Goal: Task Accomplishment & Management: Manage account settings

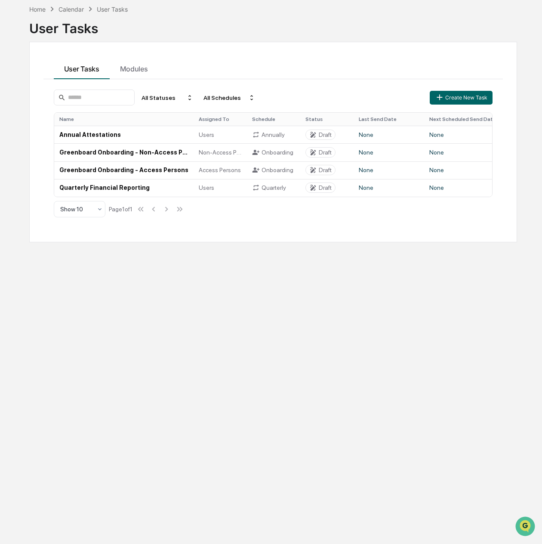
scroll to position [40, 0]
click at [122, 152] on td "Greenboard Onboarding - Non-Access Persons" at bounding box center [123, 152] width 139 height 18
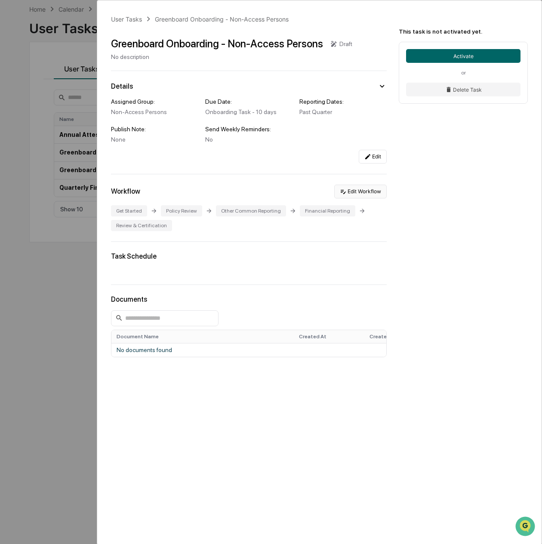
click at [363, 193] on button "Edit Workflow" at bounding box center [361, 192] width 53 height 14
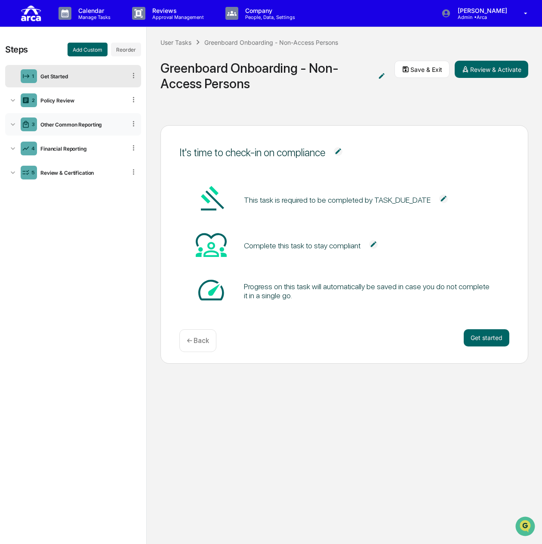
drag, startPoint x: 131, startPoint y: 150, endPoint x: 126, endPoint y: 123, distance: 28.0
click at [126, 123] on ul "1 Get Started 2 Policy Review 3 Other Common Reporting 4 Financial Reporting 5 …" at bounding box center [73, 124] width 136 height 122
drag, startPoint x: 132, startPoint y: 149, endPoint x: 133, endPoint y: 119, distance: 30.6
click at [133, 119] on ul "1 Get Started 2 Policy Review 3 Other Common Reporting 4 Financial Reporting 5 …" at bounding box center [73, 124] width 136 height 122
click at [118, 50] on button "Reorder" at bounding box center [126, 50] width 30 height 14
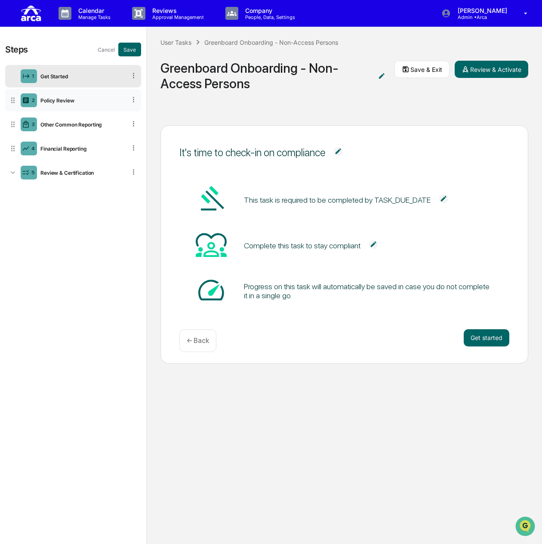
drag, startPoint x: 131, startPoint y: 148, endPoint x: 130, endPoint y: 108, distance: 39.6
click at [130, 108] on ul "1 Get Started 2 Policy Review 3 Other Common Reporting 4 Financial Reporting 5 …" at bounding box center [73, 124] width 136 height 122
drag, startPoint x: 136, startPoint y: 148, endPoint x: 130, endPoint y: 112, distance: 37.1
click at [130, 112] on ul "1 Get Started 2 Policy Review 3 Other Common Reporting 4 Financial Reporting 5 …" at bounding box center [73, 124] width 136 height 122
drag, startPoint x: 11, startPoint y: 149, endPoint x: 13, endPoint y: 116, distance: 32.4
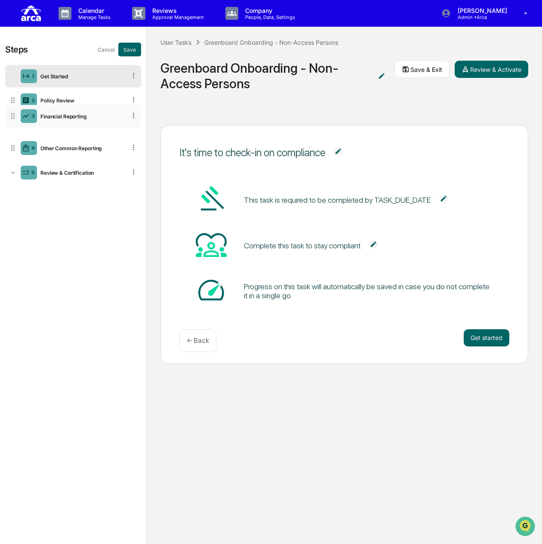
click at [13, 116] on icon at bounding box center [13, 116] width 9 height 9
click at [132, 48] on button "Save" at bounding box center [129, 50] width 23 height 14
click at [92, 50] on button "Add Custom" at bounding box center [88, 50] width 40 height 14
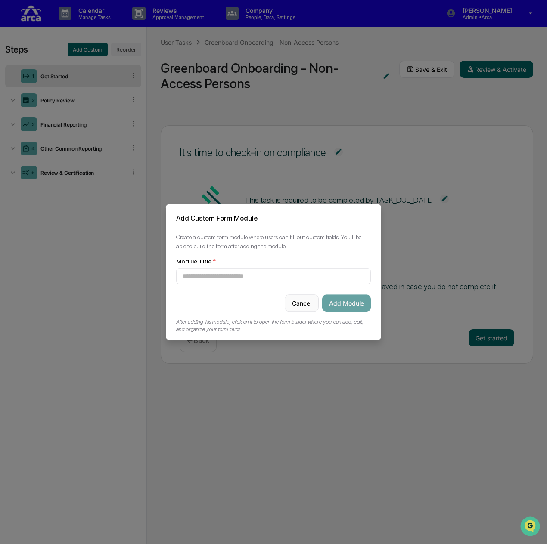
click at [285, 305] on button "Cancel" at bounding box center [302, 302] width 34 height 17
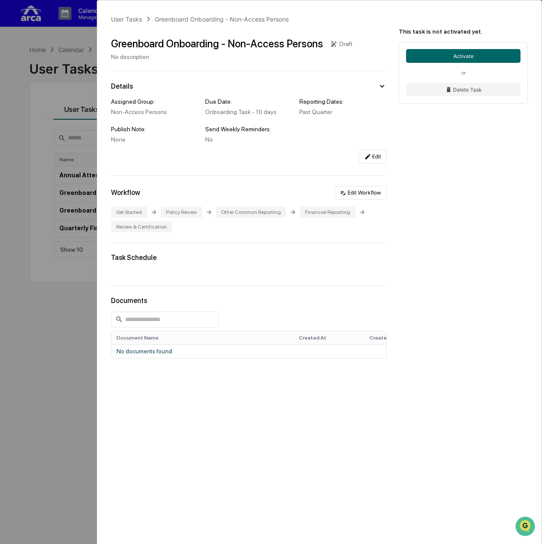
scroll to position [40, 0]
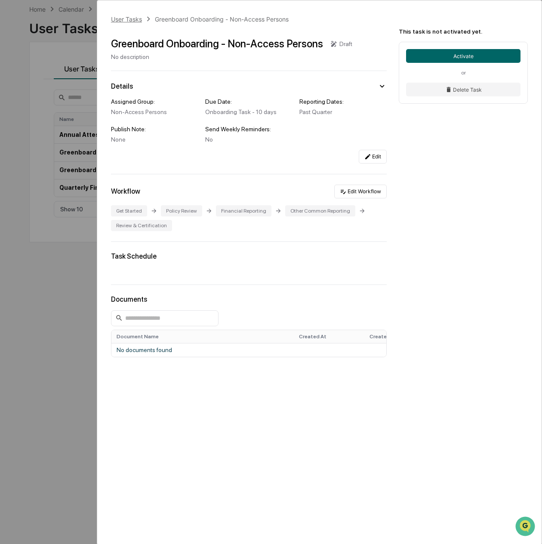
click at [121, 17] on div "User Tasks" at bounding box center [126, 18] width 31 height 7
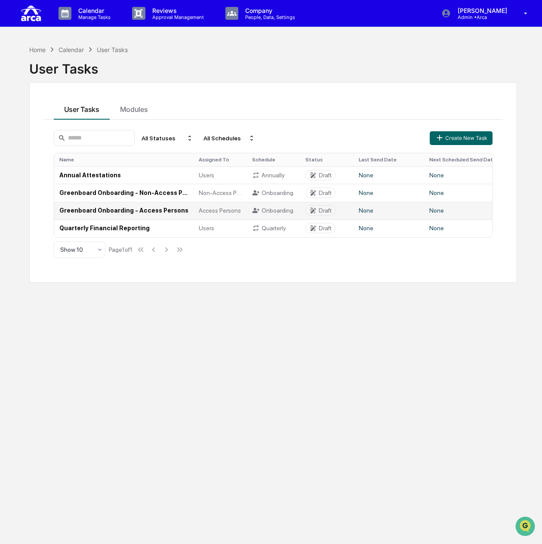
click at [115, 208] on td "Greenboard Onboarding - Access Persons" at bounding box center [123, 211] width 139 height 18
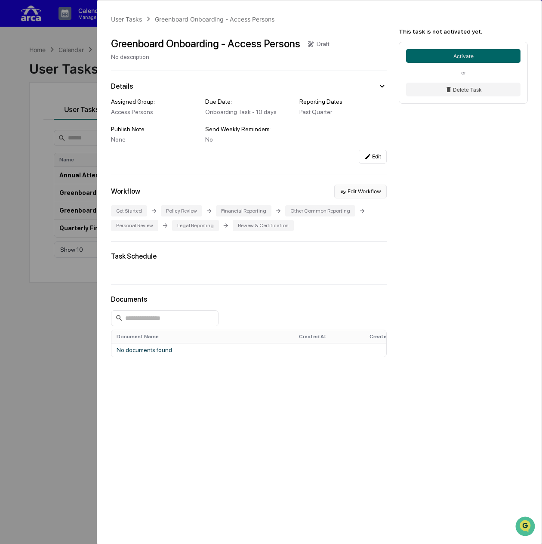
click at [373, 186] on button "Edit Workflow" at bounding box center [361, 192] width 53 height 14
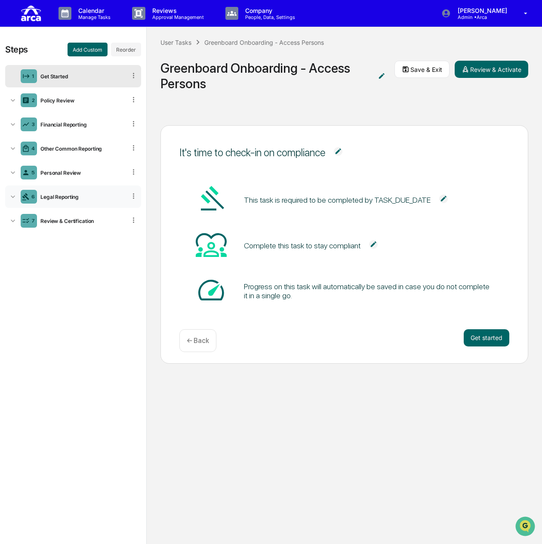
click at [135, 195] on icon at bounding box center [134, 196] width 8 height 8
click at [128, 207] on div "Delete" at bounding box center [123, 208] width 28 height 14
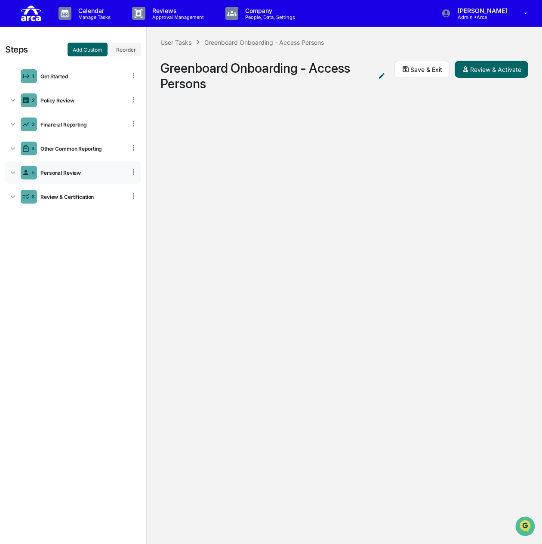
click at [133, 174] on icon at bounding box center [134, 172] width 8 height 8
click at [132, 187] on div "Delete" at bounding box center [123, 184] width 28 height 14
click at [412, 74] on button "Save & Exit" at bounding box center [422, 69] width 55 height 17
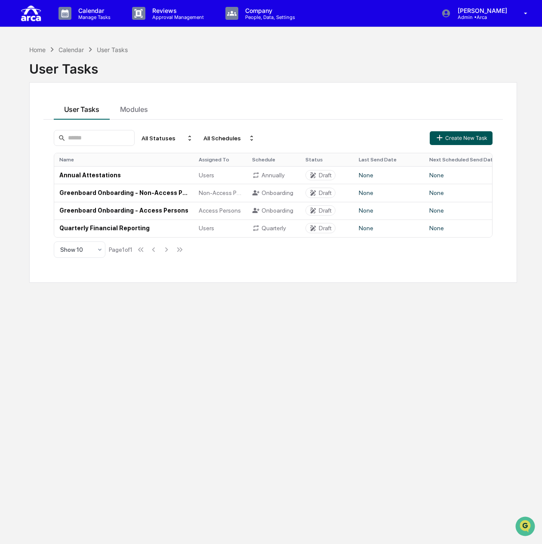
click at [447, 137] on button "Create New Task" at bounding box center [461, 138] width 63 height 14
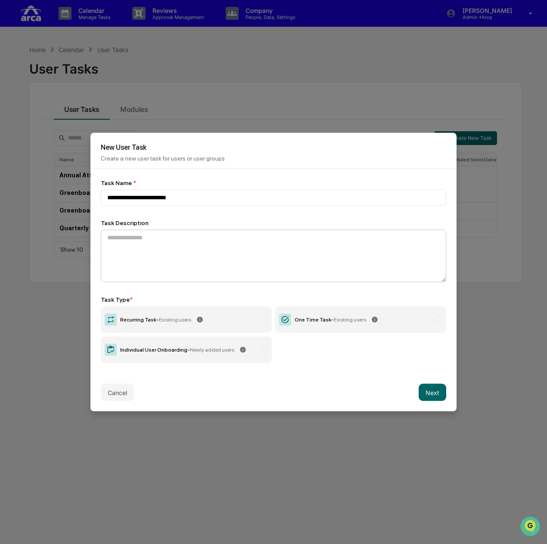
type input "**********"
click at [163, 236] on textarea at bounding box center [273, 256] width 345 height 53
click at [336, 324] on label "One Time Task - Existing users" at bounding box center [360, 320] width 171 height 27
click at [436, 395] on button "Next" at bounding box center [432, 392] width 28 height 17
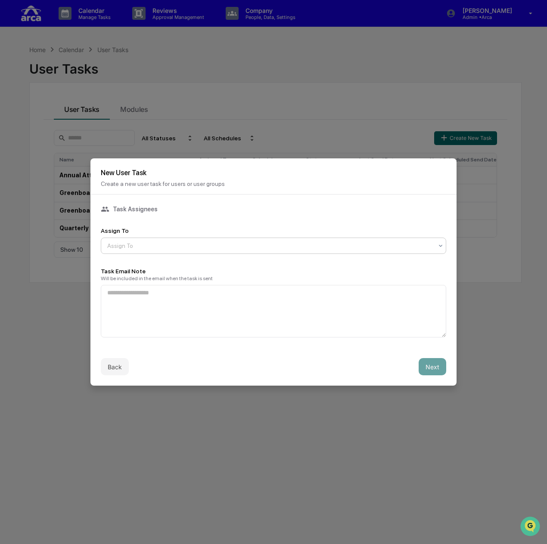
click at [189, 243] on div at bounding box center [269, 246] width 325 height 9
click at [202, 247] on div at bounding box center [269, 246] width 325 height 9
click at [190, 240] on div "Non-Access Persons" at bounding box center [270, 246] width 334 height 12
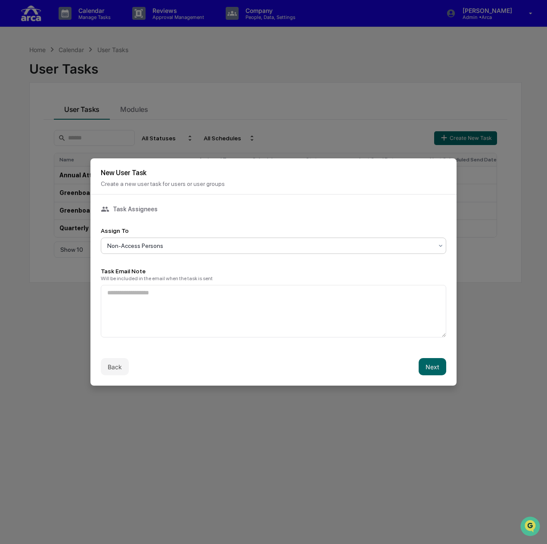
click at [184, 242] on div at bounding box center [269, 246] width 325 height 9
click at [428, 361] on button "Next" at bounding box center [432, 366] width 28 height 17
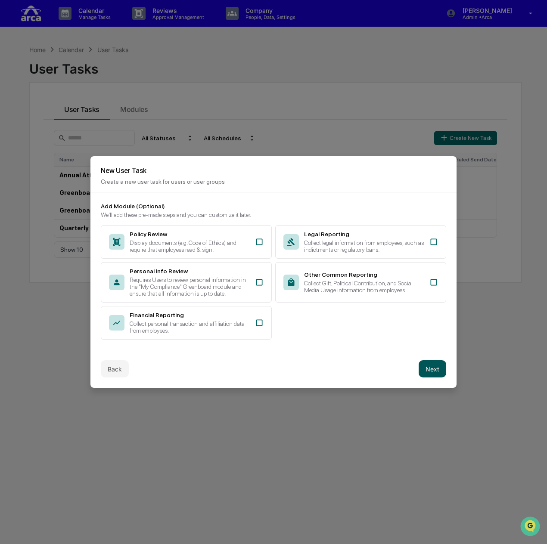
click at [432, 365] on button "Next" at bounding box center [432, 368] width 28 height 17
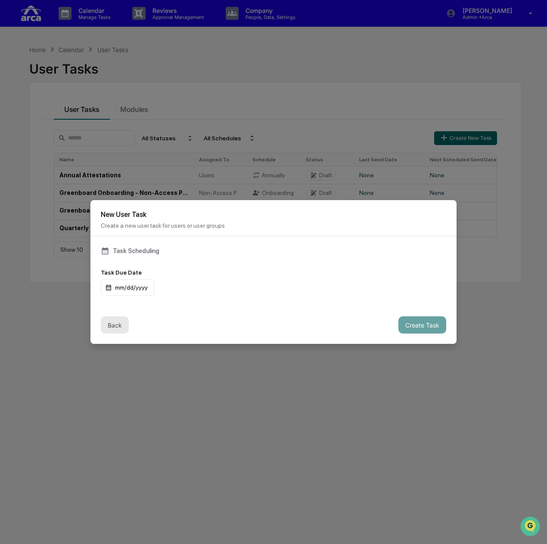
click at [112, 318] on button "Back" at bounding box center [115, 324] width 28 height 17
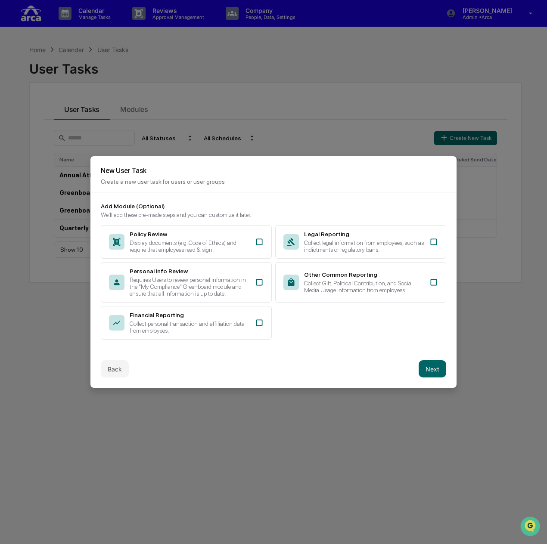
click at [159, 178] on p "Create a new user task for users or user groups" at bounding box center [273, 181] width 345 height 7
click at [430, 365] on button "Next" at bounding box center [432, 368] width 28 height 17
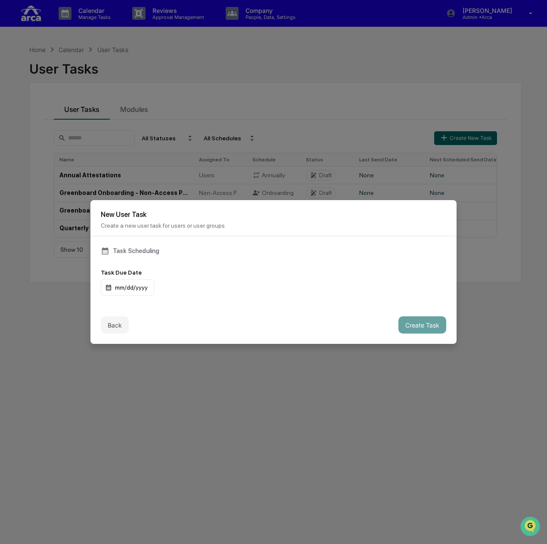
click at [128, 248] on div "Task Scheduling" at bounding box center [273, 251] width 345 height 9
click at [108, 320] on button "Back" at bounding box center [115, 324] width 28 height 17
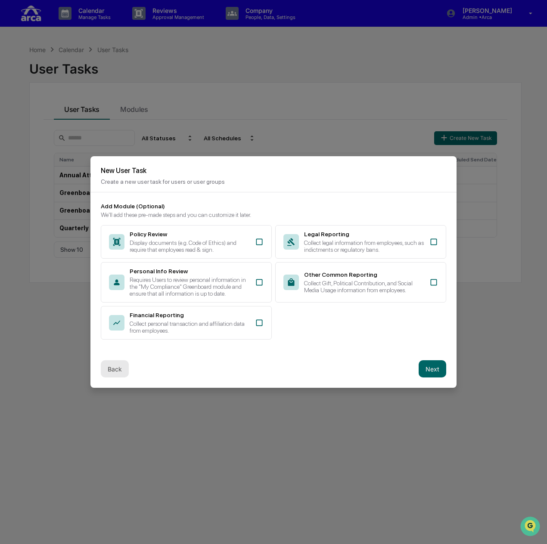
click at [121, 369] on button "Back" at bounding box center [115, 368] width 28 height 17
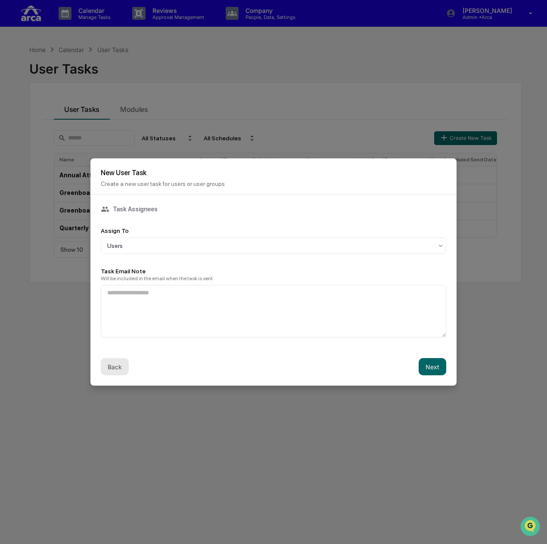
click at [121, 369] on button "Back" at bounding box center [115, 366] width 28 height 17
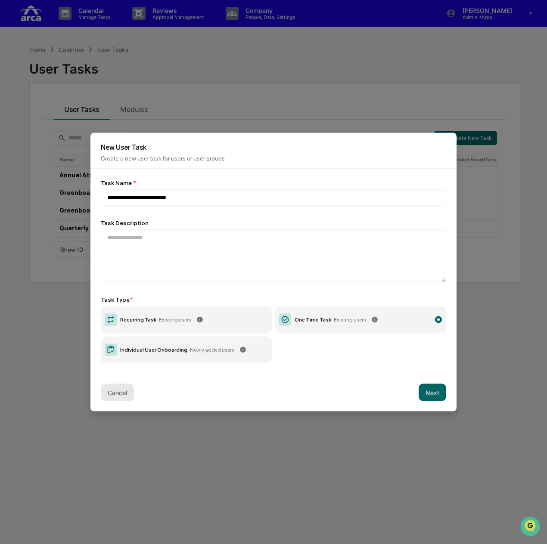
click at [118, 385] on button "Cancel" at bounding box center [117, 392] width 33 height 17
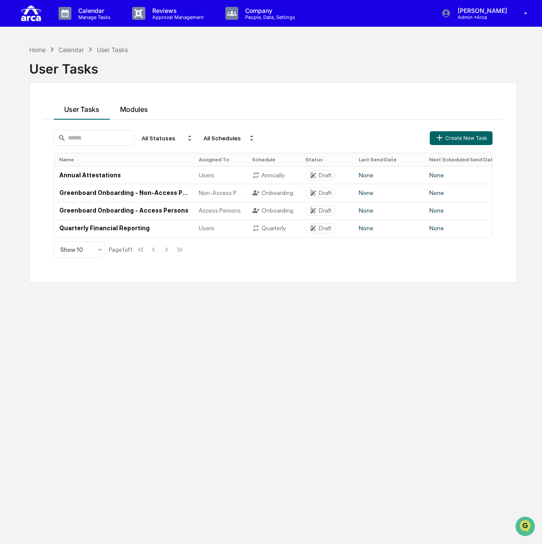
click at [136, 106] on button "Modules" at bounding box center [134, 107] width 49 height 23
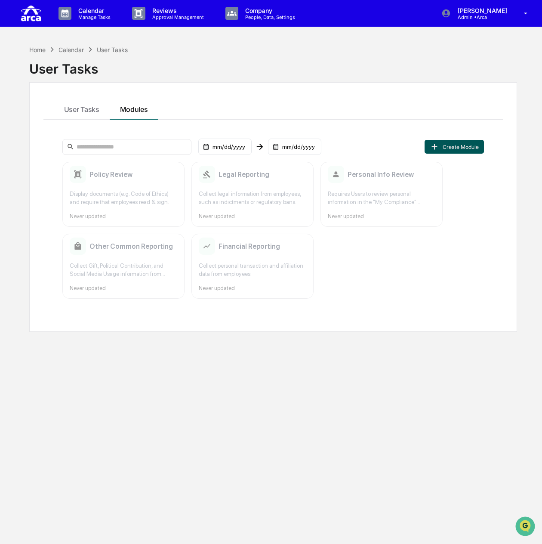
click at [447, 150] on button "Create Module" at bounding box center [454, 147] width 59 height 14
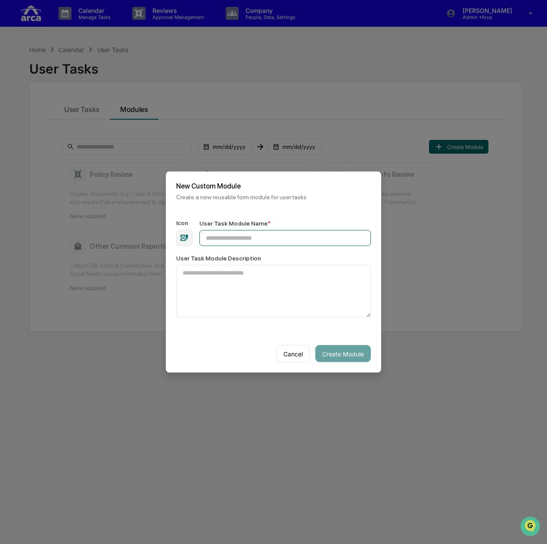
click at [234, 236] on input "User Task Module Name *" at bounding box center [284, 238] width 171 height 16
type input "**********"
click at [330, 347] on button "Create Module" at bounding box center [343, 353] width 56 height 17
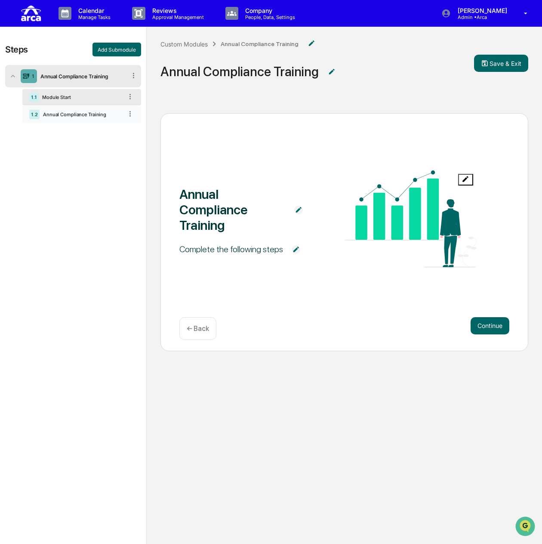
click at [105, 112] on div "Annual Compliance Training" at bounding box center [81, 115] width 83 height 6
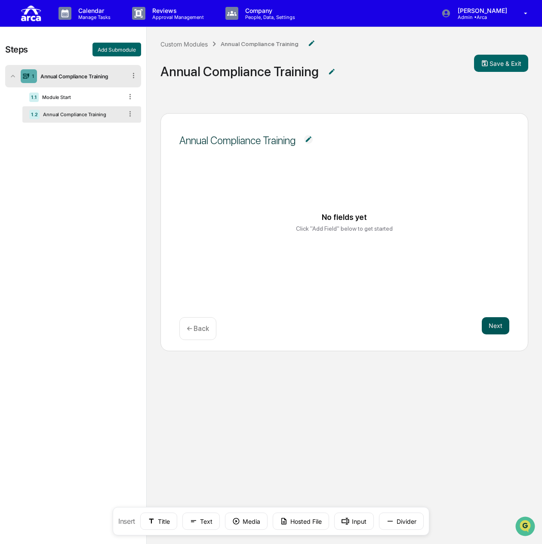
click at [499, 326] on button "Next" at bounding box center [496, 325] width 28 height 17
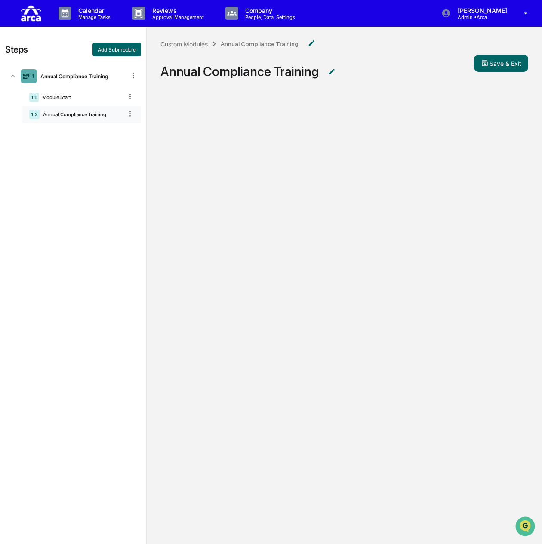
click at [113, 120] on div "1.2 Annual Compliance Training" at bounding box center [81, 114] width 119 height 16
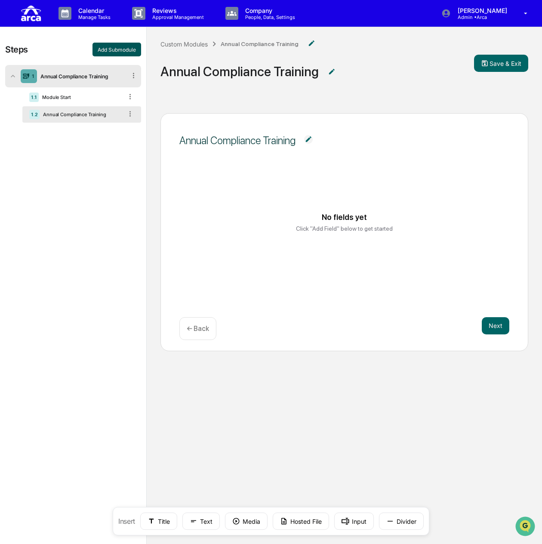
click at [130, 54] on button "Add Submodule" at bounding box center [117, 50] width 49 height 14
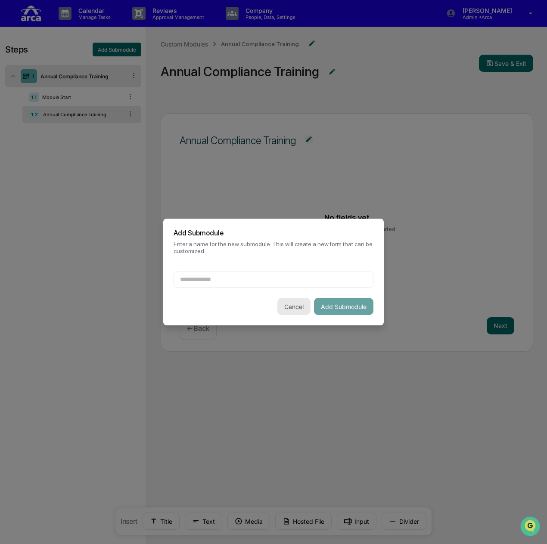
click at [286, 308] on button "Cancel" at bounding box center [293, 306] width 33 height 17
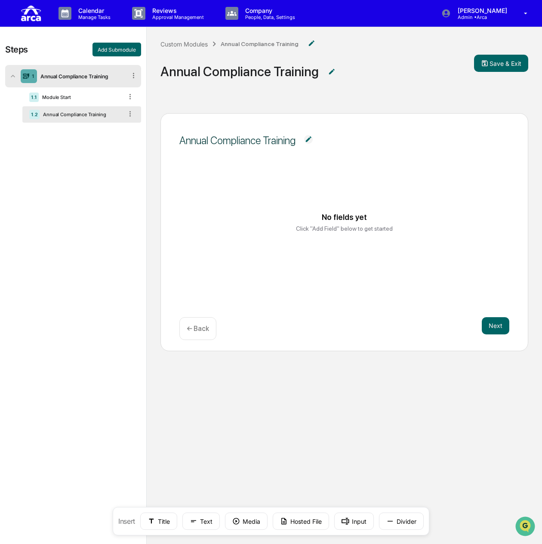
drag, startPoint x: 160, startPoint y: 521, endPoint x: 188, endPoint y: 180, distance: 343.0
click at [188, 180] on div "Annual Compliance Training No fields yet Click "Add Field" below to get started…" at bounding box center [345, 350] width 396 height 503
click at [239, 193] on div "No fields yet Click "Add Field" below to get started" at bounding box center [345, 222] width 310 height 65
click at [157, 522] on button "Title" at bounding box center [158, 521] width 37 height 17
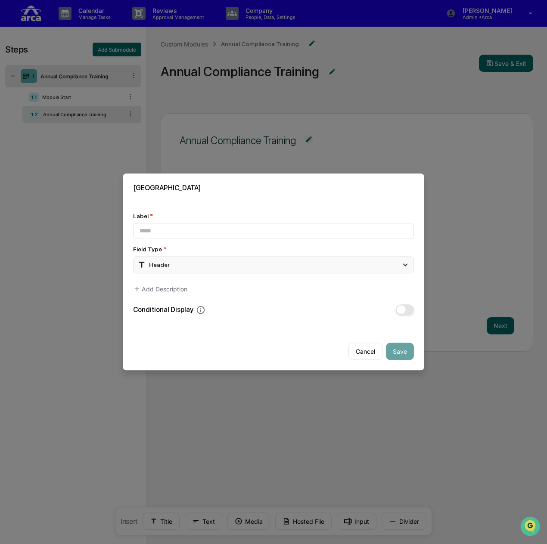
click at [193, 266] on div "Header" at bounding box center [273, 264] width 281 height 17
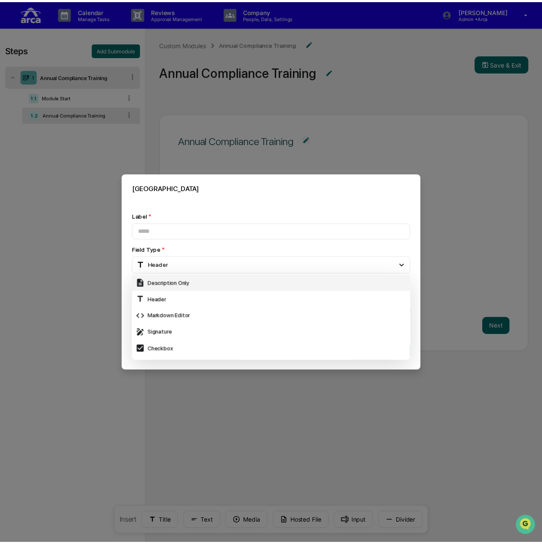
scroll to position [215, 0]
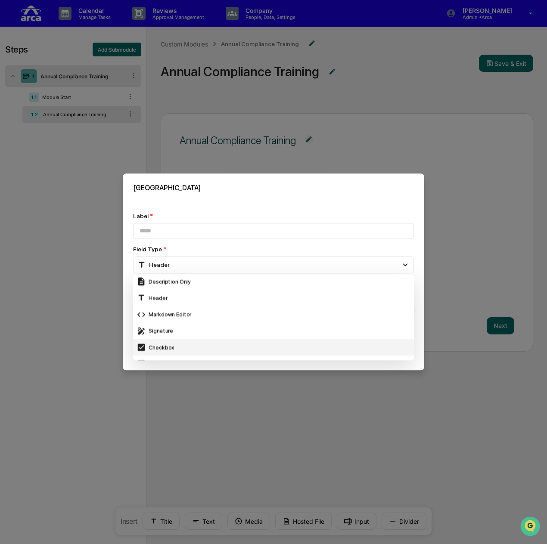
click at [197, 343] on div "Checkbox" at bounding box center [273, 347] width 274 height 9
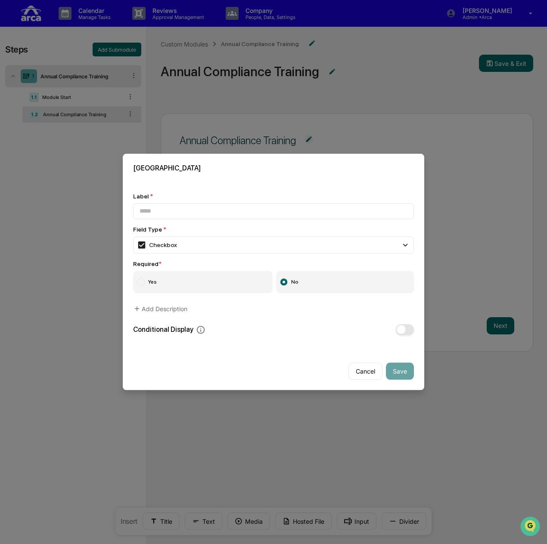
click at [189, 282] on label "Yes" at bounding box center [202, 282] width 139 height 22
click at [162, 307] on button "Add Description" at bounding box center [160, 309] width 54 height 17
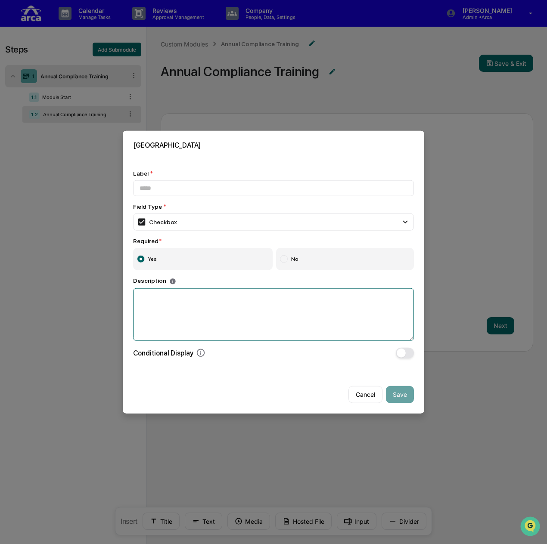
click at [167, 305] on textarea at bounding box center [273, 314] width 281 height 53
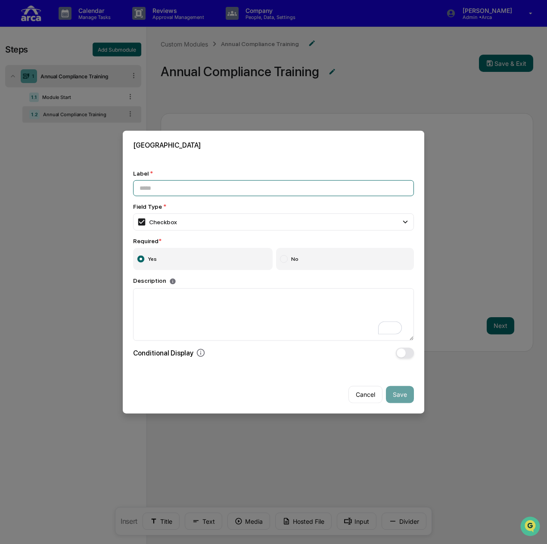
click at [170, 187] on input at bounding box center [273, 188] width 281 height 16
type input "*"
type input "**********"
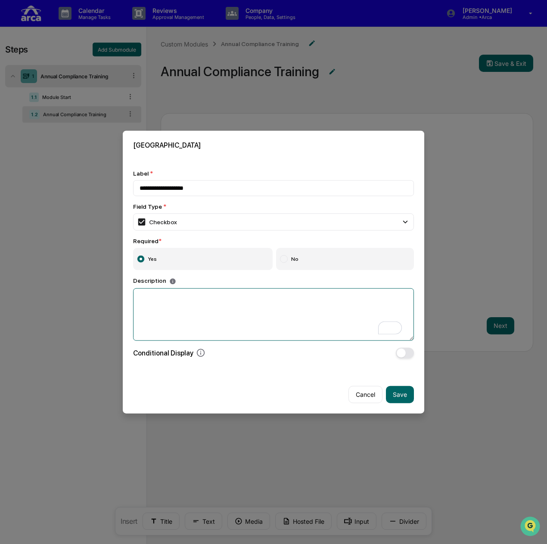
click at [164, 298] on textarea "To enrich screen reader interactions, please activate Accessibility in Grammarl…" at bounding box center [273, 314] width 281 height 53
click at [398, 351] on span "button" at bounding box center [401, 352] width 9 height 9
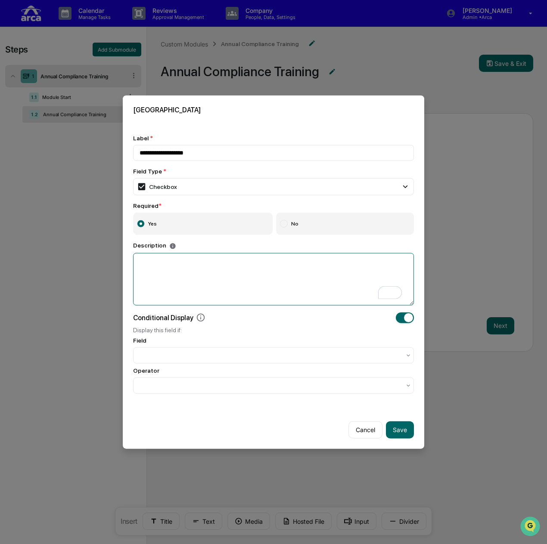
click at [185, 285] on textarea "To enrich screen reader interactions, please activate Accessibility in Grammarl…" at bounding box center [273, 279] width 281 height 53
click at [149, 263] on textarea "To enrich screen reader interactions, please activate Accessibility in Grammarl…" at bounding box center [273, 279] width 281 height 53
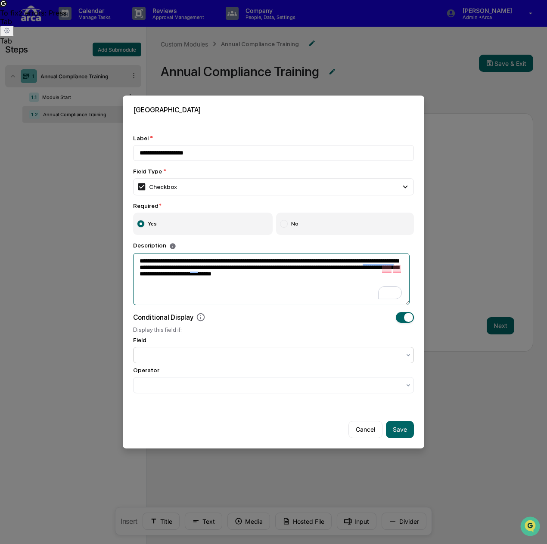
type textarea "**********"
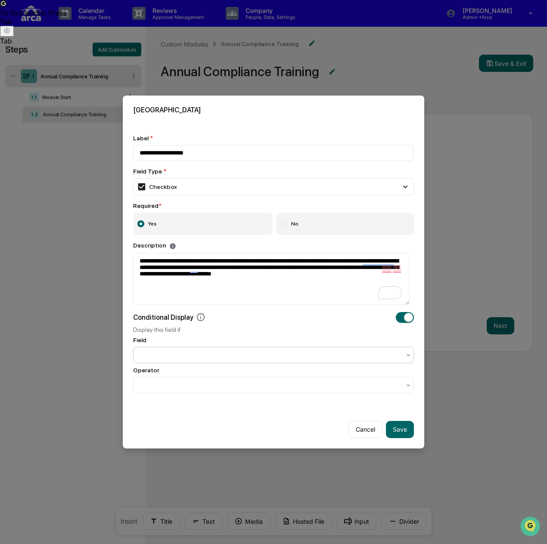
click at [182, 353] on div at bounding box center [269, 355] width 261 height 9
click at [188, 382] on div at bounding box center [269, 385] width 261 height 9
click at [326, 222] on label "No" at bounding box center [345, 224] width 138 height 22
click at [285, 379] on div at bounding box center [270, 385] width 270 height 12
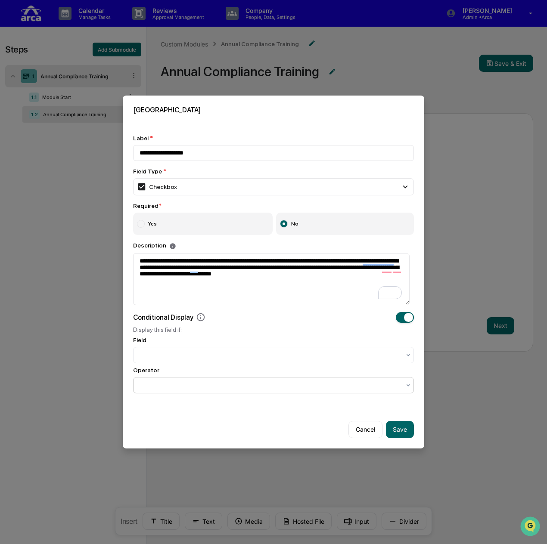
click at [295, 326] on div "Display this field if:" at bounding box center [273, 329] width 281 height 7
click at [367, 355] on div at bounding box center [269, 355] width 261 height 9
click at [402, 433] on button "Save" at bounding box center [400, 429] width 28 height 17
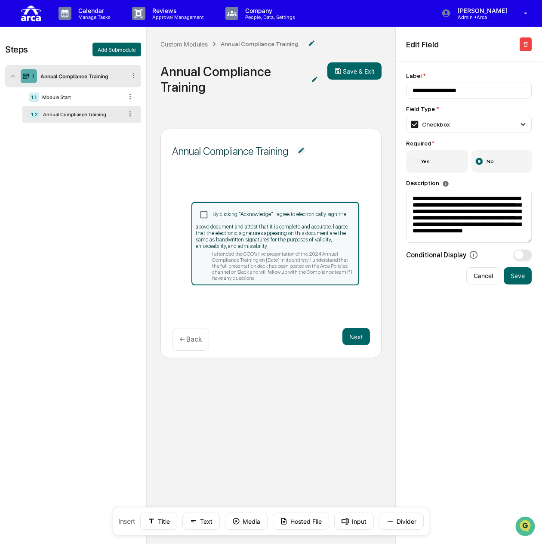
click at [528, 43] on icon "button" at bounding box center [526, 44] width 7 height 7
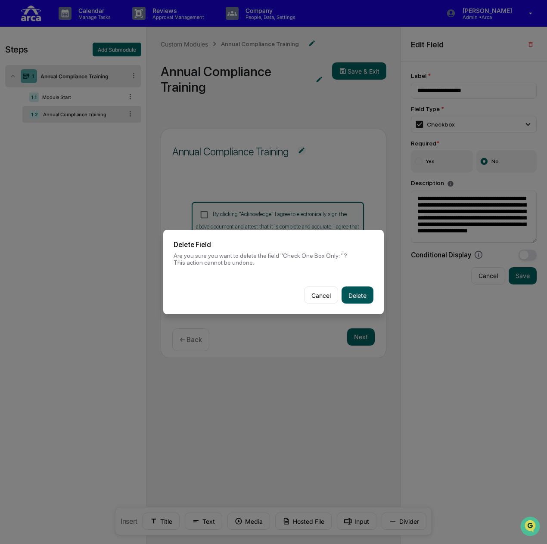
click at [363, 297] on button "Delete" at bounding box center [357, 295] width 32 height 17
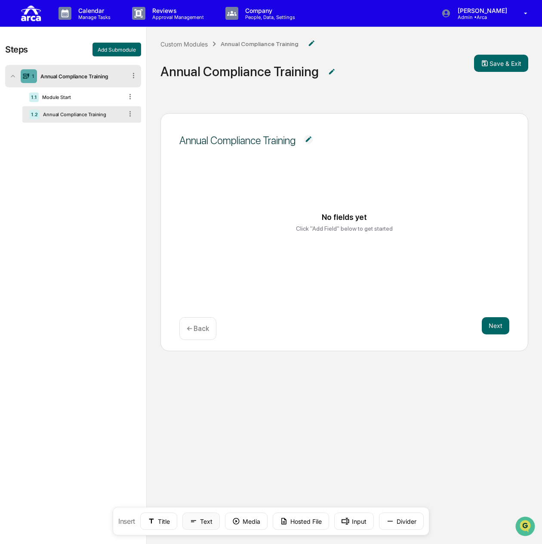
click at [206, 521] on button "Text" at bounding box center [201, 521] width 37 height 17
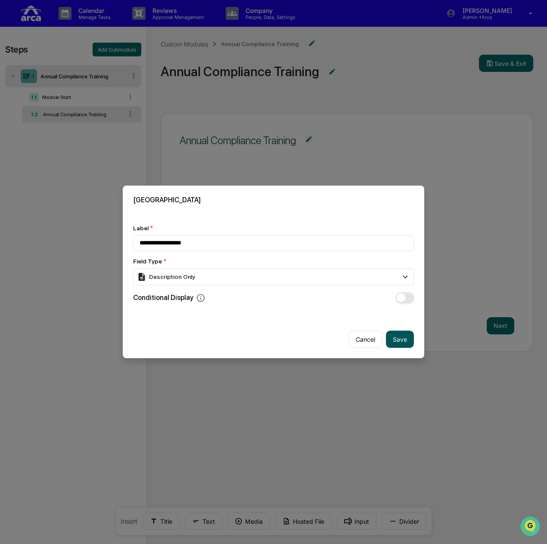
type input "**********"
click at [397, 342] on button "Save" at bounding box center [400, 339] width 28 height 17
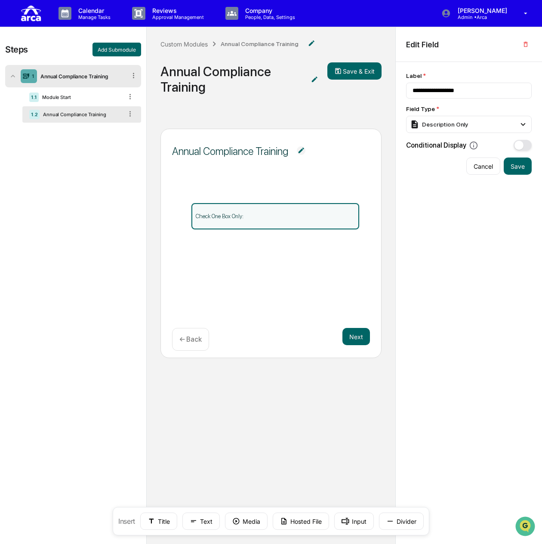
click at [277, 213] on p "Check One Box Only:" at bounding box center [276, 216] width 160 height 6
click at [477, 87] on input "**********" at bounding box center [469, 91] width 126 height 16
drag, startPoint x: 477, startPoint y: 87, endPoint x: 400, endPoint y: 90, distance: 76.7
click at [400, 90] on div "**********" at bounding box center [469, 332] width 146 height 540
click at [452, 126] on div "Description Only" at bounding box center [439, 124] width 58 height 9
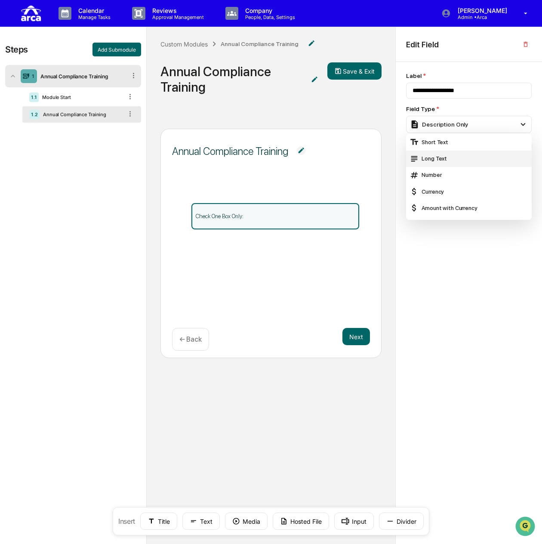
click at [458, 161] on div "Long Text" at bounding box center [469, 158] width 119 height 9
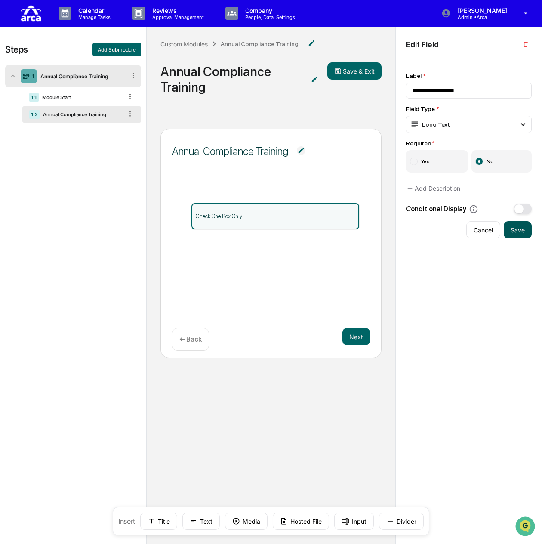
click at [521, 228] on button "Save" at bounding box center [518, 229] width 28 height 17
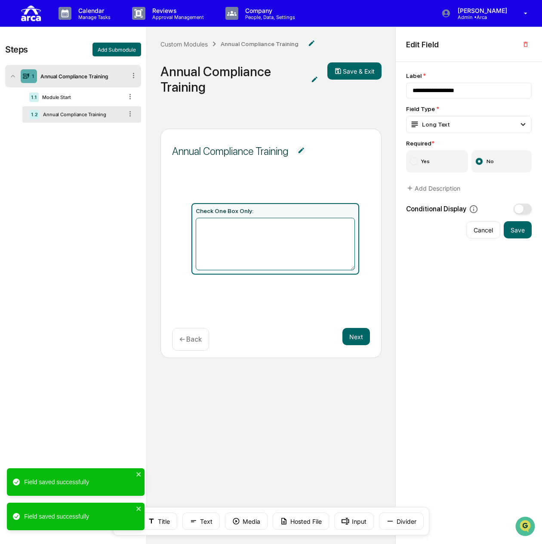
click at [268, 243] on textarea at bounding box center [276, 244] width 160 height 53
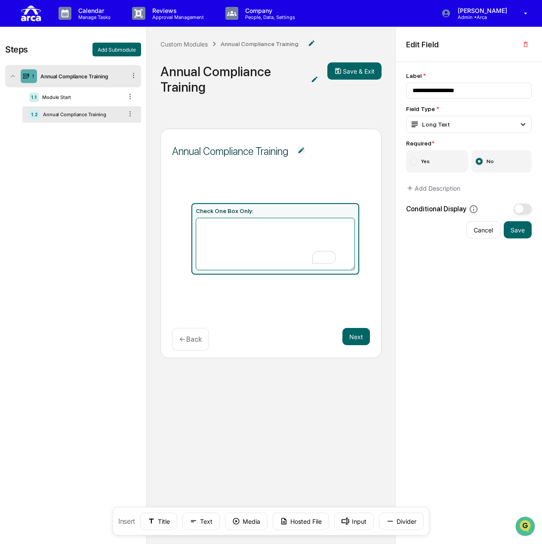
click at [276, 236] on textarea "To enrich screen reader interactions, please activate Accessibility in Grammarl…" at bounding box center [276, 244] width 160 height 53
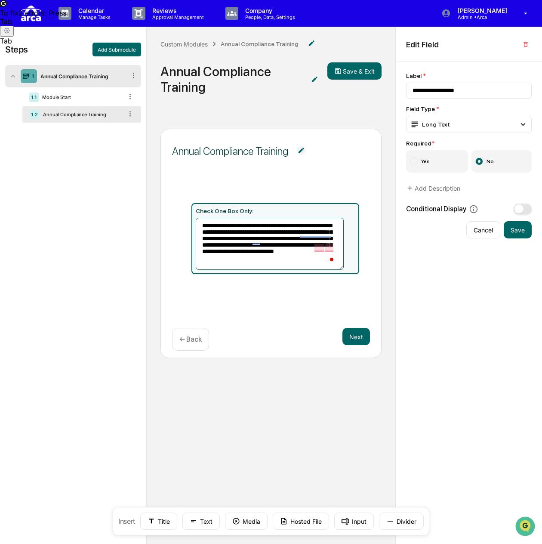
type textarea "**********"
click at [319, 309] on div "**********" at bounding box center [271, 243] width 221 height 229
click at [521, 232] on button "Save" at bounding box center [518, 229] width 28 height 17
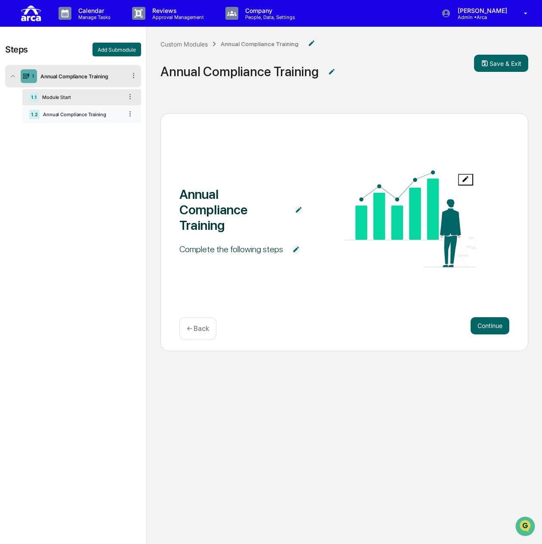
click at [63, 116] on div "Annual Compliance Training" at bounding box center [81, 115] width 83 height 6
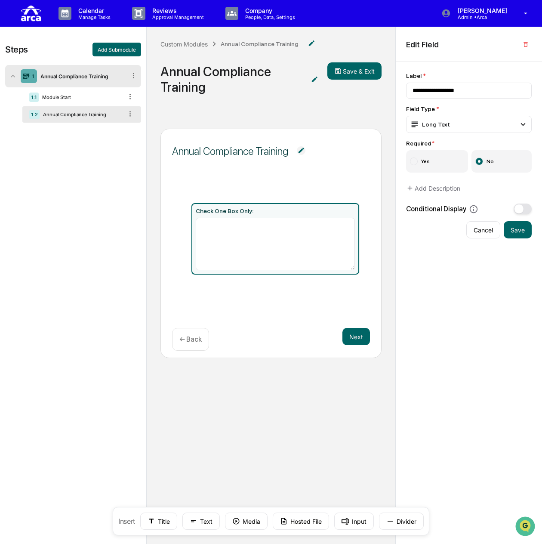
click at [301, 151] on img at bounding box center [301, 150] width 9 height 9
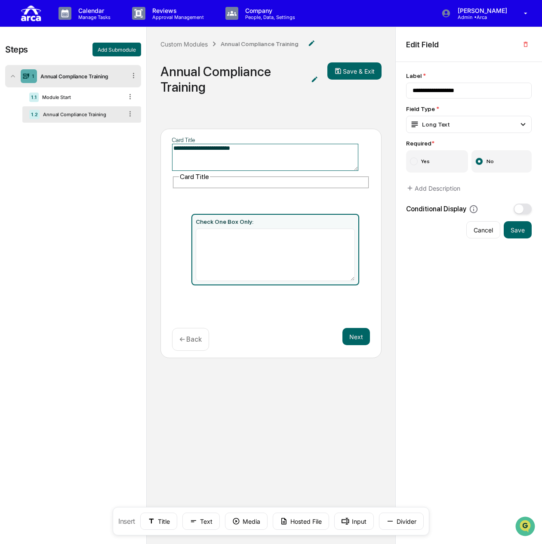
click at [327, 187] on div "**********" at bounding box center [271, 243] width 221 height 229
click at [351, 71] on button "Save & Exit" at bounding box center [355, 70] width 54 height 17
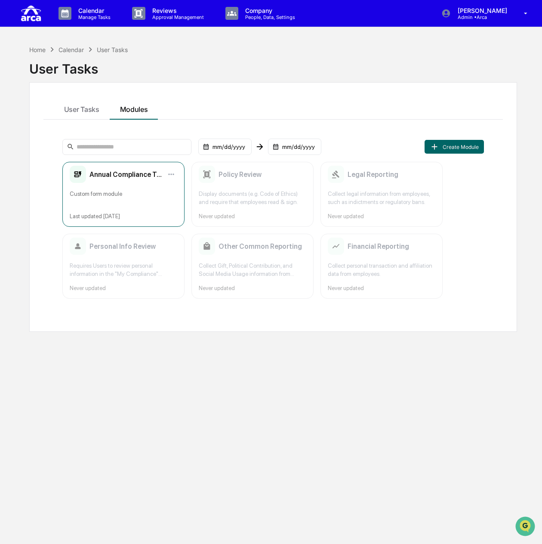
click at [124, 183] on div "Annual Compliance Training Custom form module Last updated [DATE]" at bounding box center [123, 194] width 122 height 65
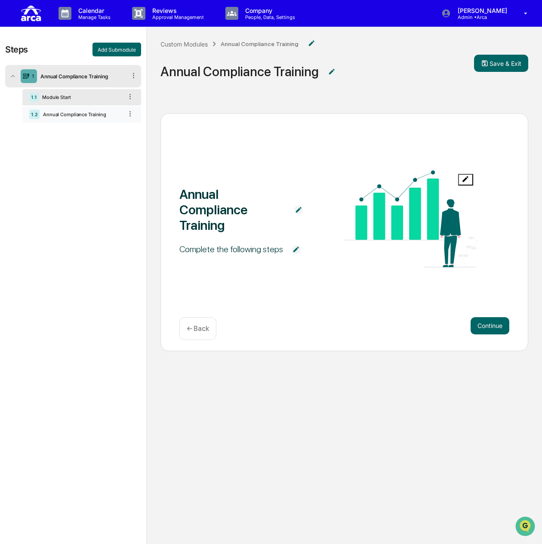
click at [54, 112] on div "Annual Compliance Training" at bounding box center [81, 115] width 83 height 6
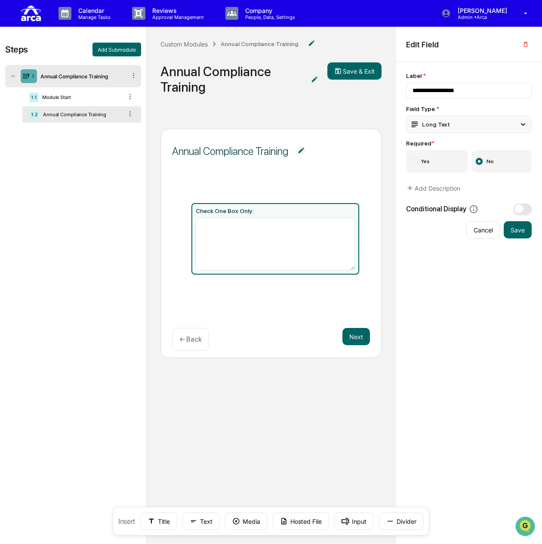
click at [508, 127] on div "Long Text" at bounding box center [469, 124] width 126 height 17
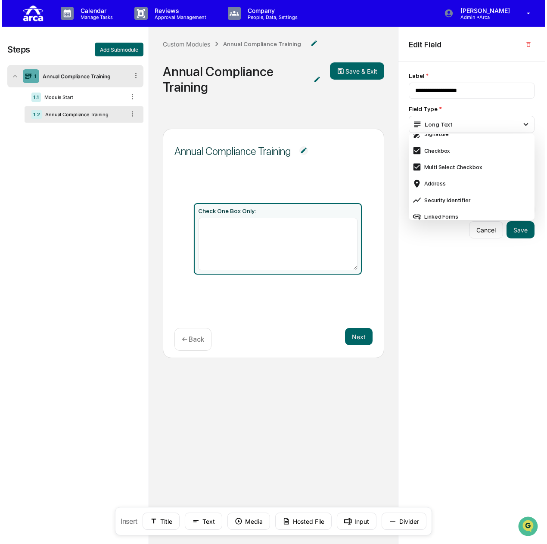
scroll to position [258, 0]
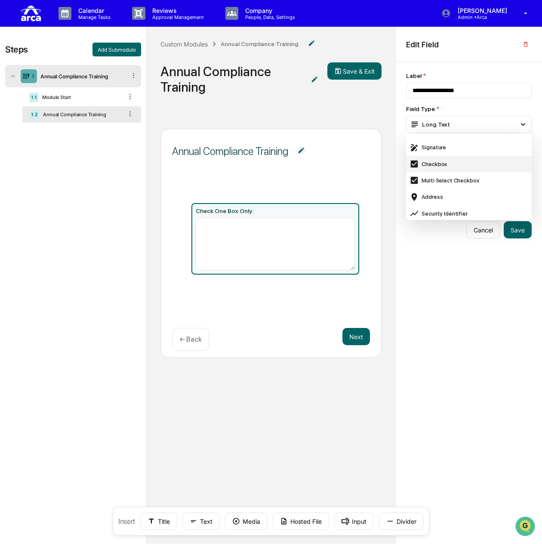
click at [462, 168] on div "Checkbox" at bounding box center [469, 163] width 119 height 9
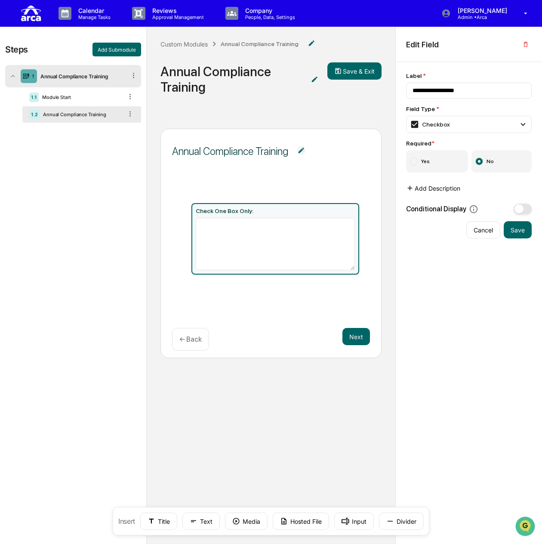
click at [445, 185] on button "Add Description" at bounding box center [433, 188] width 54 height 17
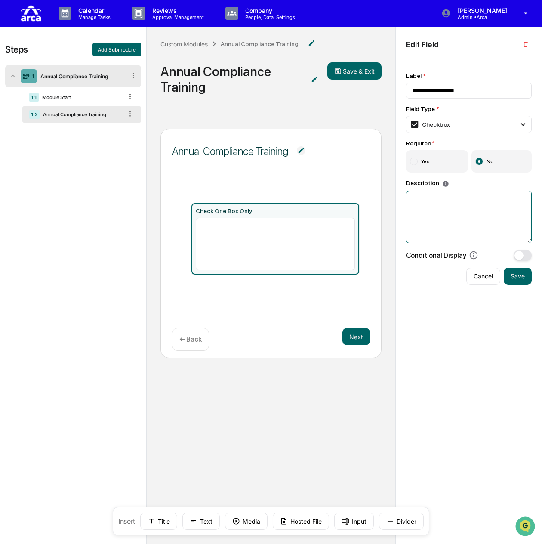
click at [443, 197] on textarea at bounding box center [469, 217] width 126 height 53
click at [185, 242] on ul "Check One Box Only:" at bounding box center [272, 239] width 178 height 72
click at [191, 239] on icon at bounding box center [191, 239] width 0 height 0
drag, startPoint x: 248, startPoint y: 230, endPoint x: 210, endPoint y: 282, distance: 63.8
click at [210, 282] on div "Check One Box Only:" at bounding box center [271, 245] width 198 height 107
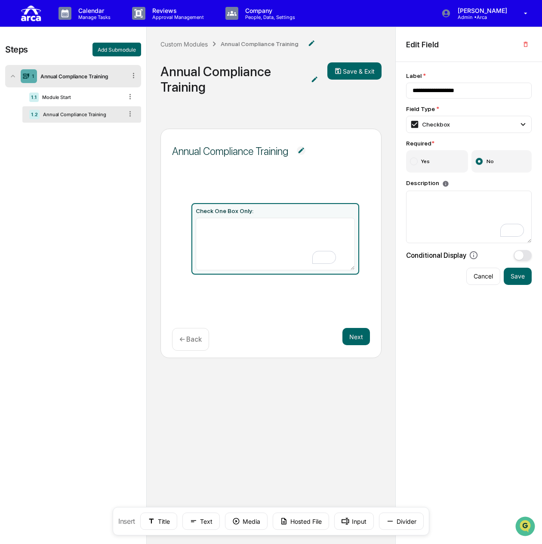
click at [188, 335] on p "← Back" at bounding box center [191, 339] width 22 height 8
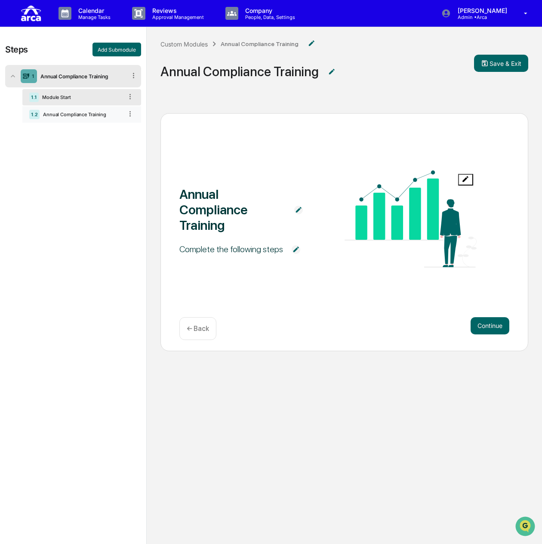
click at [50, 113] on div "Annual Compliance Training" at bounding box center [81, 115] width 83 height 6
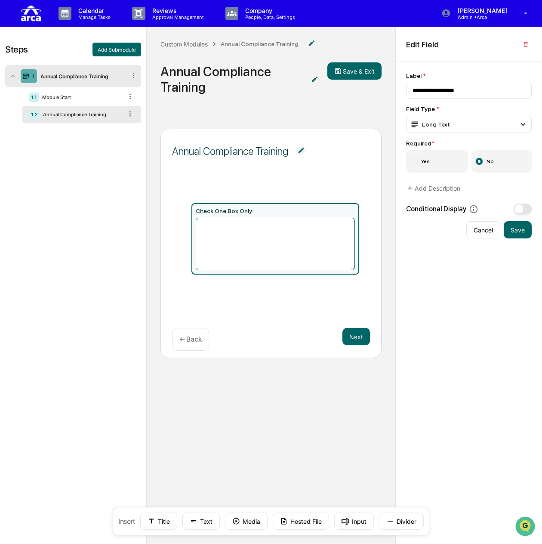
click at [262, 232] on textarea at bounding box center [276, 244] width 160 height 53
click at [469, 91] on input "**********" at bounding box center [469, 91] width 126 height 16
drag, startPoint x: 479, startPoint y: 90, endPoint x: 377, endPoint y: 93, distance: 102.1
click at [377, 93] on div "**********" at bounding box center [271, 314] width 542 height 575
click at [325, 218] on textarea "To enrich screen reader interactions, please activate Accessibility in Grammarl…" at bounding box center [276, 244] width 160 height 53
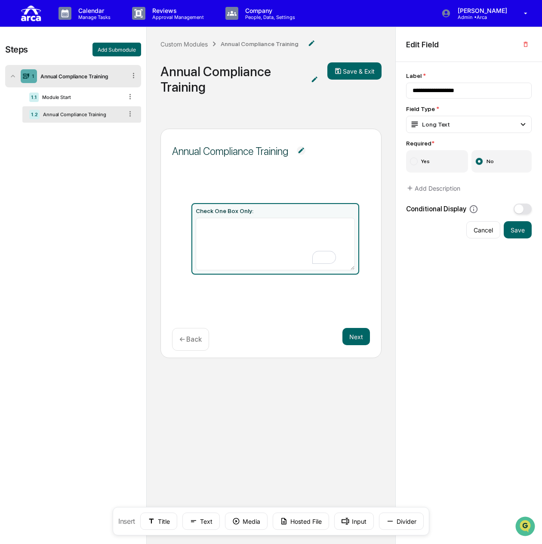
click at [177, 238] on div "Check One Box Only:" at bounding box center [271, 245] width 198 height 107
click at [217, 239] on textarea "To enrich screen reader interactions, please activate Accessibility in Grammarl…" at bounding box center [276, 244] width 160 height 53
drag, startPoint x: 480, startPoint y: 92, endPoint x: 363, endPoint y: 99, distance: 118.2
click at [363, 99] on div "**********" at bounding box center [271, 314] width 542 height 575
click at [192, 524] on icon at bounding box center [194, 521] width 8 height 8
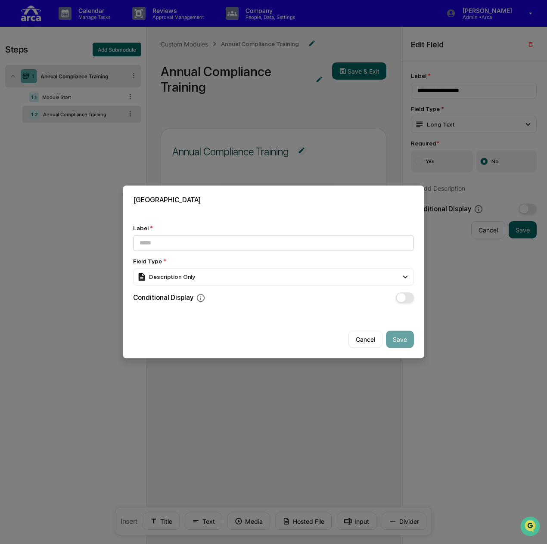
click at [198, 239] on input at bounding box center [273, 243] width 281 height 16
type input "**********"
click at [397, 338] on button "Save" at bounding box center [400, 339] width 28 height 17
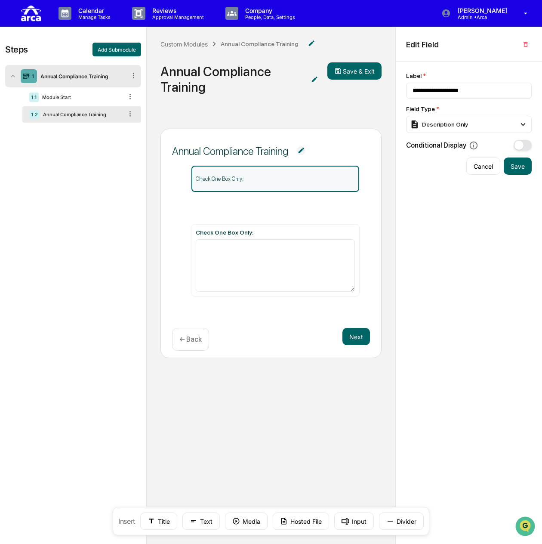
drag, startPoint x: 197, startPoint y: 281, endPoint x: 193, endPoint y: 205, distance: 75.4
click at [193, 205] on ul "Check One Box Only: Check One Box Only:" at bounding box center [272, 243] width 178 height 106
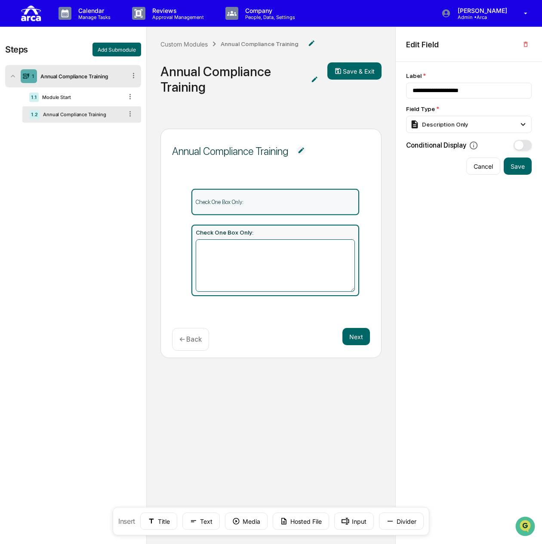
click at [255, 243] on textarea "To enrich screen reader interactions, please activate Accessibility in Grammarl…" at bounding box center [276, 265] width 160 height 53
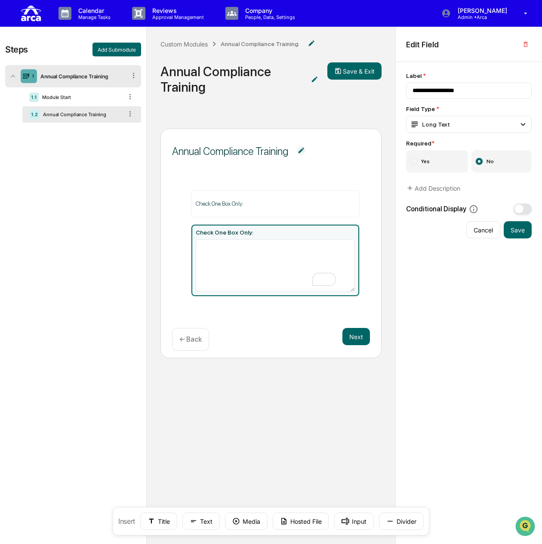
click at [191, 260] on icon at bounding box center [191, 260] width 0 height 0
drag, startPoint x: 232, startPoint y: 257, endPoint x: 204, endPoint y: 237, distance: 33.9
click at [204, 237] on div "Check One Box Only:" at bounding box center [276, 260] width 168 height 71
click at [191, 260] on icon at bounding box center [191, 260] width 0 height 0
click at [526, 46] on icon "button" at bounding box center [526, 44] width 7 height 7
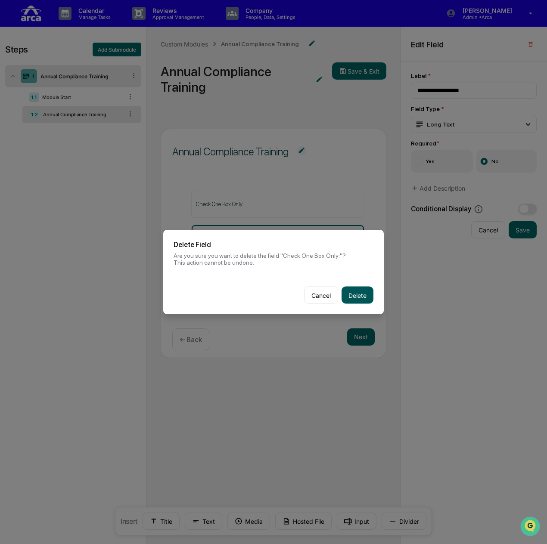
click at [367, 290] on button "Delete" at bounding box center [357, 295] width 32 height 17
type input "**********"
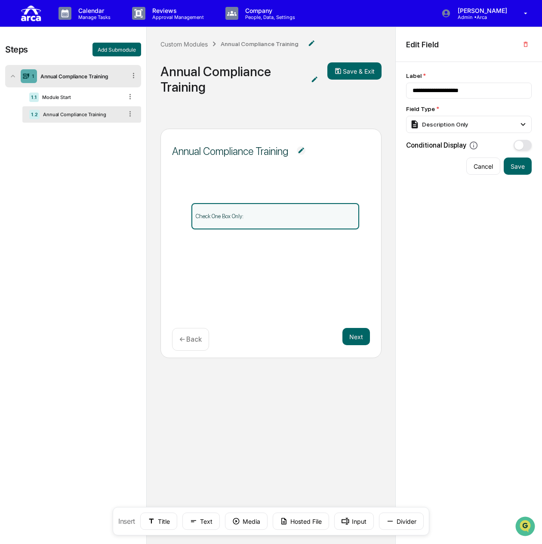
click at [240, 251] on div "Check One Box Only:" at bounding box center [271, 245] width 198 height 107
click at [190, 521] on button "Text" at bounding box center [201, 521] width 37 height 17
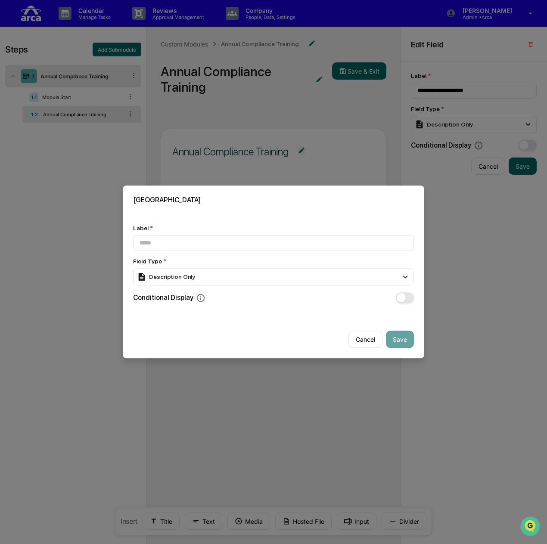
click at [359, 335] on button "Cancel" at bounding box center [365, 339] width 34 height 17
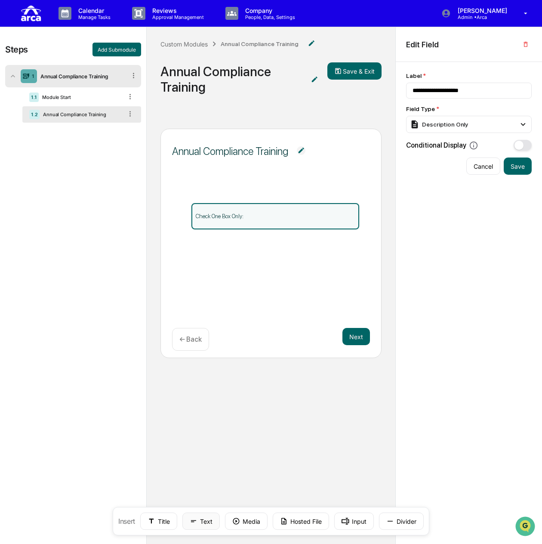
click at [195, 523] on icon at bounding box center [194, 521] width 8 height 8
click at [156, 525] on button "Title" at bounding box center [158, 521] width 37 height 17
click at [237, 522] on icon at bounding box center [236, 521] width 8 height 8
click at [298, 524] on button "Hosted File" at bounding box center [301, 521] width 56 height 17
click at [355, 519] on button "Input" at bounding box center [355, 521] width 40 height 17
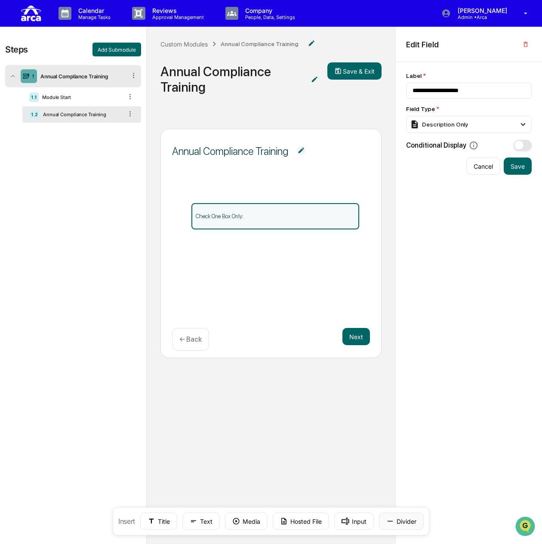
click at [414, 519] on button "Divider" at bounding box center [401, 521] width 45 height 17
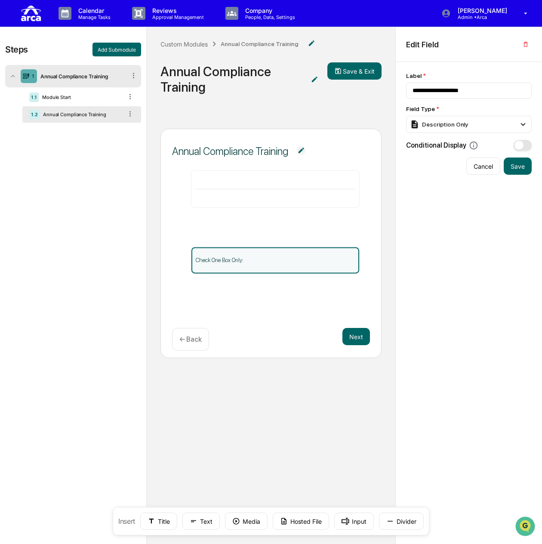
drag, startPoint x: 195, startPoint y: 255, endPoint x: 189, endPoint y: 192, distance: 63.6
click at [189, 192] on div "Annual Compliance Training Check One Box Only: Next ← Back" at bounding box center [271, 243] width 221 height 229
click at [249, 263] on p "Check One Box Only:" at bounding box center [276, 260] width 160 height 6
click at [186, 267] on ul "Check One Box Only:" at bounding box center [272, 238] width 178 height 71
click at [196, 523] on icon at bounding box center [194, 521] width 8 height 8
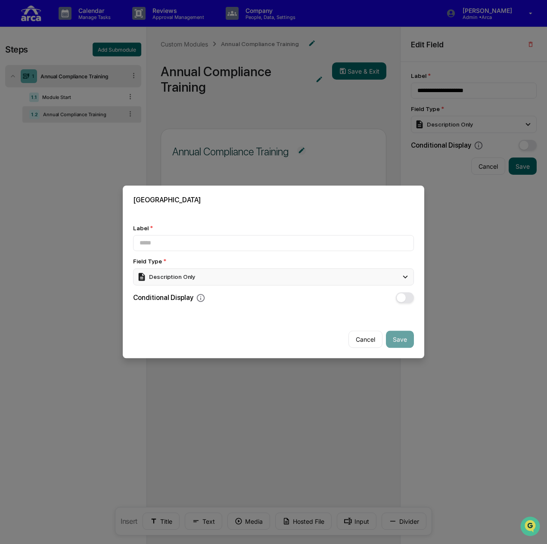
click at [199, 278] on div "Description Only" at bounding box center [273, 276] width 281 height 17
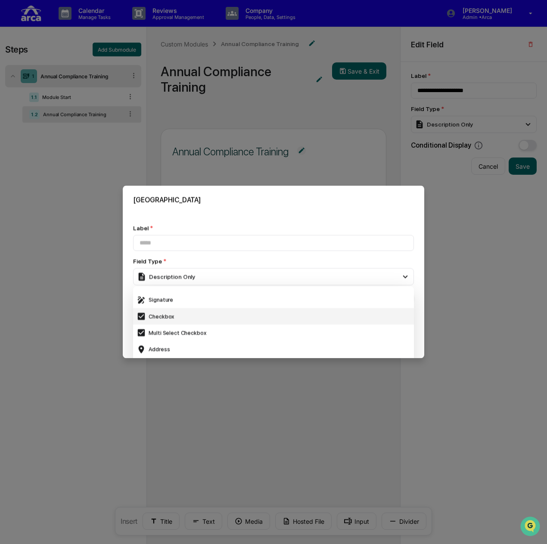
click at [179, 317] on div "Checkbox" at bounding box center [273, 316] width 274 height 9
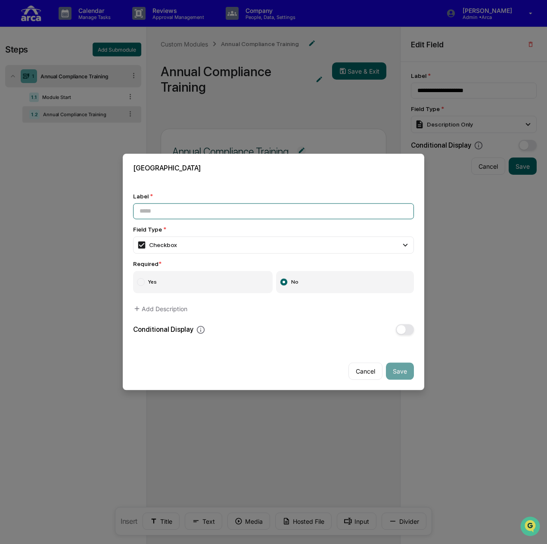
click at [200, 208] on input at bounding box center [273, 211] width 281 height 16
type input "**********"
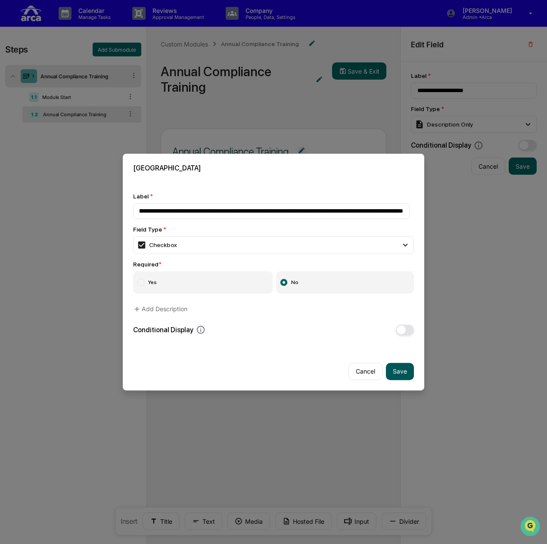
scroll to position [0, 0]
click at [400, 367] on button "Save" at bounding box center [400, 371] width 28 height 17
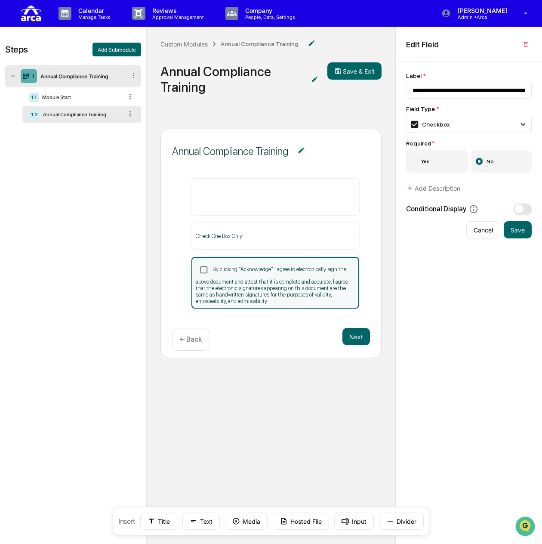
click at [334, 285] on span "By clicking "Acknowledge" I agree to electronically sign the above document and…" at bounding box center [272, 285] width 152 height 38
click at [332, 286] on span "By clicking "Acknowledge" I agree to electronically sign the above document and…" at bounding box center [272, 285] width 152 height 38
click at [526, 48] on button "button" at bounding box center [526, 44] width 12 height 14
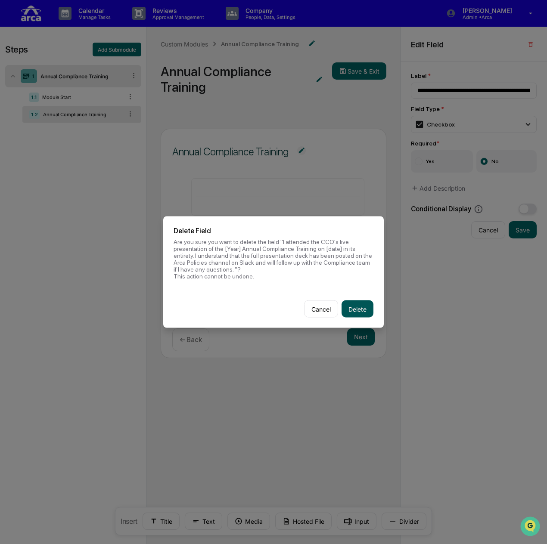
click at [361, 312] on button "Delete" at bounding box center [357, 309] width 32 height 17
type input "**********"
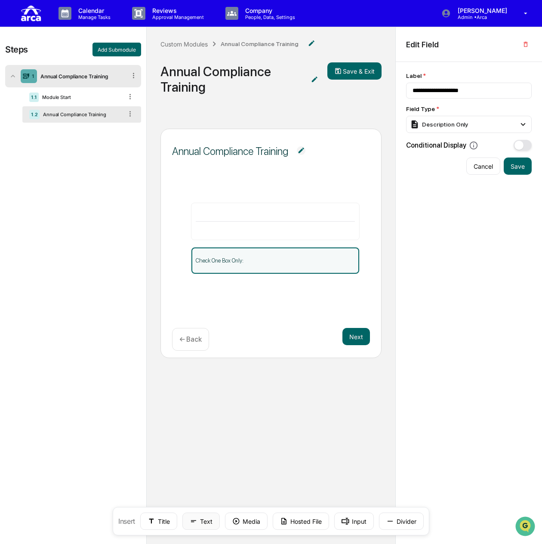
click at [210, 524] on button "Text" at bounding box center [201, 521] width 37 height 17
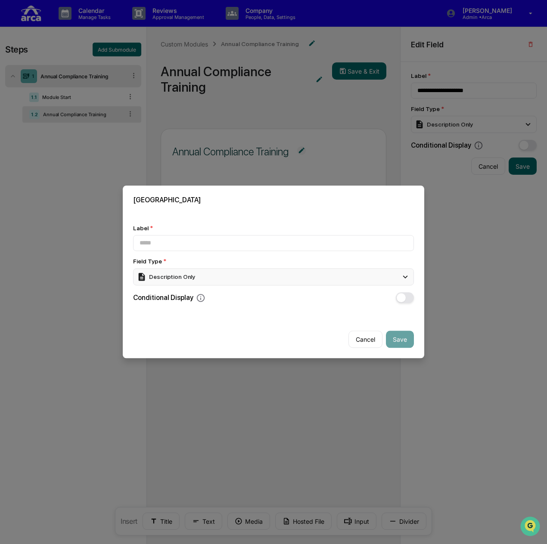
click at [203, 274] on div "Description Only" at bounding box center [273, 276] width 281 height 17
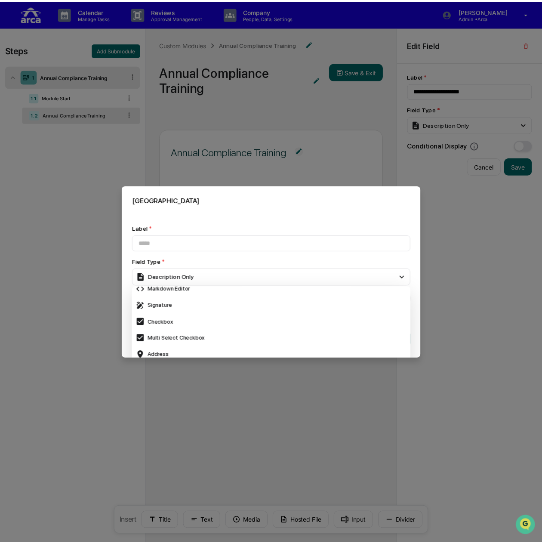
scroll to position [258, 0]
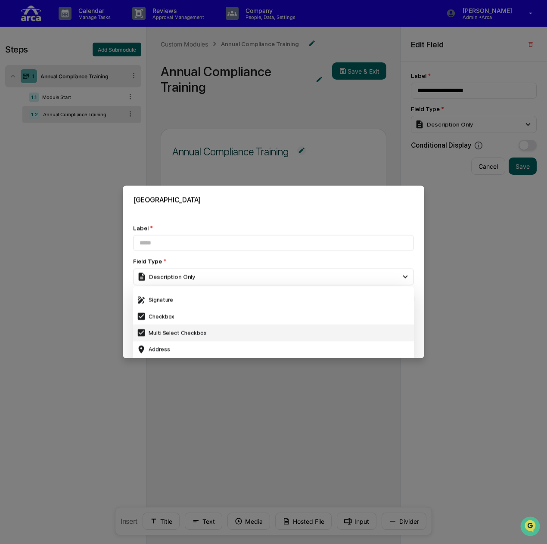
click at [217, 328] on div "Multi Select Checkbox" at bounding box center [273, 332] width 274 height 9
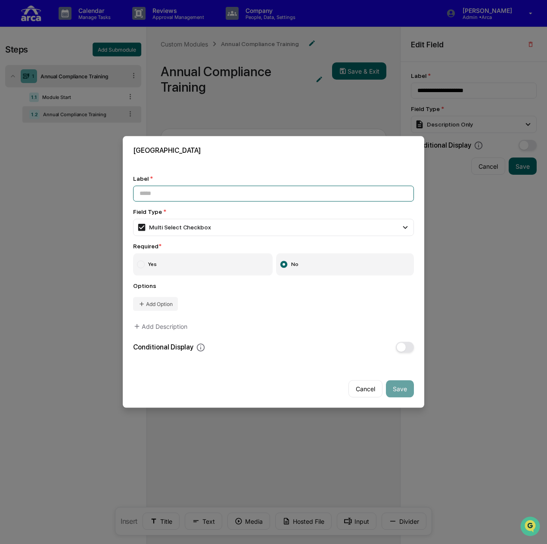
click at [228, 192] on input at bounding box center [273, 194] width 281 height 16
click at [346, 334] on div "**********" at bounding box center [273, 263] width 281 height 177
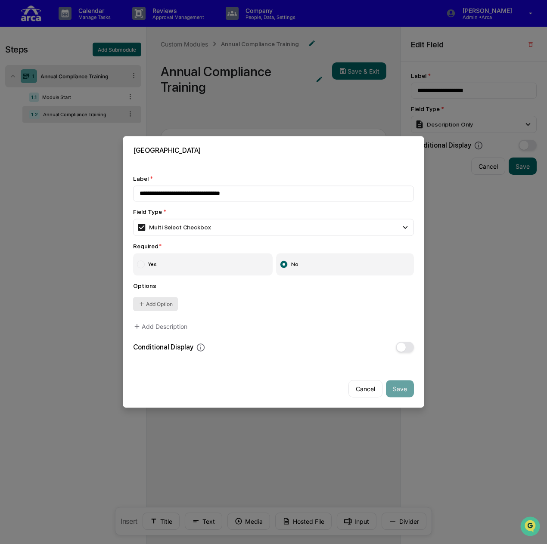
click at [158, 303] on button "Add Option" at bounding box center [155, 304] width 45 height 14
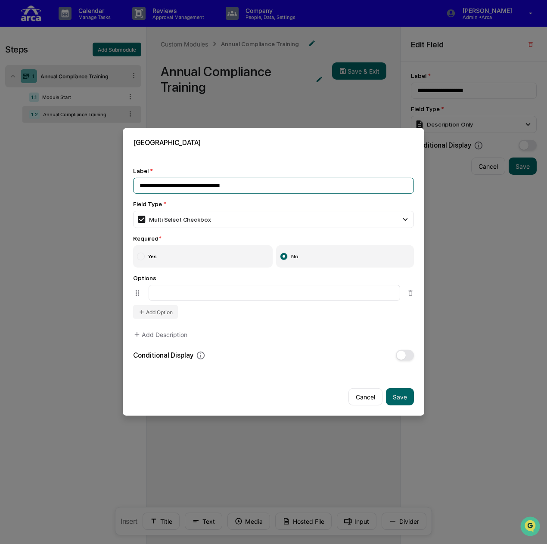
drag, startPoint x: 248, startPoint y: 185, endPoint x: 101, endPoint y: 180, distance: 147.3
click at [101, 180] on body "**********" at bounding box center [273, 301] width 547 height 602
type input "**********"
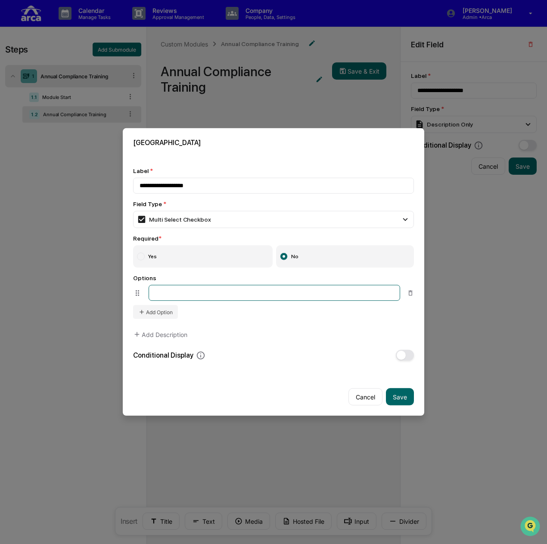
click at [208, 295] on input at bounding box center [274, 293] width 251 height 16
type input "**********"
click at [168, 314] on button "Add Option" at bounding box center [155, 312] width 45 height 14
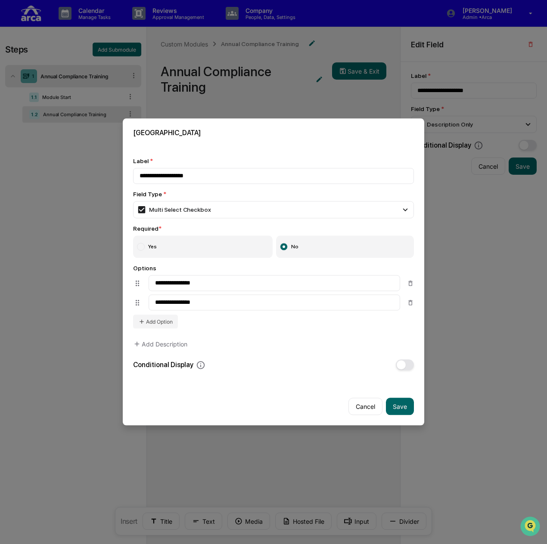
type input "**********"
click at [397, 363] on span "button" at bounding box center [401, 365] width 9 height 9
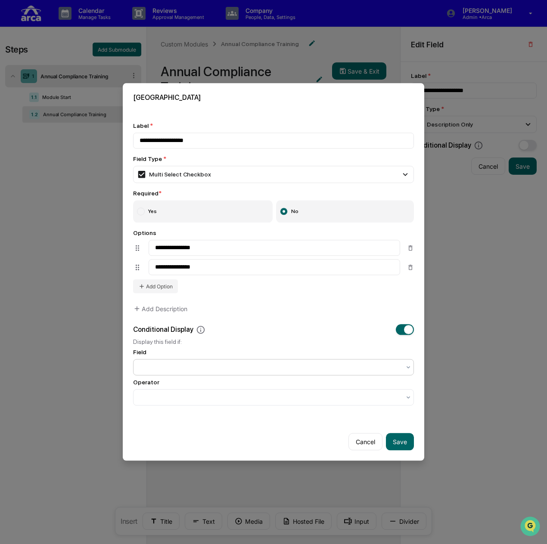
click at [209, 359] on div at bounding box center [273, 367] width 281 height 16
click at [229, 381] on div "Operator" at bounding box center [273, 382] width 281 height 7
click at [227, 390] on div at bounding box center [273, 398] width 281 height 16
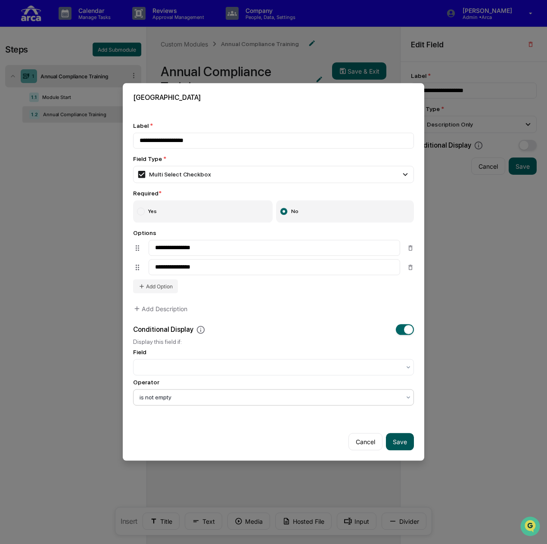
click at [394, 443] on button "Save" at bounding box center [400, 442] width 28 height 17
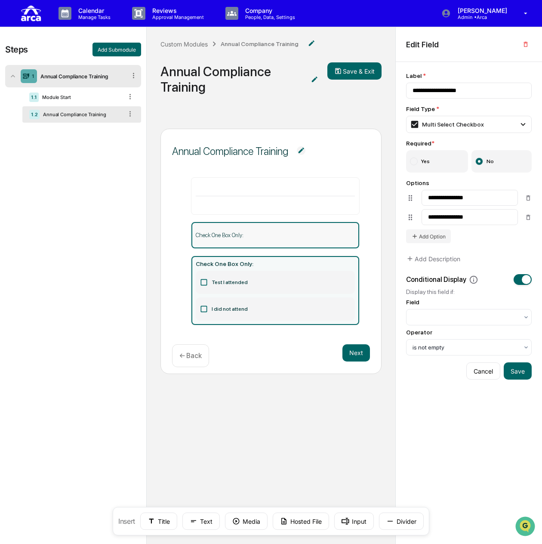
click at [296, 239] on div "Check One Box Only:" at bounding box center [276, 235] width 168 height 26
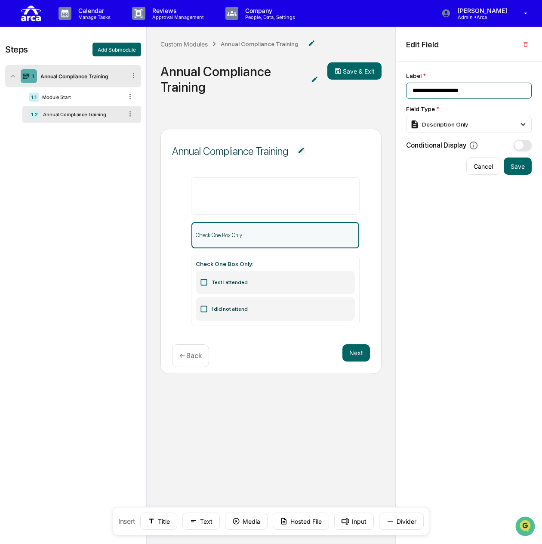
drag, startPoint x: 481, startPoint y: 90, endPoint x: 383, endPoint y: 93, distance: 98.2
click at [383, 93] on div "**********" at bounding box center [271, 314] width 542 height 575
click at [278, 233] on p "Check One Box Only:" at bounding box center [276, 235] width 160 height 6
click at [532, 39] on div "Edit Field" at bounding box center [469, 44] width 146 height 35
click at [530, 42] on button "button" at bounding box center [526, 44] width 12 height 14
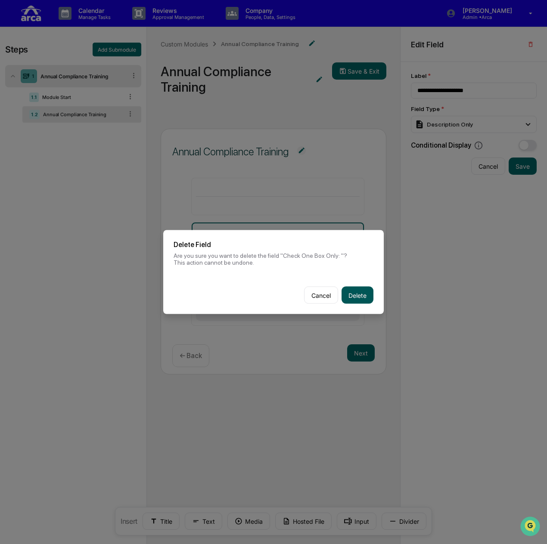
click at [362, 294] on button "Delete" at bounding box center [357, 295] width 32 height 17
type input "**********"
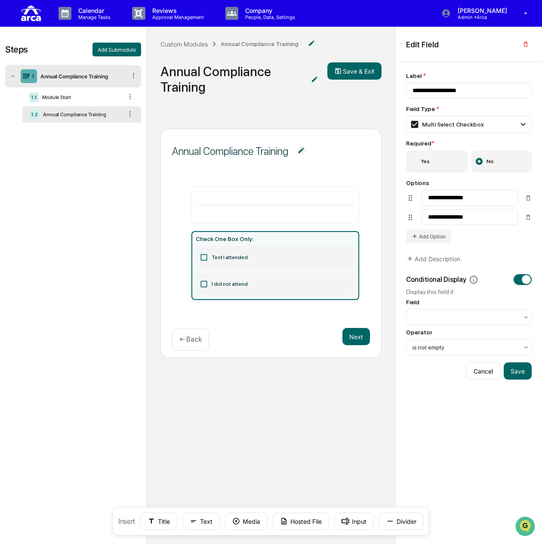
click at [319, 260] on label "Test I attended" at bounding box center [276, 257] width 160 height 23
click at [304, 286] on label "I did not attend" at bounding box center [276, 284] width 160 height 23
click at [304, 285] on label "I did not attend" at bounding box center [276, 284] width 160 height 23
click at [297, 260] on label "Test I attended" at bounding box center [276, 257] width 160 height 23
click at [281, 284] on label "I did not attend" at bounding box center [276, 284] width 160 height 23
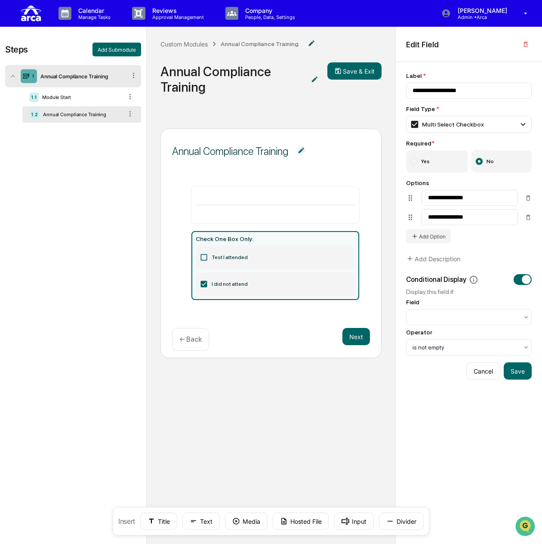
click at [279, 258] on label "Test I attended" at bounding box center [276, 257] width 160 height 23
click at [275, 283] on label "I did not attend" at bounding box center [276, 284] width 160 height 23
click at [368, 342] on button "Next" at bounding box center [357, 336] width 28 height 17
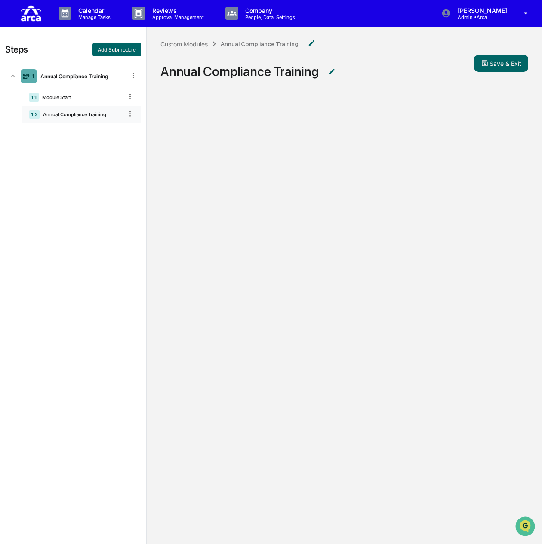
click at [71, 115] on div "Annual Compliance Training" at bounding box center [81, 115] width 83 height 6
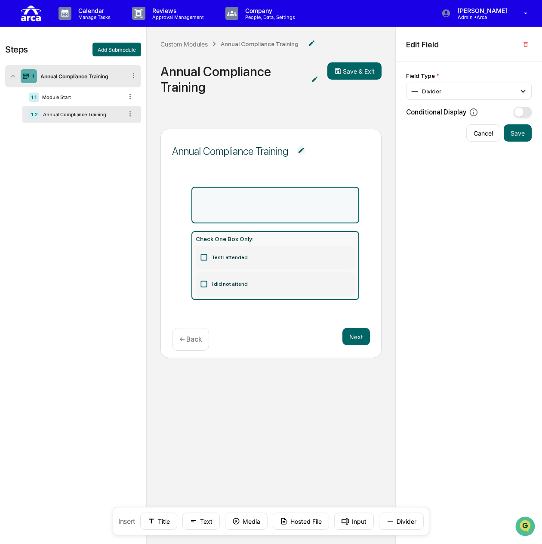
click at [282, 253] on label "Test I attended" at bounding box center [276, 257] width 160 height 23
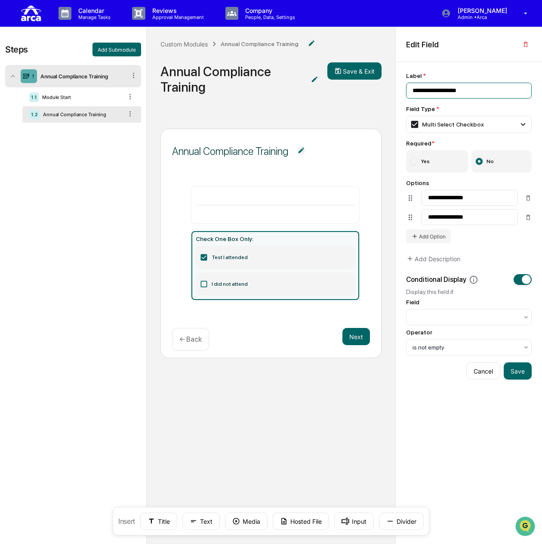
click at [486, 90] on input "**********" at bounding box center [469, 91] width 126 height 16
click at [424, 193] on input "**********" at bounding box center [470, 194] width 96 height 16
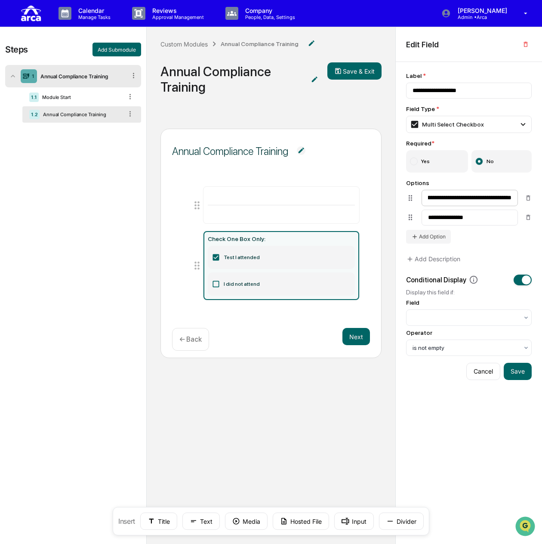
scroll to position [0, 637]
type input "**********"
click at [484, 218] on input "**********" at bounding box center [470, 218] width 96 height 16
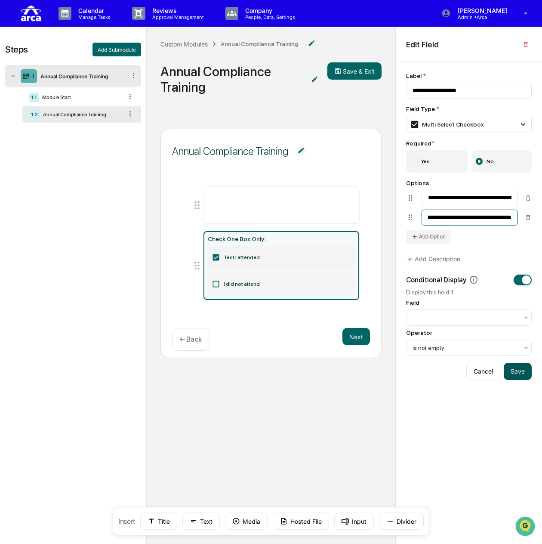
type input "**********"
click at [519, 371] on button "Save" at bounding box center [518, 371] width 28 height 17
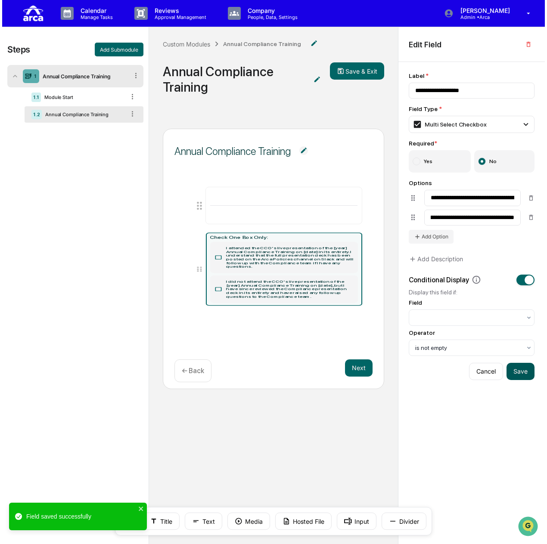
scroll to position [0, 0]
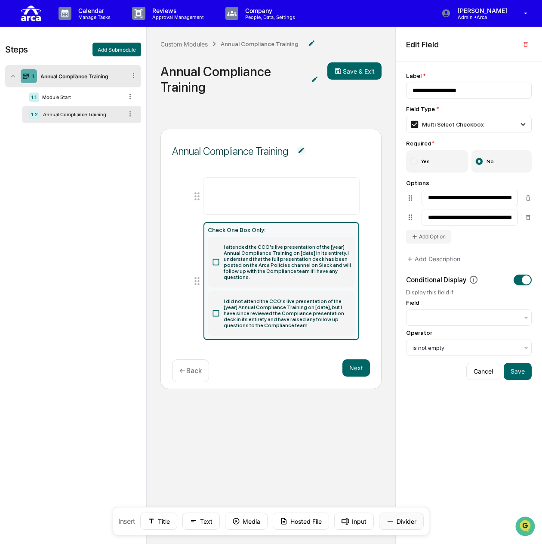
click at [396, 523] on button "Divider" at bounding box center [401, 521] width 45 height 17
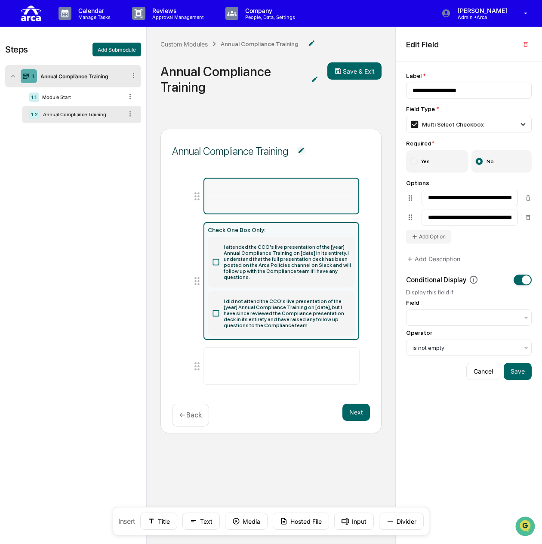
click at [248, 194] on div at bounding box center [282, 196] width 156 height 37
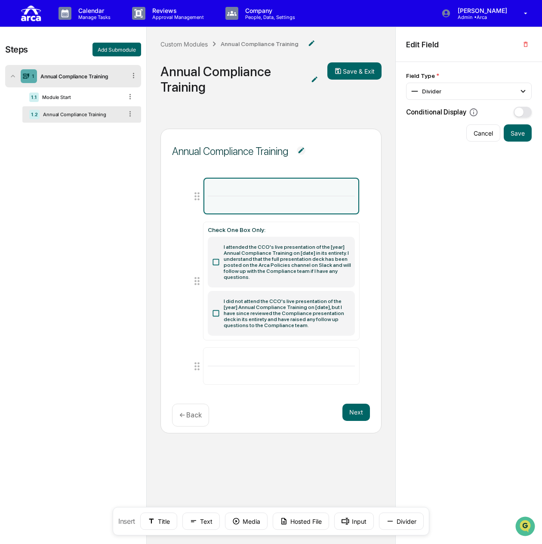
click at [248, 194] on div at bounding box center [282, 196] width 156 height 37
click at [529, 44] on icon "button" at bounding box center [526, 44] width 7 height 7
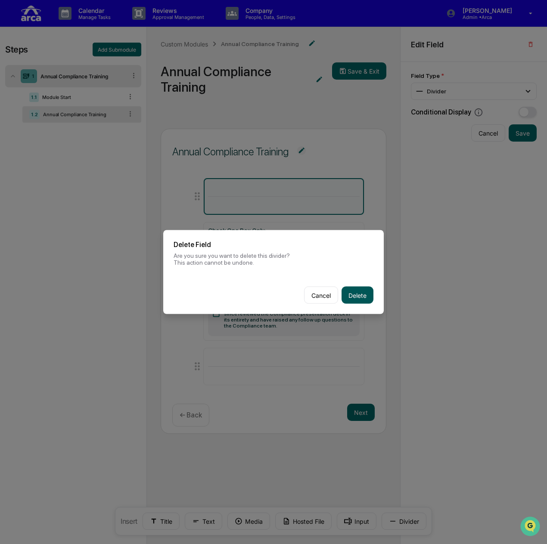
click at [348, 297] on button "Delete" at bounding box center [357, 295] width 32 height 17
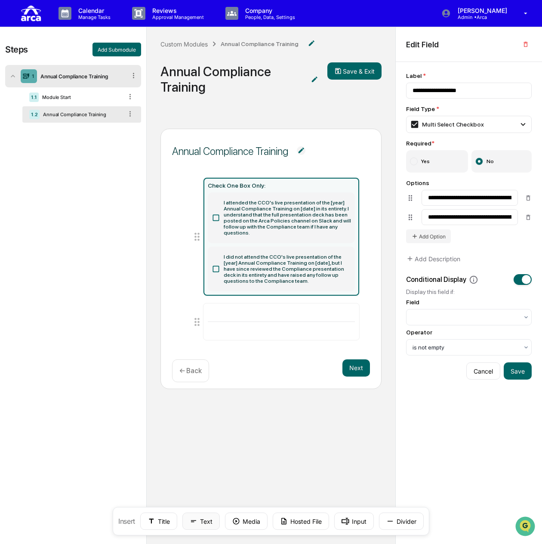
click at [206, 524] on button "Text" at bounding box center [201, 521] width 37 height 17
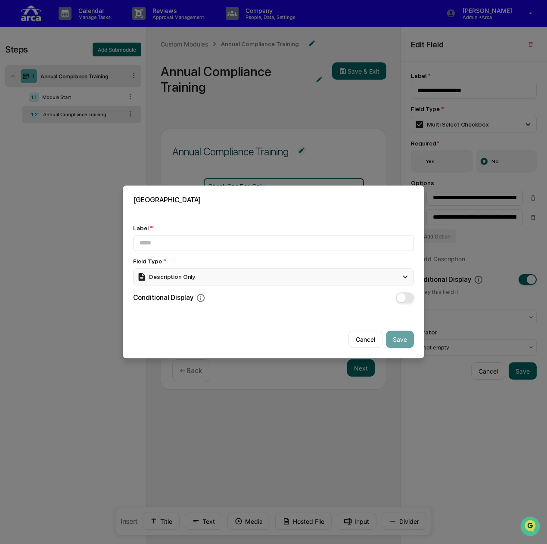
click at [221, 275] on div "Description Only" at bounding box center [273, 276] width 281 height 17
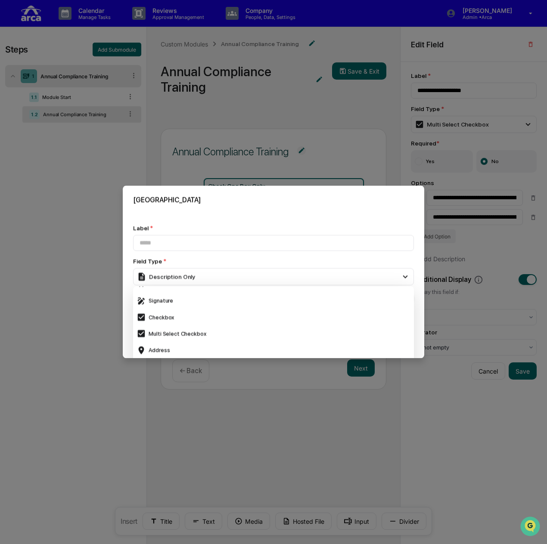
scroll to position [258, 0]
click at [231, 299] on div "Signature" at bounding box center [273, 299] width 274 height 9
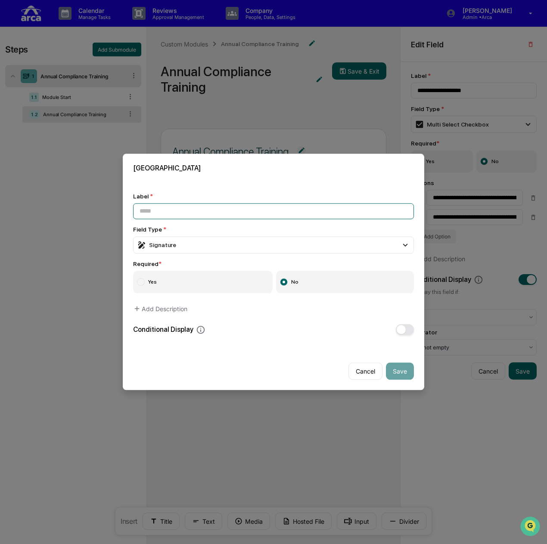
click at [210, 208] on input at bounding box center [273, 211] width 281 height 16
type input "*"
type input "*********"
click at [183, 289] on label "Yes" at bounding box center [202, 282] width 139 height 22
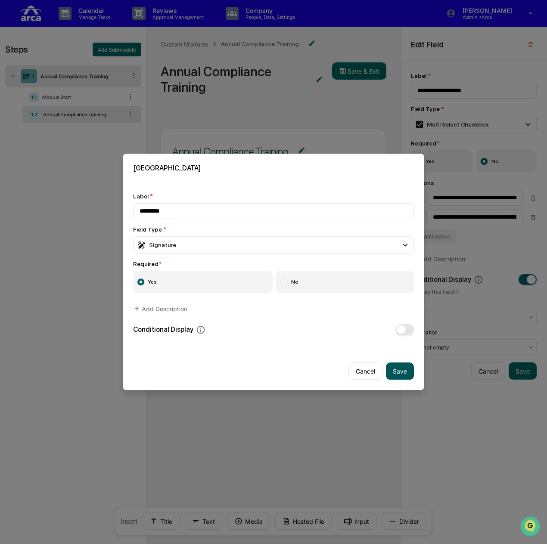
click at [394, 366] on button "Save" at bounding box center [400, 371] width 28 height 17
type input "*********"
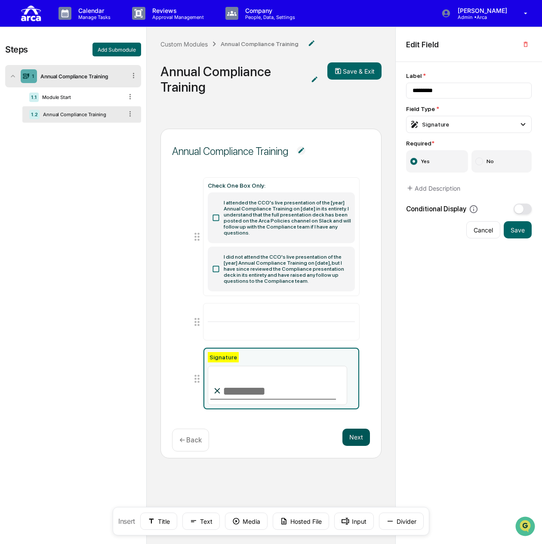
click at [361, 433] on button "Next" at bounding box center [357, 437] width 28 height 17
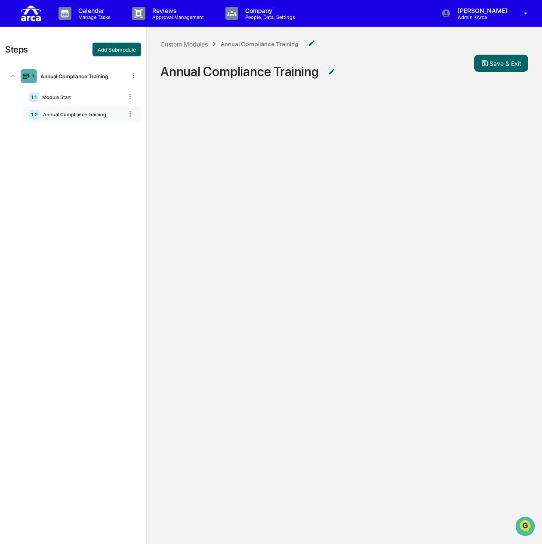
click at [69, 115] on div "Annual Compliance Training" at bounding box center [81, 115] width 83 height 6
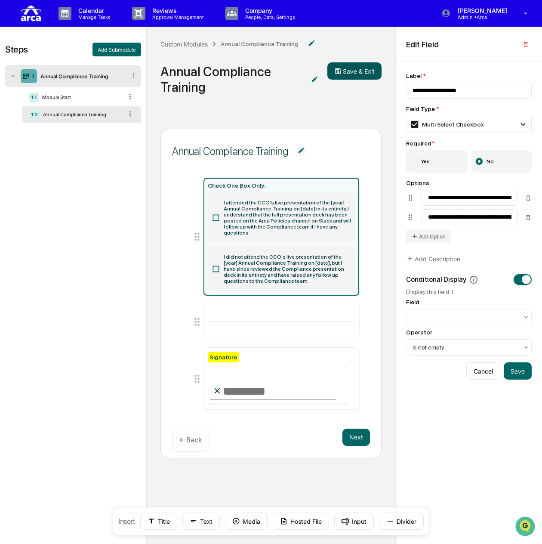
click at [347, 74] on button "Save & Exit" at bounding box center [355, 70] width 54 height 17
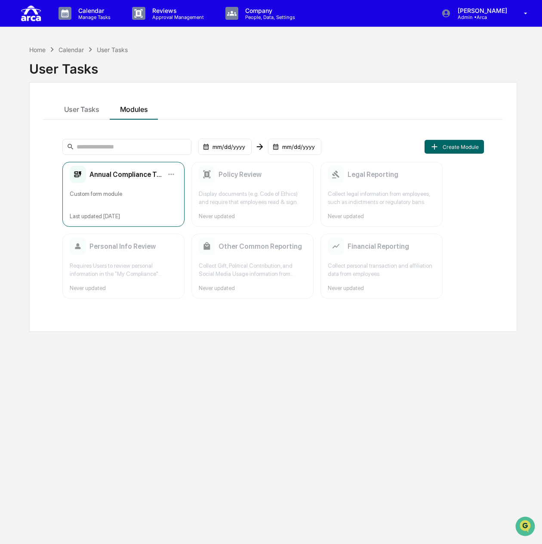
click at [142, 192] on div "Custom form module" at bounding box center [124, 198] width 108 height 16
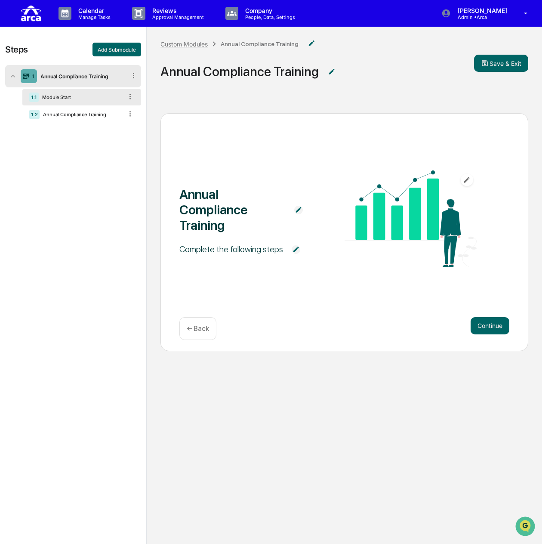
click at [182, 44] on div "Custom Modules" at bounding box center [184, 43] width 47 height 7
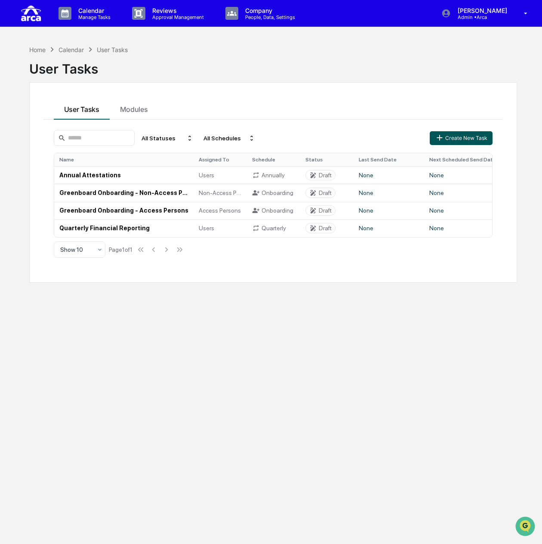
click at [450, 136] on button "Create New Task" at bounding box center [461, 138] width 63 height 14
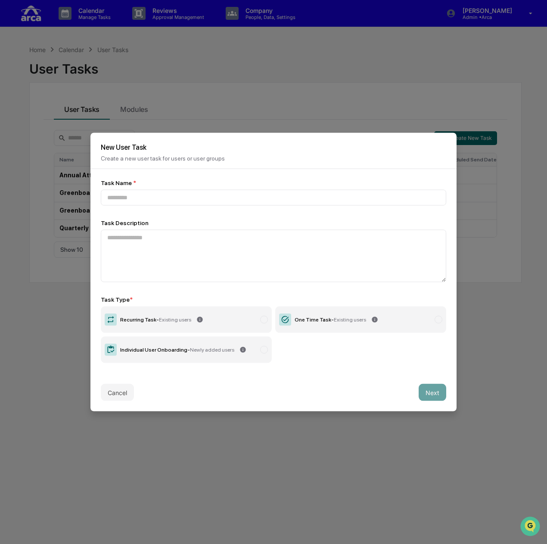
click at [329, 322] on label "One Time Task - Existing users" at bounding box center [360, 320] width 171 height 27
click at [220, 194] on input at bounding box center [273, 198] width 345 height 16
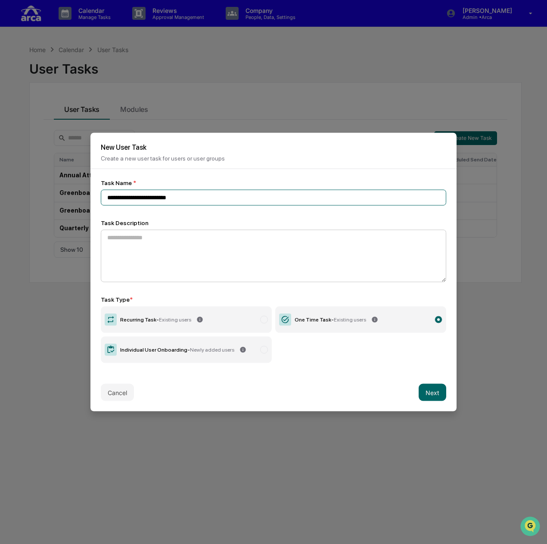
type input "**********"
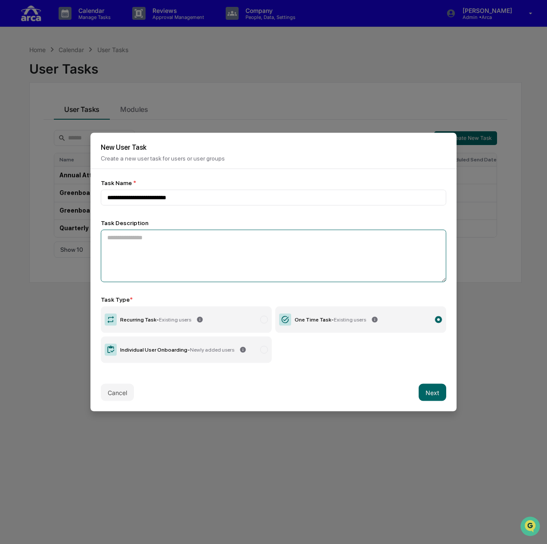
click at [266, 248] on textarea at bounding box center [273, 256] width 345 height 53
click at [184, 237] on textarea "**********" at bounding box center [271, 256] width 341 height 52
type textarea "**********"
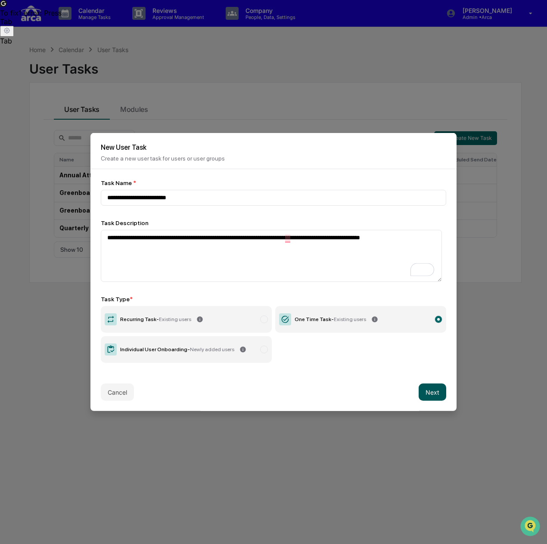
click at [433, 391] on button "Next" at bounding box center [432, 392] width 28 height 17
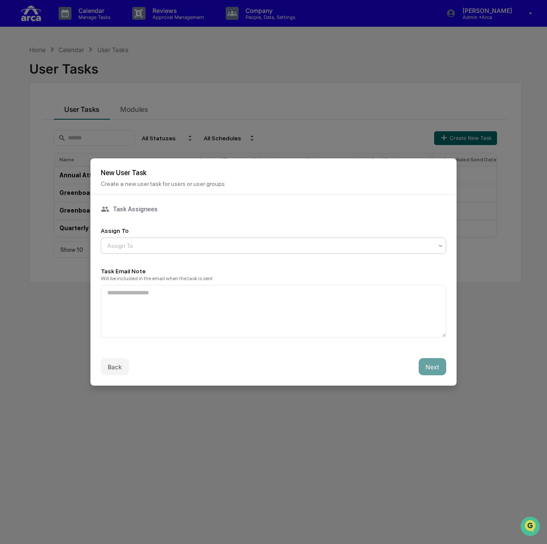
click at [149, 244] on div at bounding box center [269, 246] width 325 height 9
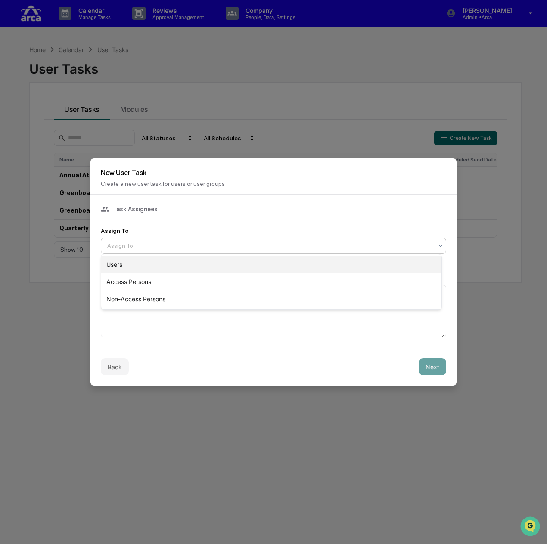
click at [150, 260] on div "Users" at bounding box center [271, 264] width 340 height 17
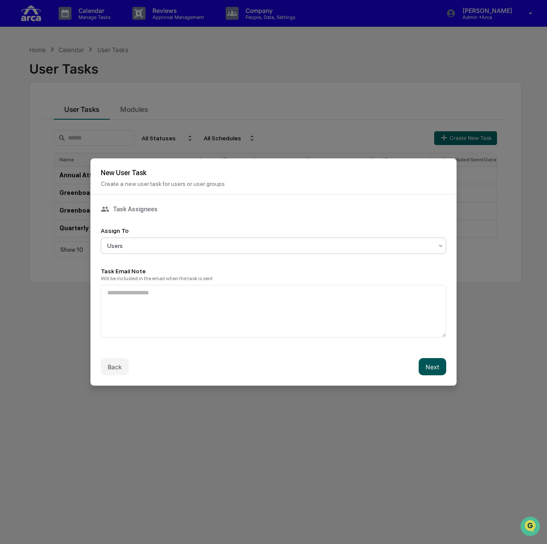
click at [430, 364] on button "Next" at bounding box center [432, 366] width 28 height 17
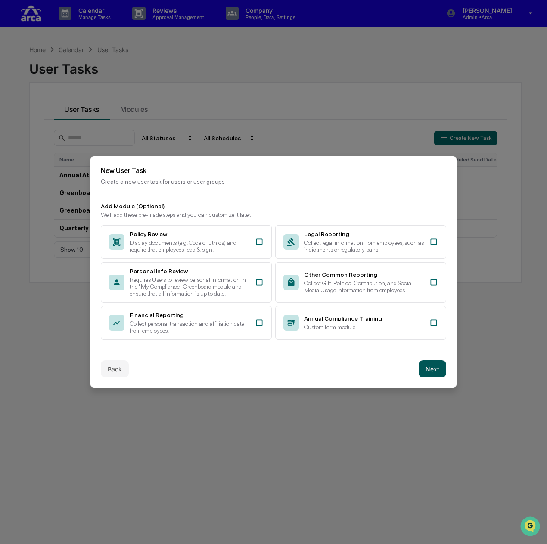
click at [426, 367] on button "Next" at bounding box center [432, 368] width 28 height 17
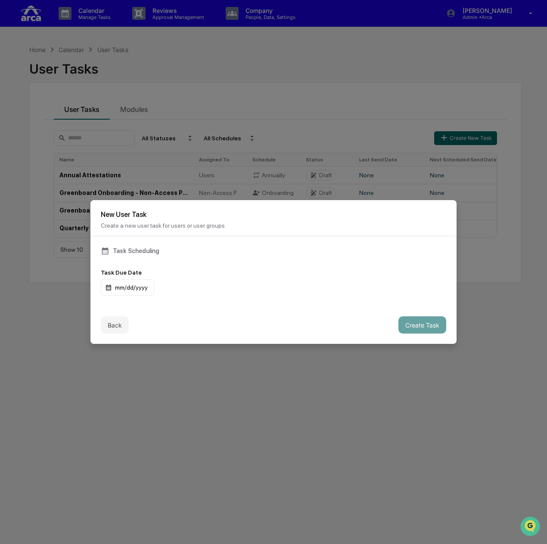
click at [135, 244] on div "Task Scheduling Task Due Date mm/dd/yyyy" at bounding box center [273, 271] width 366 height 70
click at [132, 289] on div "mm/dd/yyyy" at bounding box center [127, 287] width 53 height 16
click at [263, 267] on div at bounding box center [273, 272] width 547 height 544
click at [111, 324] on button "Back" at bounding box center [115, 324] width 28 height 17
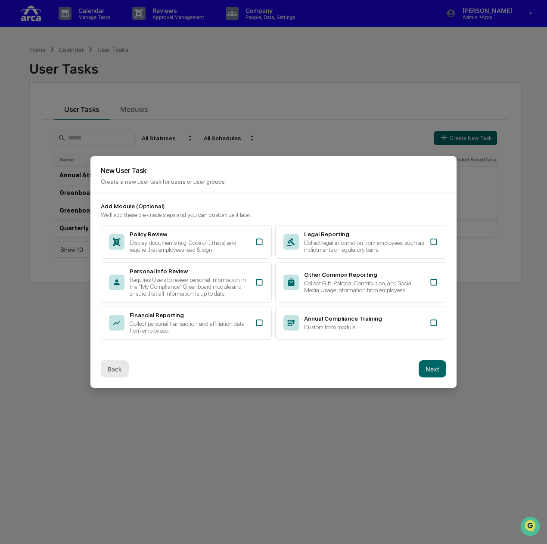
click at [111, 369] on button "Back" at bounding box center [115, 368] width 28 height 17
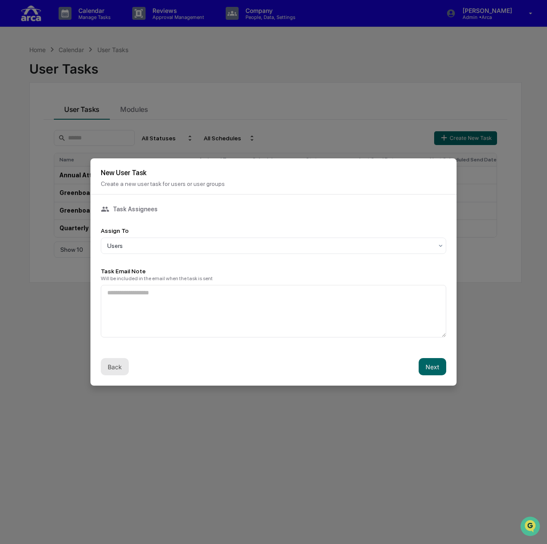
click at [116, 364] on button "Back" at bounding box center [115, 366] width 28 height 17
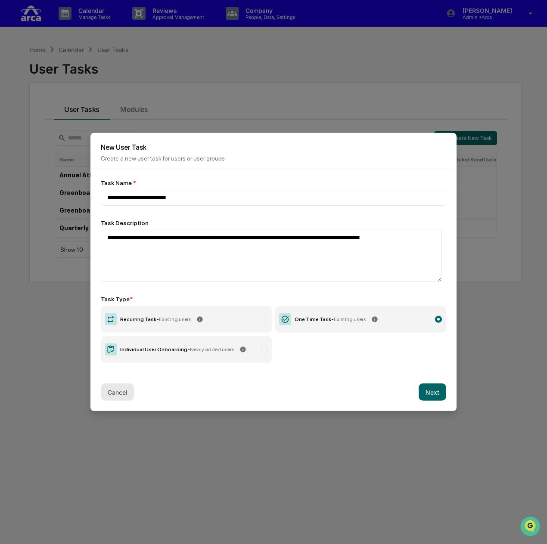
click at [125, 391] on button "Cancel" at bounding box center [117, 392] width 33 height 17
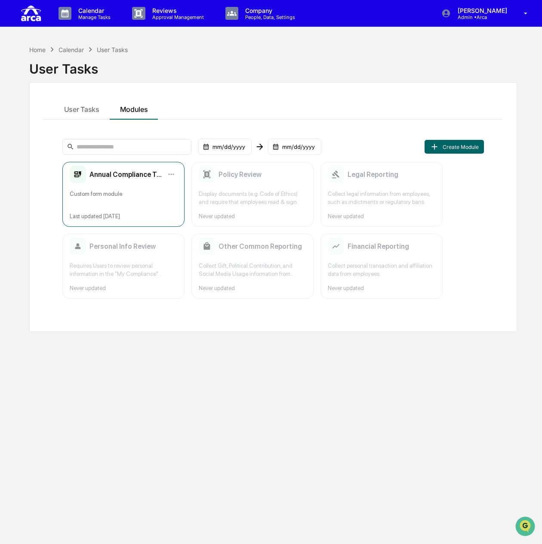
click at [134, 197] on div "Custom form module" at bounding box center [124, 198] width 108 height 16
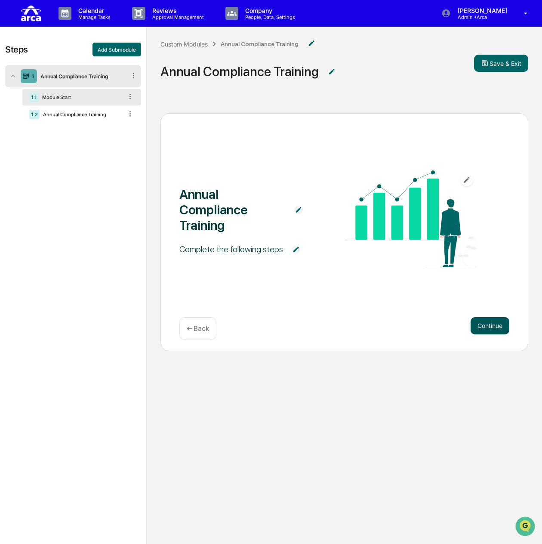
click at [481, 322] on button "Continue" at bounding box center [490, 325] width 39 height 17
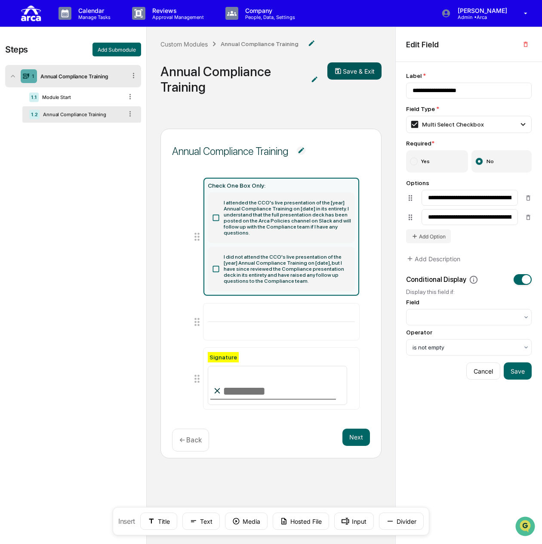
click at [353, 70] on button "Save & Exit" at bounding box center [355, 70] width 54 height 17
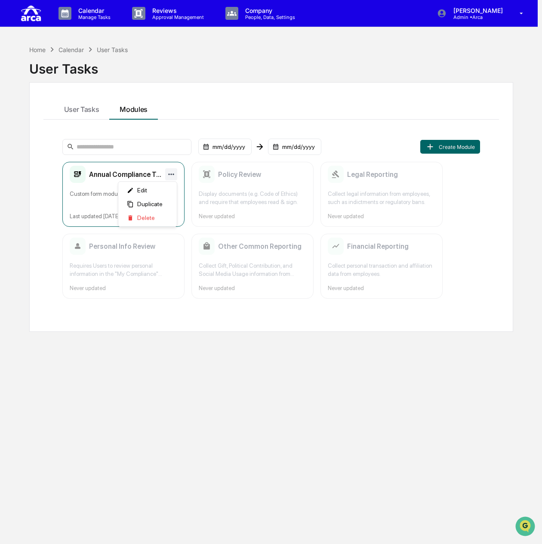
click at [174, 174] on html "Calendar Manage Tasks Reviews Approval Management Company People, Data, Setting…" at bounding box center [271, 272] width 542 height 544
click at [90, 108] on html "Calendar Manage Tasks Reviews Approval Management Company People, Data, Setting…" at bounding box center [273, 272] width 547 height 544
click at [350, 103] on div "User Tasks Modules" at bounding box center [273, 107] width 460 height 23
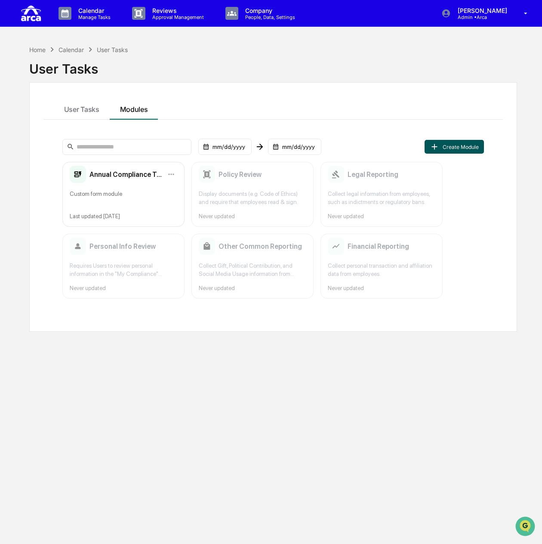
click at [451, 144] on button "Create Module" at bounding box center [454, 147] width 59 height 14
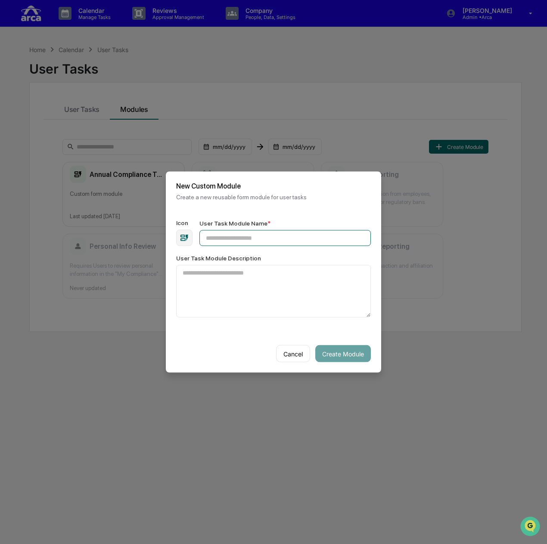
click at [241, 233] on input "User Task Module Name *" at bounding box center [284, 238] width 171 height 16
click at [183, 234] on icon "button" at bounding box center [184, 237] width 9 height 9
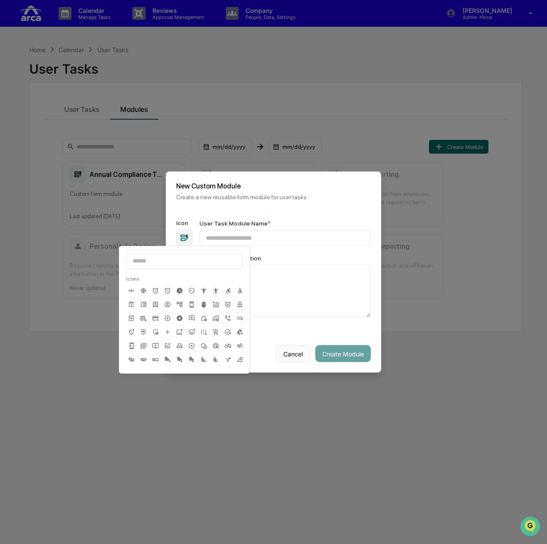
click at [284, 351] on button "Cancel" at bounding box center [293, 353] width 34 height 17
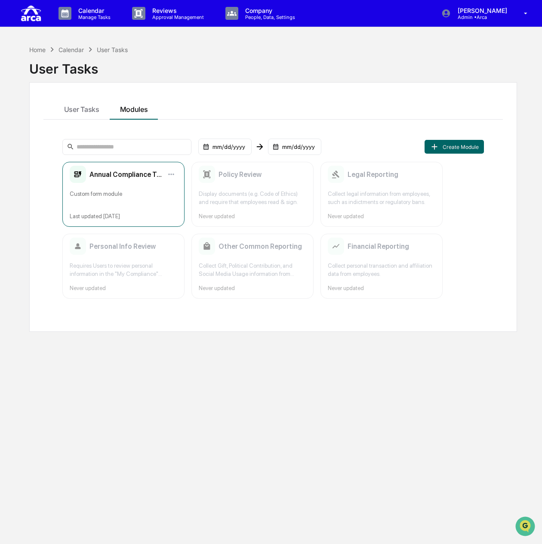
click at [177, 173] on div "Annual Compliance Training Custom form module Last updated [DATE]" at bounding box center [123, 194] width 122 height 65
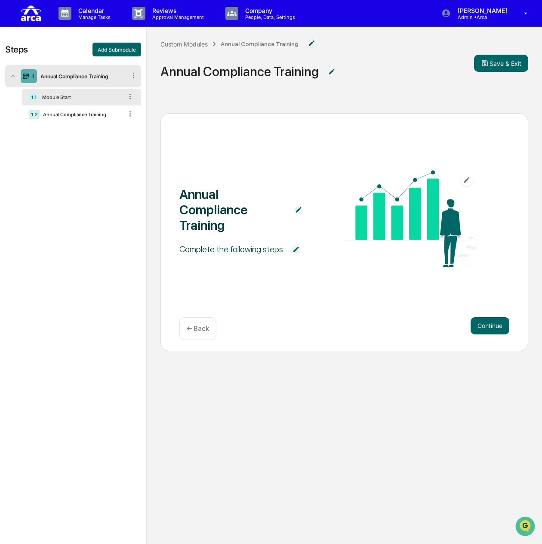
click at [24, 76] on icon at bounding box center [26, 76] width 8 height 8
click at [132, 71] on div "1 Annual Compliance Training" at bounding box center [73, 76] width 136 height 22
click at [132, 76] on icon at bounding box center [134, 75] width 8 height 8
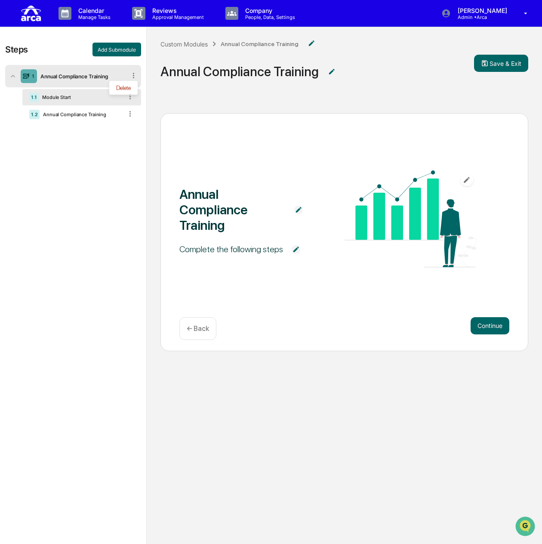
click at [354, 76] on span "Annual Compliance Training" at bounding box center [318, 71] width 314 height 28
click at [186, 43] on div "Custom Modules" at bounding box center [184, 43] width 47 height 7
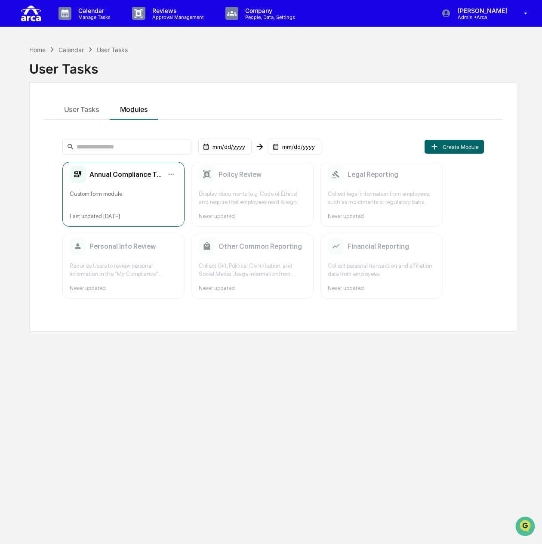
click at [77, 171] on icon at bounding box center [77, 174] width 7 height 6
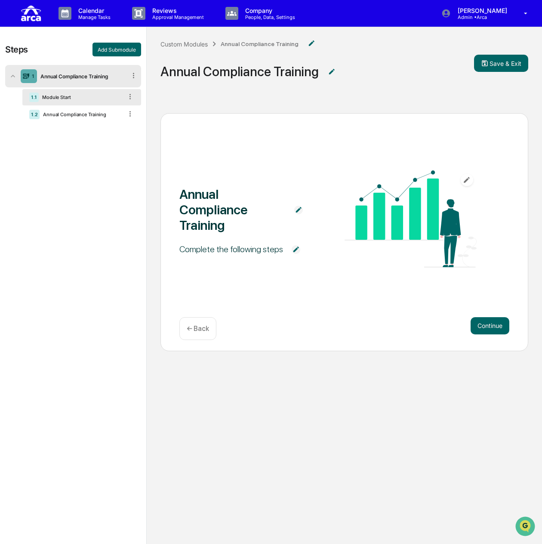
click at [26, 77] on icon at bounding box center [26, 76] width 6 height 5
click at [136, 77] on icon at bounding box center [134, 75] width 8 height 8
click at [245, 64] on div "Annual Compliance Training" at bounding box center [240, 71] width 158 height 15
click at [307, 43] on img at bounding box center [311, 43] width 9 height 9
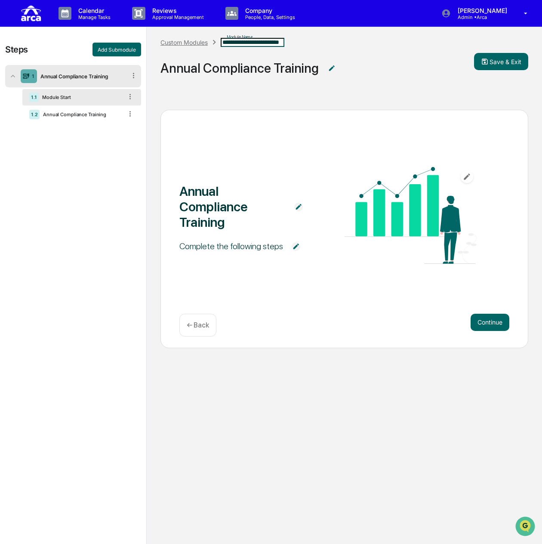
click at [200, 46] on div "Custom Modules" at bounding box center [184, 42] width 47 height 7
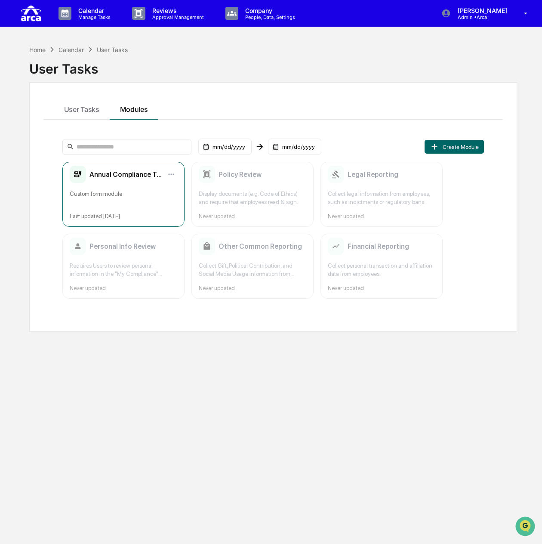
click at [77, 175] on icon at bounding box center [78, 174] width 16 height 17
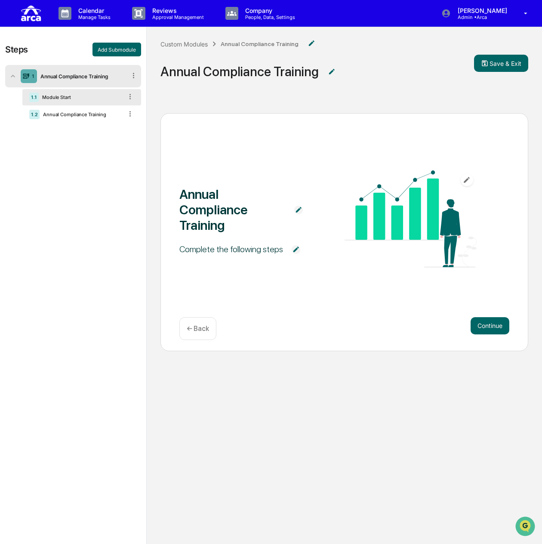
click at [134, 76] on icon at bounding box center [134, 75] width 8 height 8
click at [267, 44] on div "Annual Compliance Training" at bounding box center [260, 43] width 78 height 7
click at [308, 44] on img at bounding box center [311, 43] width 9 height 9
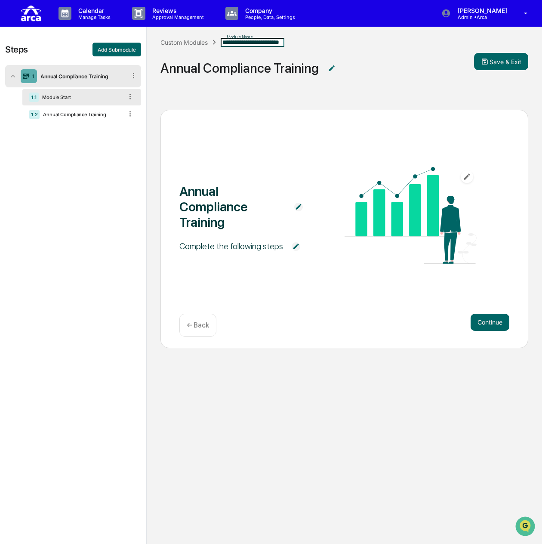
click at [211, 46] on icon at bounding box center [214, 41] width 9 height 9
click at [203, 46] on div "Custom Modules" at bounding box center [184, 42] width 47 height 7
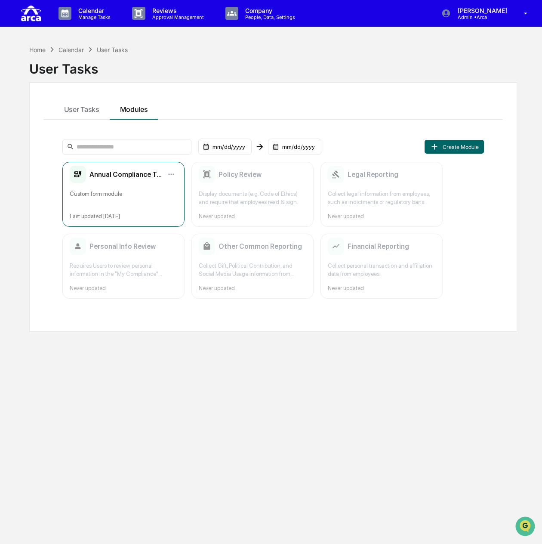
drag, startPoint x: 83, startPoint y: 171, endPoint x: 70, endPoint y: 174, distance: 12.7
click at [70, 174] on icon at bounding box center [78, 174] width 16 height 17
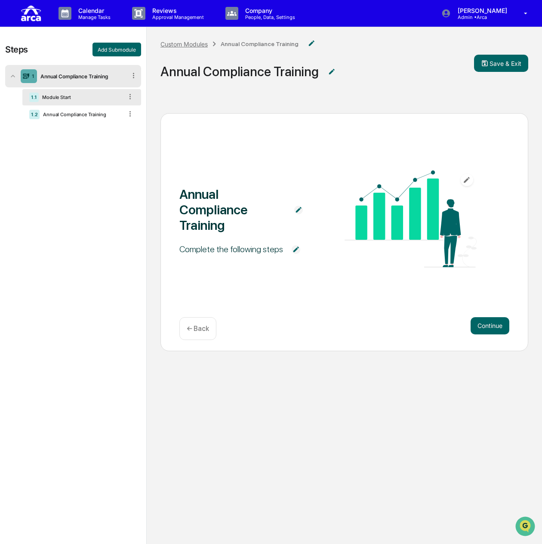
click at [191, 44] on div "Custom Modules" at bounding box center [184, 43] width 47 height 7
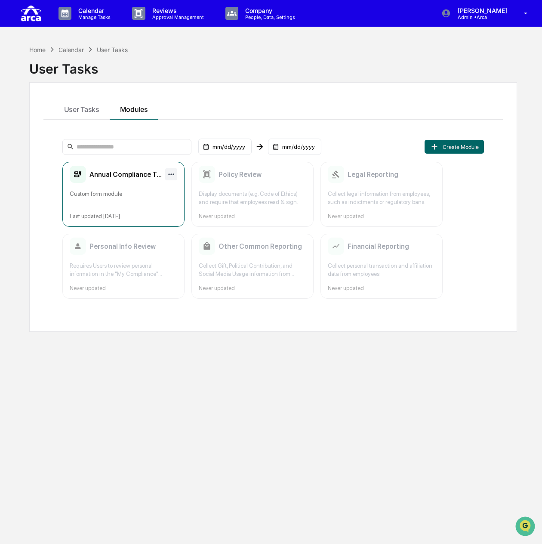
click at [170, 171] on html "Calendar Manage Tasks Reviews Approval Management Company People, Data, Setting…" at bounding box center [271, 272] width 542 height 544
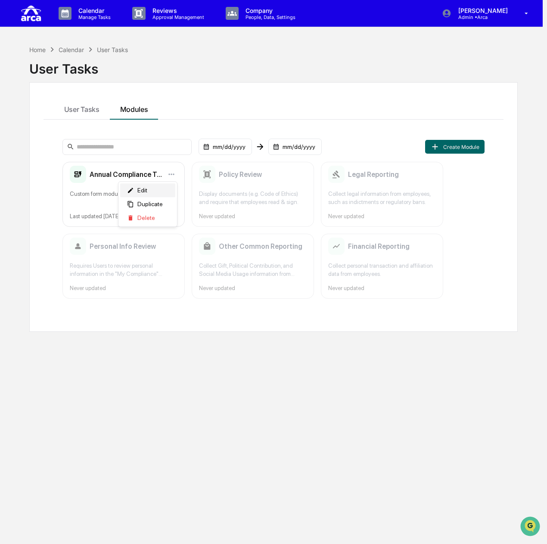
click at [162, 191] on div "Edit" at bounding box center [147, 190] width 55 height 14
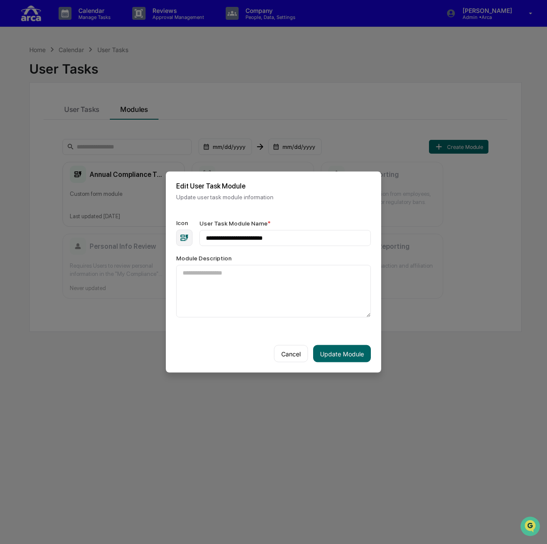
click at [184, 235] on icon "button" at bounding box center [184, 238] width 8 height 6
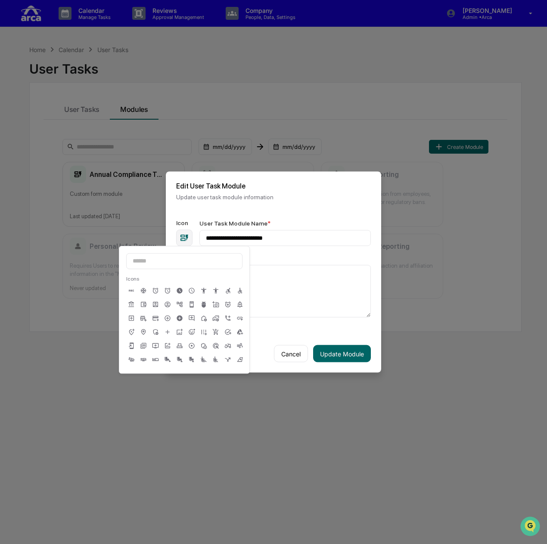
click at [168, 293] on icon at bounding box center [167, 291] width 6 height 6
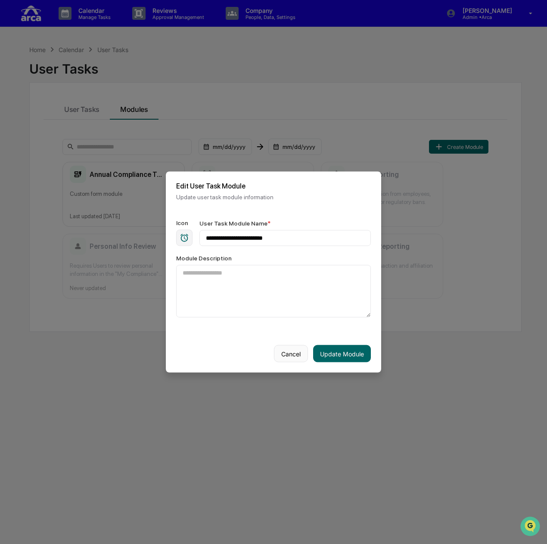
click at [280, 354] on button "Cancel" at bounding box center [291, 353] width 34 height 17
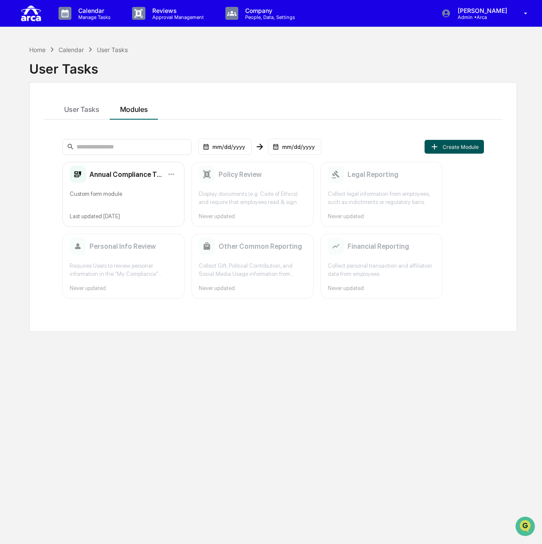
click at [456, 141] on button "Create Module" at bounding box center [454, 147] width 59 height 14
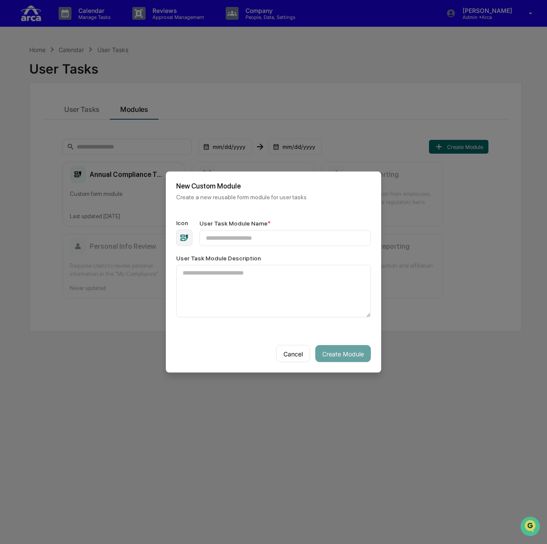
click at [194, 235] on div "Icon User Task Module Name *" at bounding box center [273, 233] width 195 height 27
click at [189, 236] on div "button" at bounding box center [184, 238] width 16 height 16
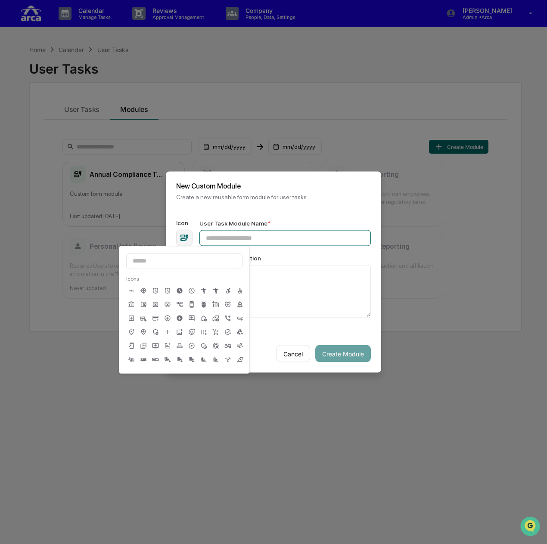
click at [234, 242] on input "User Task Module Name *" at bounding box center [284, 238] width 171 height 16
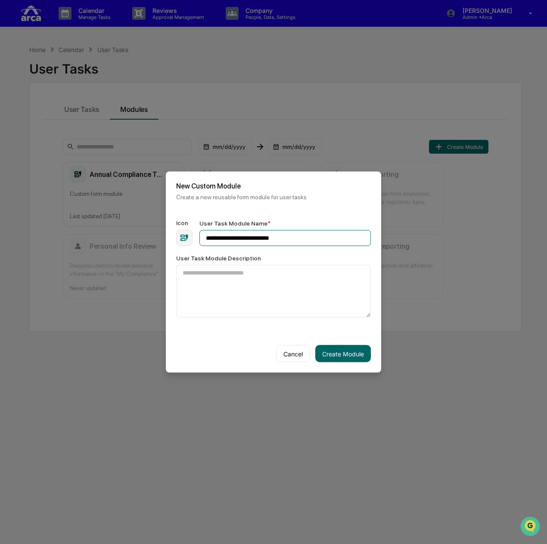
click at [275, 233] on input "**********" at bounding box center [284, 238] width 171 height 16
click at [270, 236] on input "**********" at bounding box center [284, 238] width 171 height 16
type input "**********"
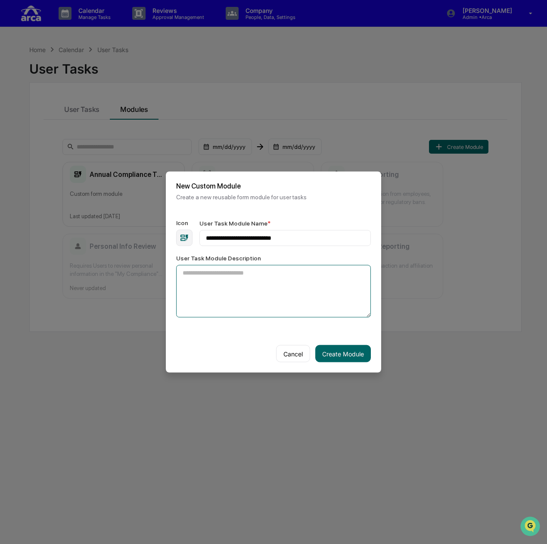
click at [278, 269] on textarea "User Task Module Description" at bounding box center [273, 291] width 195 height 53
click at [338, 353] on button "Create Module" at bounding box center [343, 353] width 56 height 17
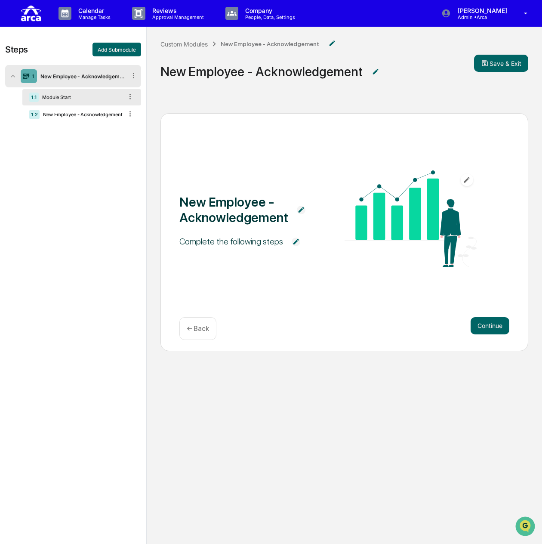
click at [293, 243] on img at bounding box center [296, 242] width 9 height 9
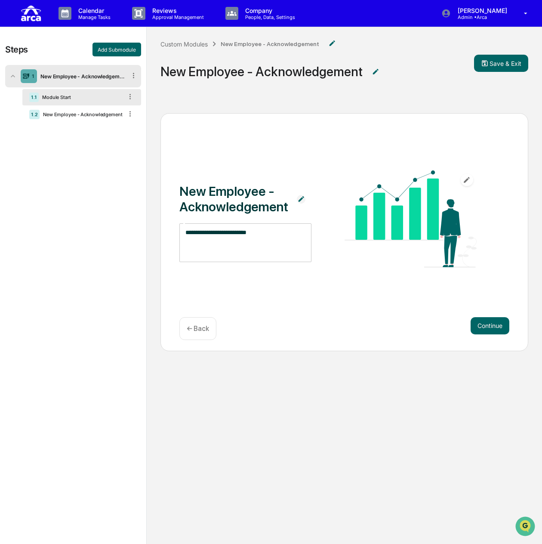
click at [277, 235] on textarea "**********" at bounding box center [246, 241] width 120 height 27
drag, startPoint x: 277, startPoint y: 235, endPoint x: 177, endPoint y: 232, distance: 100.4
click at [177, 232] on div "**********" at bounding box center [345, 232] width 368 height 238
type textarea "*"
type textarea "**********"
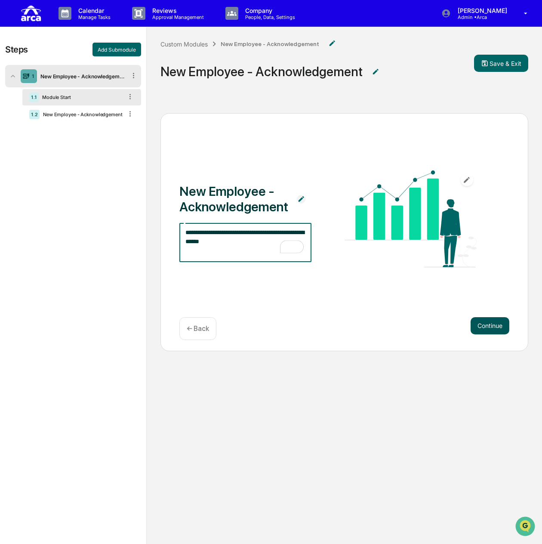
click at [498, 321] on button "Continue" at bounding box center [490, 325] width 39 height 17
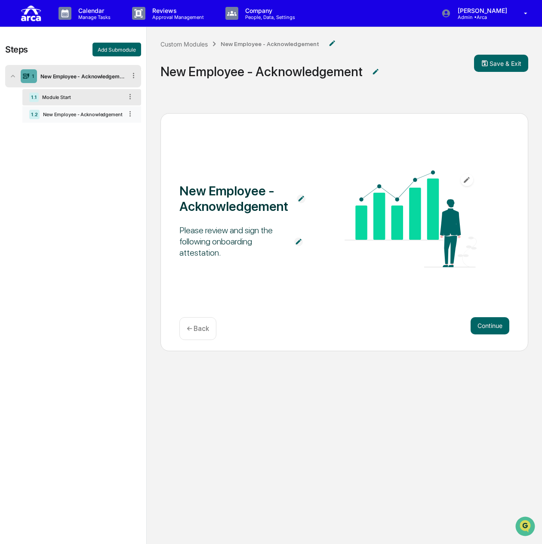
click at [83, 109] on div "1.2 New Employee - Acknowledgement" at bounding box center [81, 114] width 119 height 16
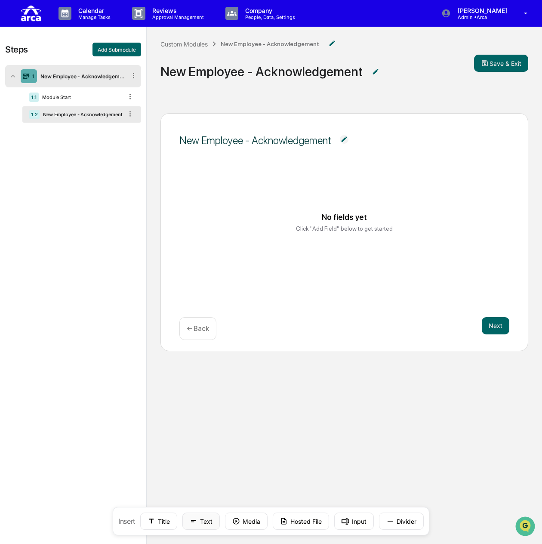
click at [199, 521] on button "Text" at bounding box center [201, 521] width 37 height 17
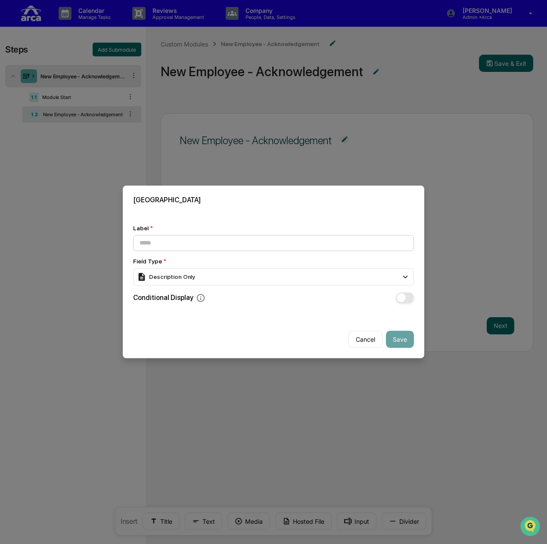
click at [315, 239] on input at bounding box center [273, 243] width 281 height 16
type input "*"
drag, startPoint x: 403, startPoint y: 240, endPoint x: 116, endPoint y: 238, distance: 287.2
click at [116, 238] on body "**********" at bounding box center [273, 301] width 547 height 602
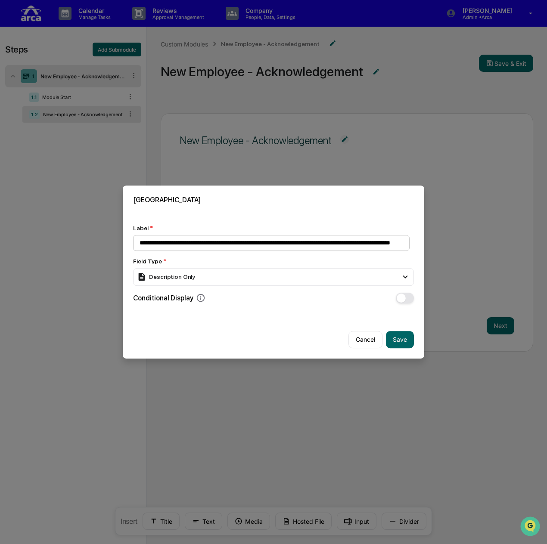
click at [282, 242] on input "**********" at bounding box center [271, 243] width 276 height 16
click at [300, 239] on input "**********" at bounding box center [271, 243] width 276 height 16
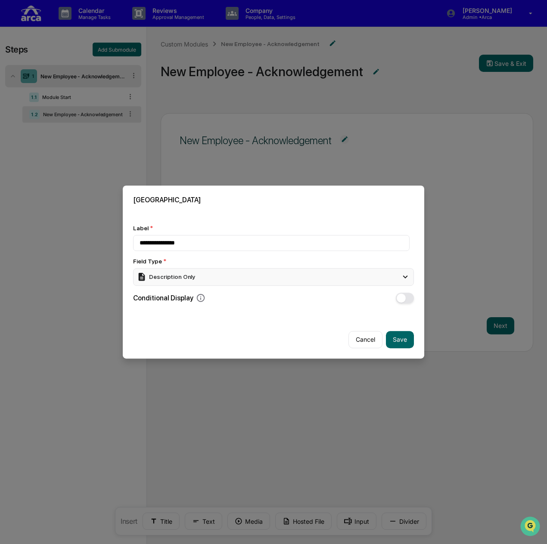
type input "**********"
click at [401, 338] on button "Save" at bounding box center [400, 339] width 28 height 17
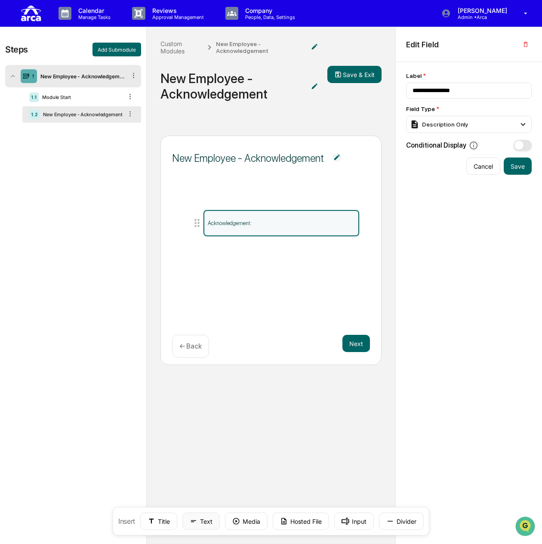
click at [197, 525] on icon at bounding box center [194, 521] width 8 height 8
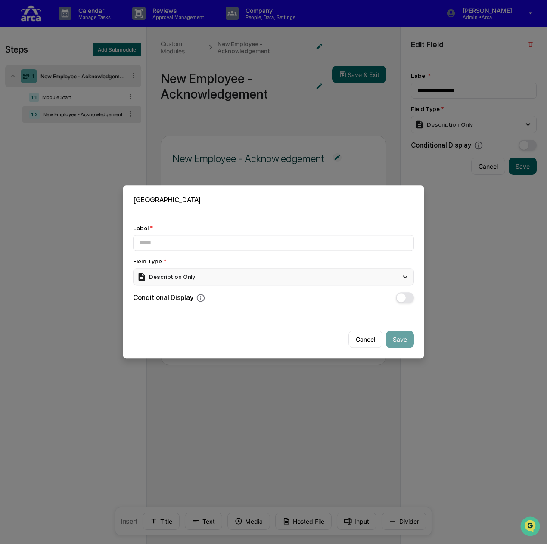
click at [228, 269] on div "Description Only" at bounding box center [273, 276] width 281 height 17
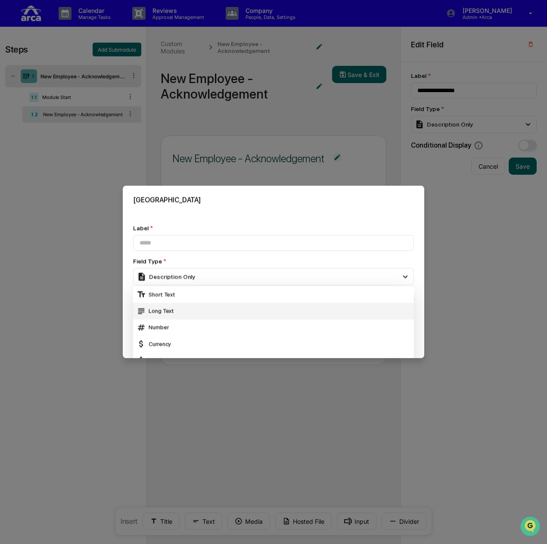
click at [213, 307] on div "Long Text" at bounding box center [273, 311] width 274 height 9
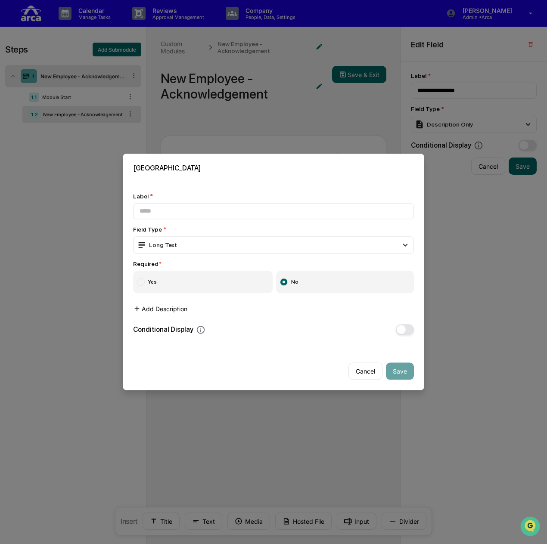
click at [186, 305] on button "Add Description" at bounding box center [160, 309] width 54 height 17
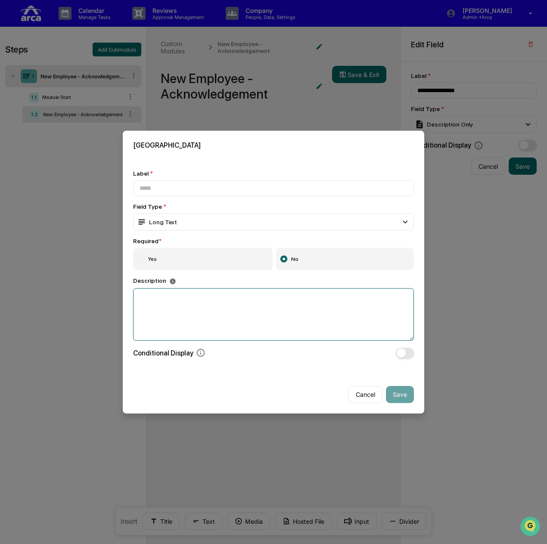
click at [195, 297] on textarea at bounding box center [273, 314] width 281 height 53
type textarea "*"
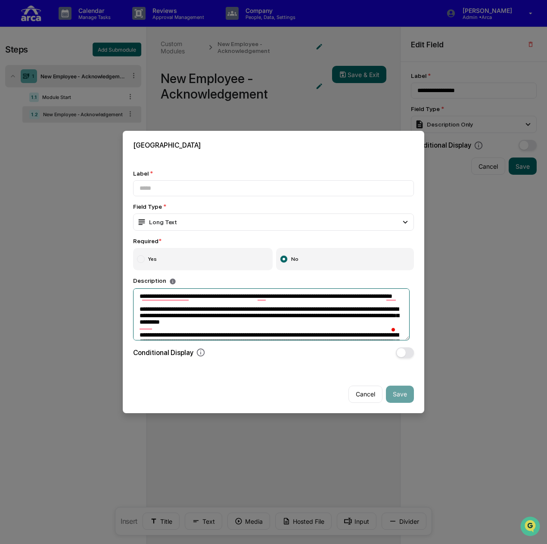
click at [306, 326] on textarea "To enrich screen reader interactions, please activate Accessibility in Grammarl…" at bounding box center [271, 314] width 276 height 52
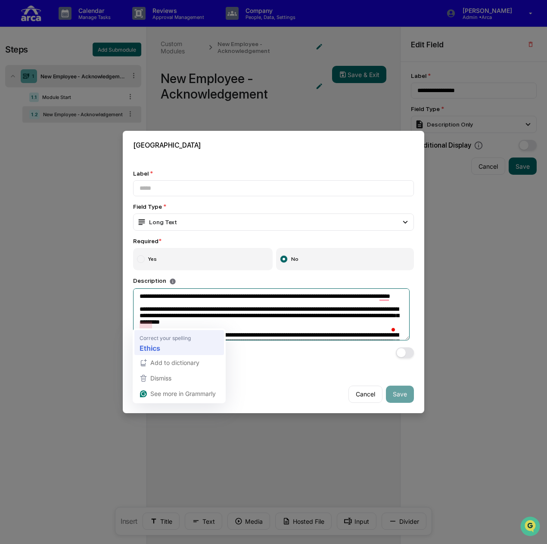
type textarea "**********"
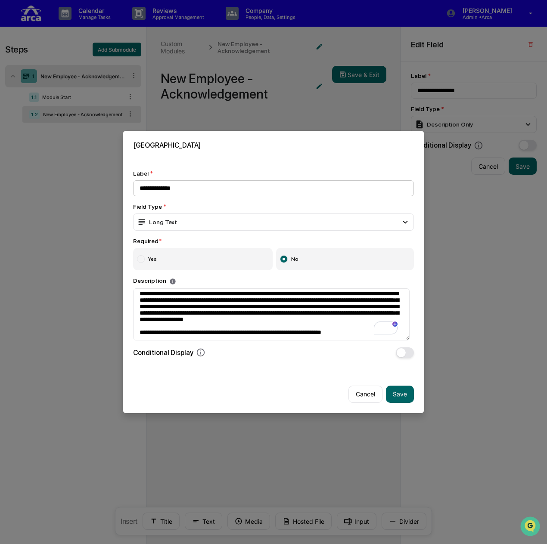
click at [153, 186] on input "**********" at bounding box center [273, 188] width 281 height 16
click at [156, 186] on input "**********" at bounding box center [273, 188] width 281 height 16
click at [193, 185] on input "**********" at bounding box center [273, 188] width 281 height 16
type input "**********"
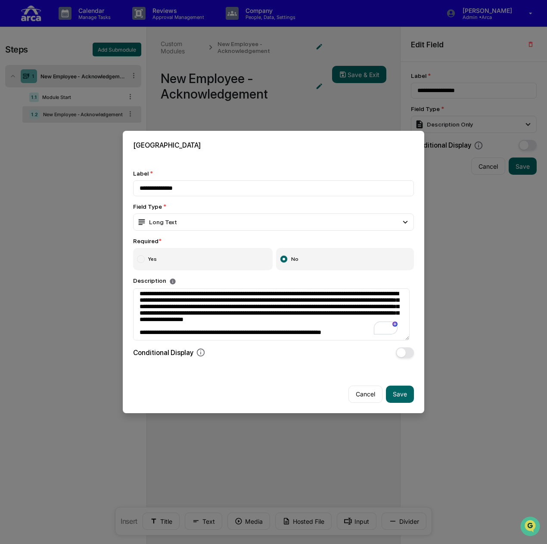
click at [178, 248] on label "Yes" at bounding box center [202, 259] width 139 height 22
click at [321, 260] on label "No" at bounding box center [345, 259] width 138 height 22
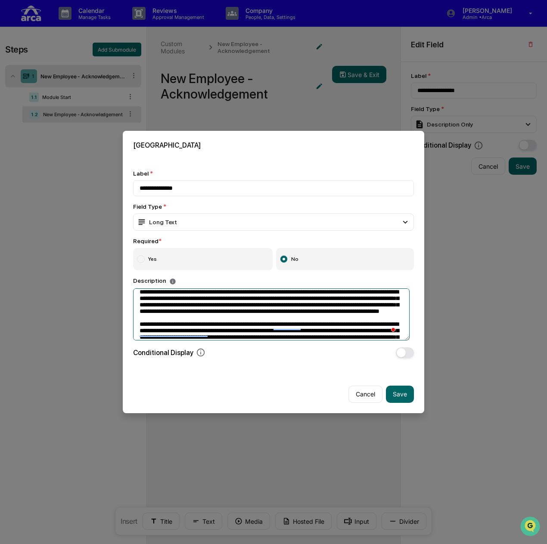
click at [292, 320] on textarea "To enrich screen reader interactions, please activate Accessibility in Grammarl…" at bounding box center [271, 314] width 276 height 52
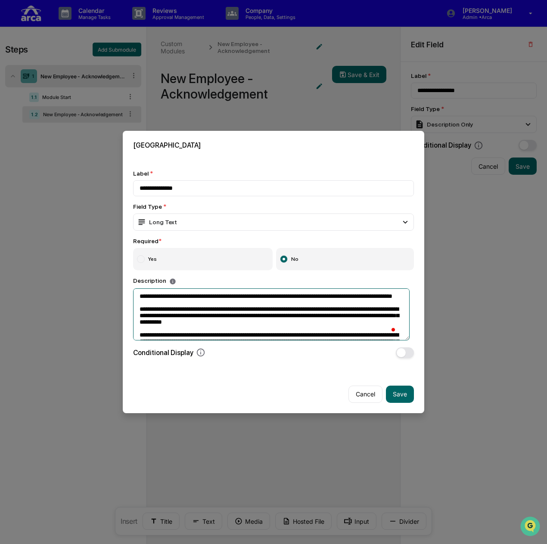
click at [235, 301] on textarea "To enrich screen reader interactions, please activate Accessibility in Grammarl…" at bounding box center [271, 314] width 276 height 52
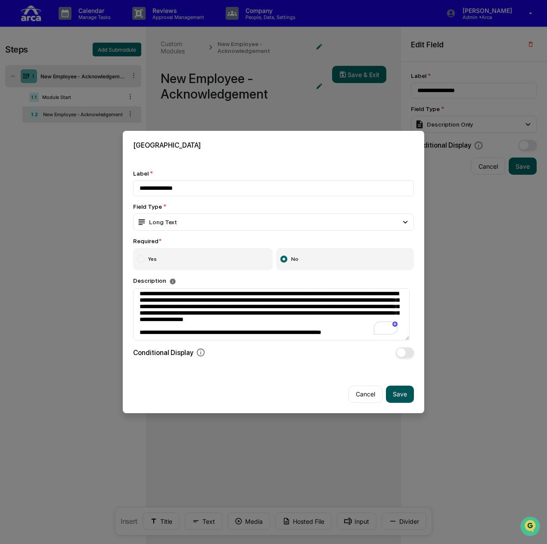
click at [400, 395] on button "Save" at bounding box center [400, 394] width 28 height 17
type input "**********"
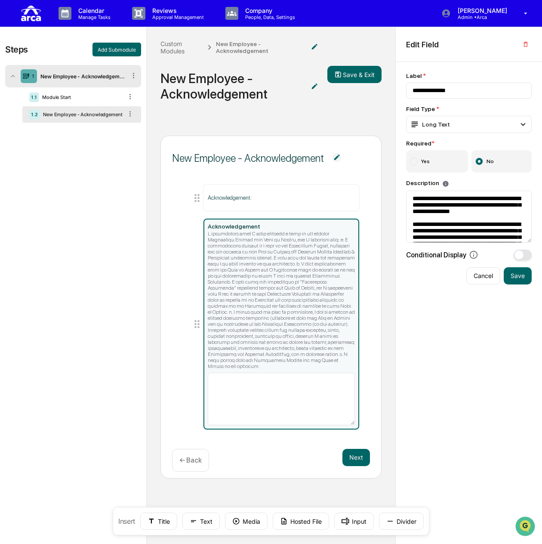
click at [289, 270] on div at bounding box center [282, 300] width 148 height 139
click at [250, 289] on div at bounding box center [282, 300] width 148 height 139
drag, startPoint x: 238, startPoint y: 300, endPoint x: 256, endPoint y: 259, distance: 44.7
click at [256, 259] on div at bounding box center [282, 300] width 148 height 139
click at [338, 158] on img at bounding box center [337, 157] width 9 height 9
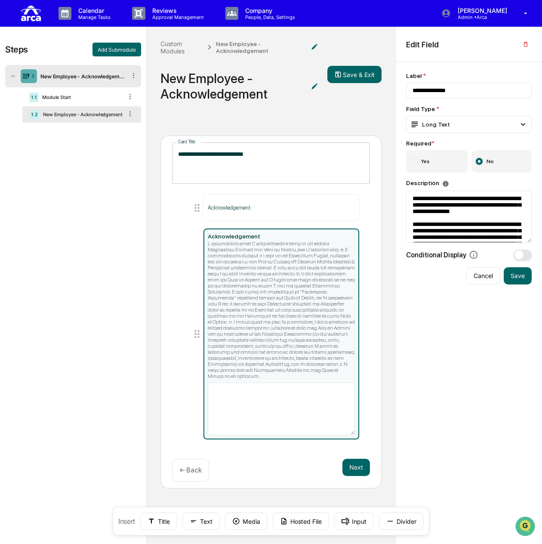
click at [338, 158] on textarea "**********" at bounding box center [271, 163] width 187 height 27
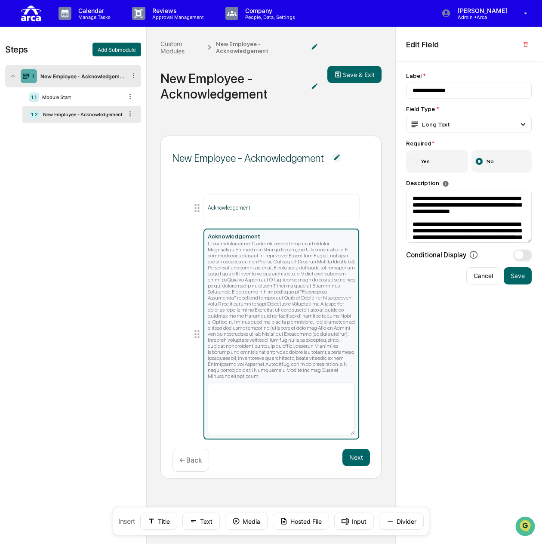
click at [333, 243] on div at bounding box center [282, 310] width 148 height 139
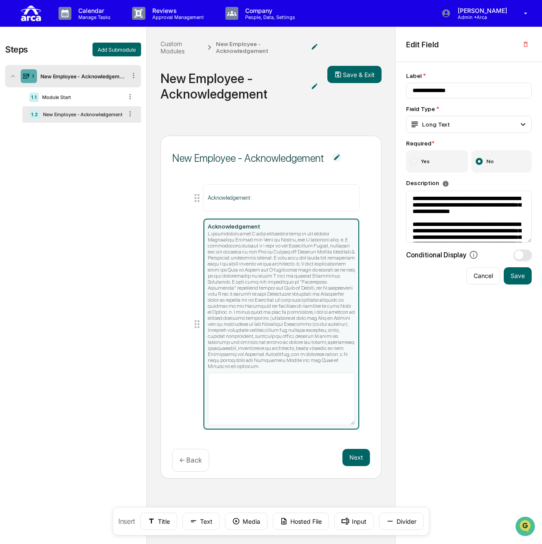
click at [331, 301] on div at bounding box center [282, 300] width 148 height 139
click at [507, 218] on textarea at bounding box center [469, 217] width 126 height 52
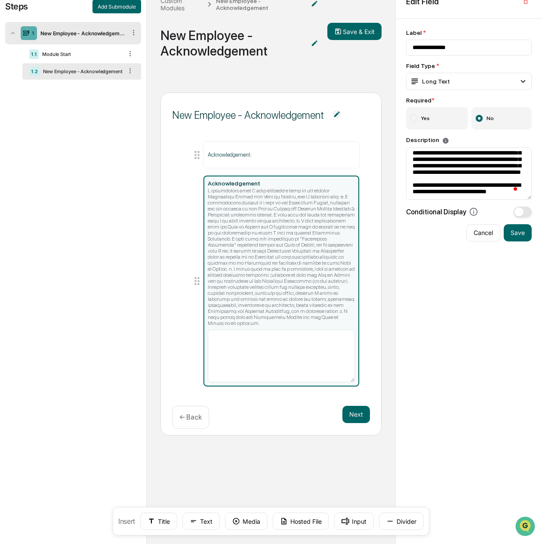
click at [277, 224] on div at bounding box center [282, 257] width 148 height 139
click at [506, 169] on textarea "To enrich screen reader interactions, please activate Accessibility in Grammarl…" at bounding box center [469, 174] width 126 height 52
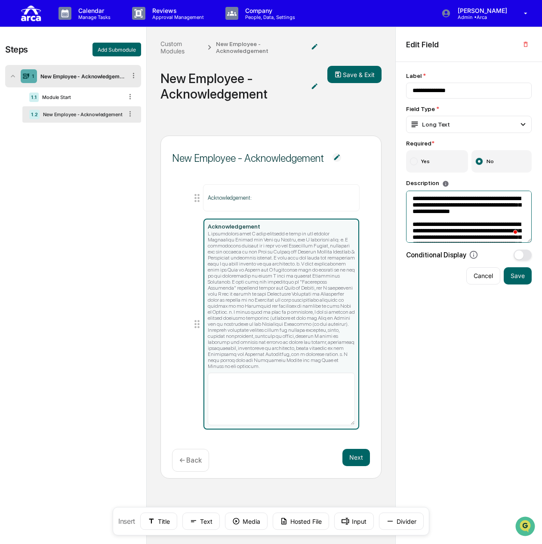
click at [486, 214] on textarea "To enrich screen reader interactions, please activate Accessibility in Grammarl…" at bounding box center [469, 217] width 126 height 52
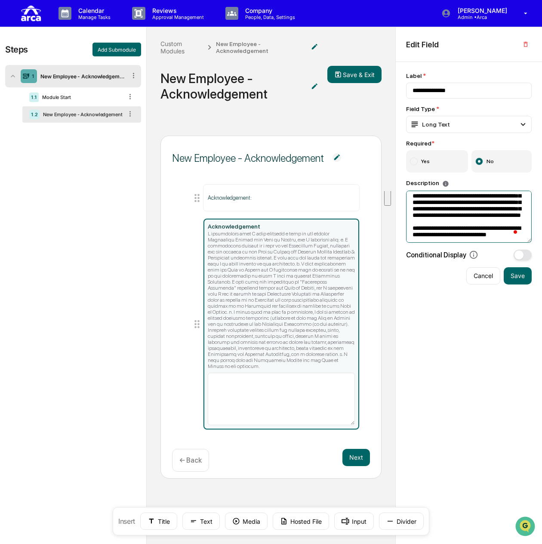
drag, startPoint x: 436, startPoint y: 220, endPoint x: 516, endPoint y: 257, distance: 88.2
click at [516, 257] on div "**********" at bounding box center [469, 166] width 126 height 188
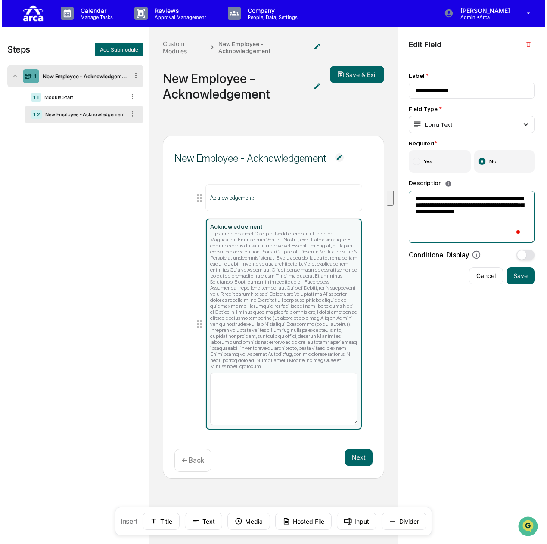
scroll to position [0, 0]
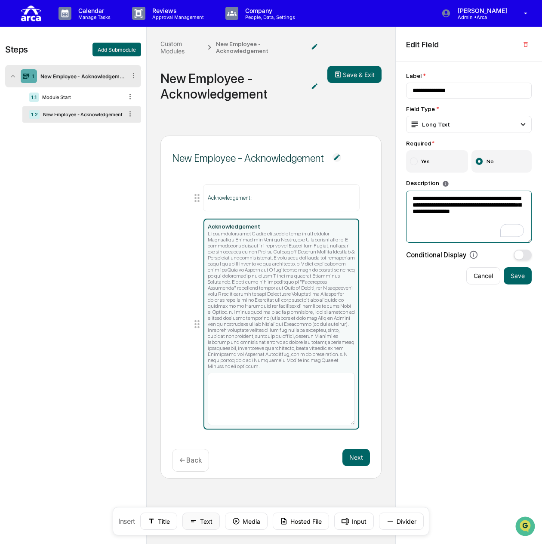
type textarea "**********"
click at [202, 522] on button "Text" at bounding box center [201, 521] width 37 height 17
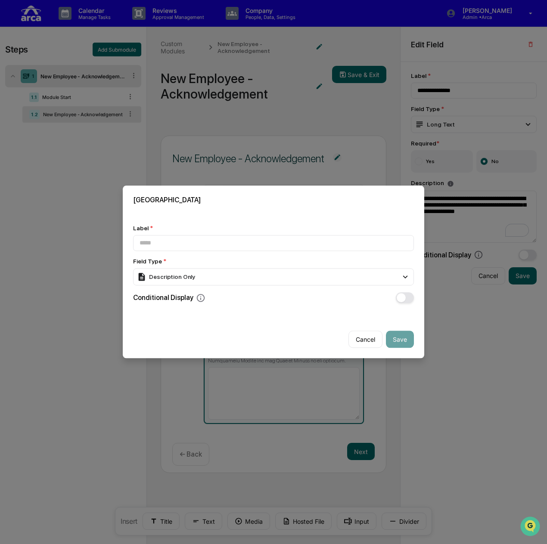
click at [185, 298] on div "Conditional Display" at bounding box center [169, 297] width 72 height 9
click at [276, 272] on div "Description Only" at bounding box center [273, 276] width 281 height 17
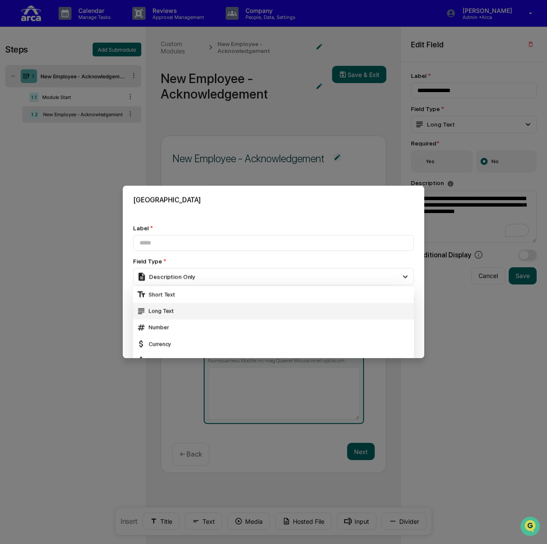
click at [214, 313] on div "Long Text" at bounding box center [273, 311] width 274 height 9
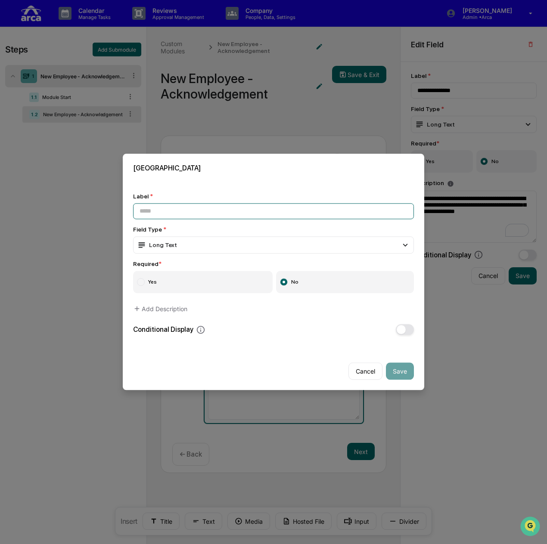
click at [190, 210] on input at bounding box center [273, 211] width 281 height 16
paste input "**********"
type input "**********"
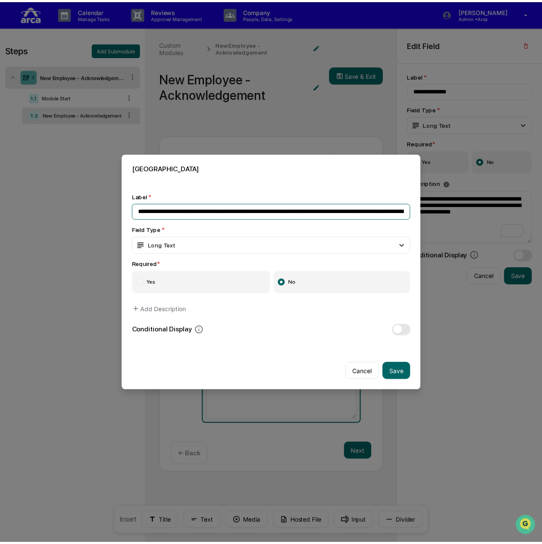
scroll to position [0, 3206]
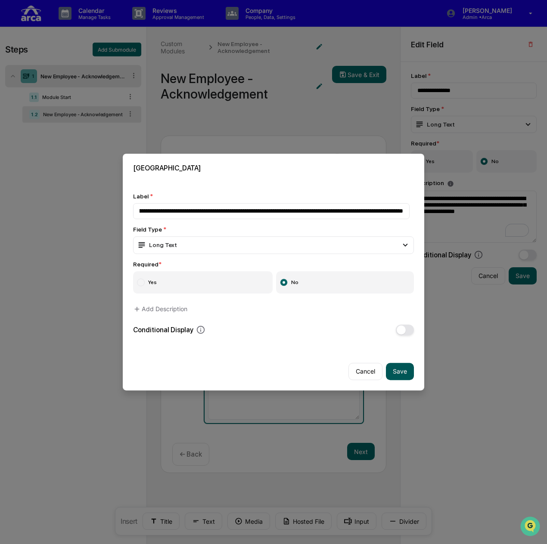
click at [402, 373] on button "Save" at bounding box center [400, 371] width 28 height 17
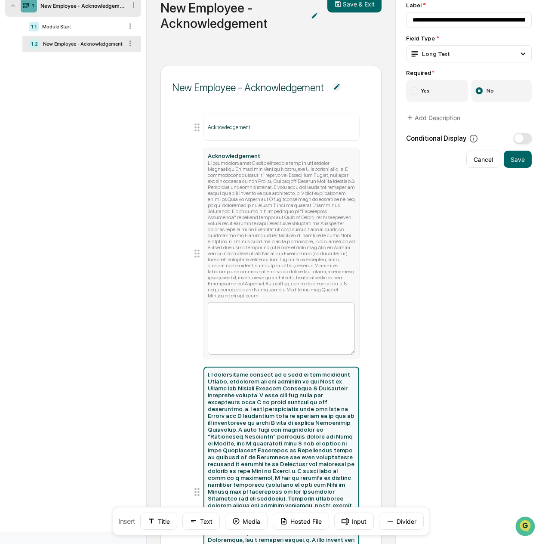
scroll to position [129, 0]
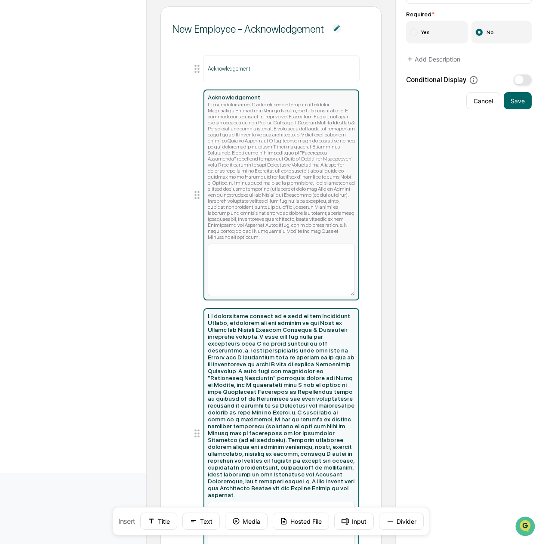
click at [284, 183] on div at bounding box center [282, 171] width 148 height 139
type input "**********"
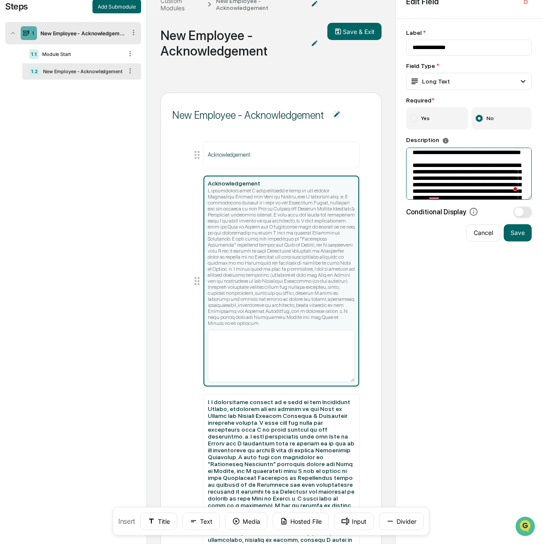
scroll to position [86, 0]
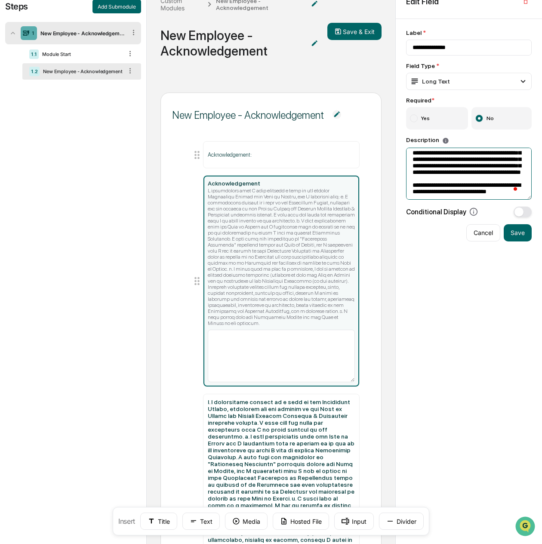
drag, startPoint x: 421, startPoint y: 177, endPoint x: 530, endPoint y: 211, distance: 114.0
click at [530, 211] on div "**********" at bounding box center [469, 123] width 126 height 188
type textarea "**********"
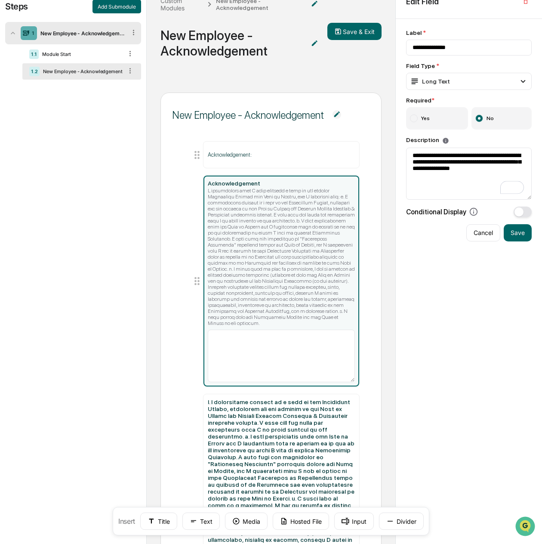
click at [410, 220] on div "**********" at bounding box center [469, 363] width 146 height 689
click at [287, 216] on div at bounding box center [282, 257] width 148 height 139
click at [485, 234] on button "Cancel" at bounding box center [484, 232] width 34 height 17
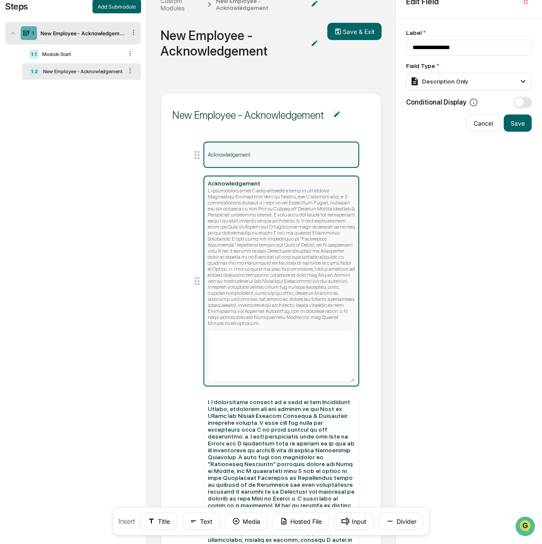
click at [270, 223] on div at bounding box center [282, 257] width 148 height 139
type input "**********"
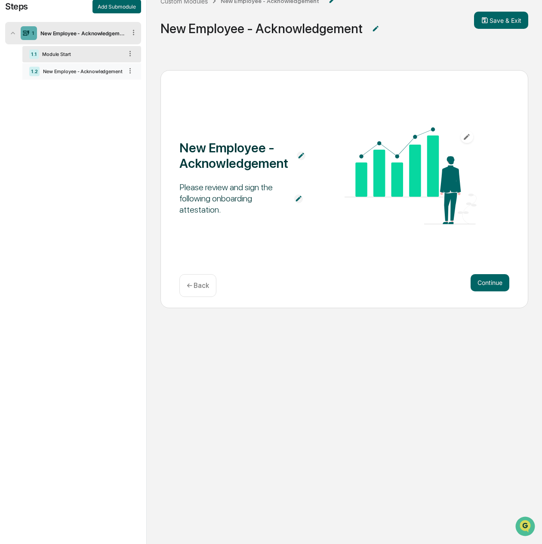
click at [97, 67] on div "1.2 New Employee - Acknowledgement" at bounding box center [81, 71] width 119 height 16
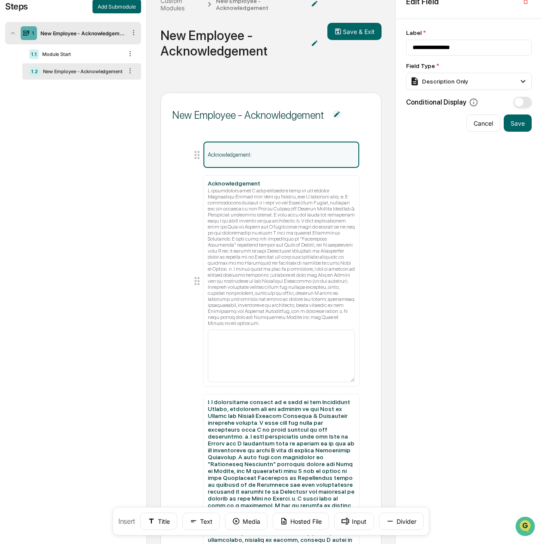
click at [133, 32] on icon at bounding box center [133, 32] width 1 height 5
click at [130, 41] on div "Delete" at bounding box center [123, 45] width 28 height 14
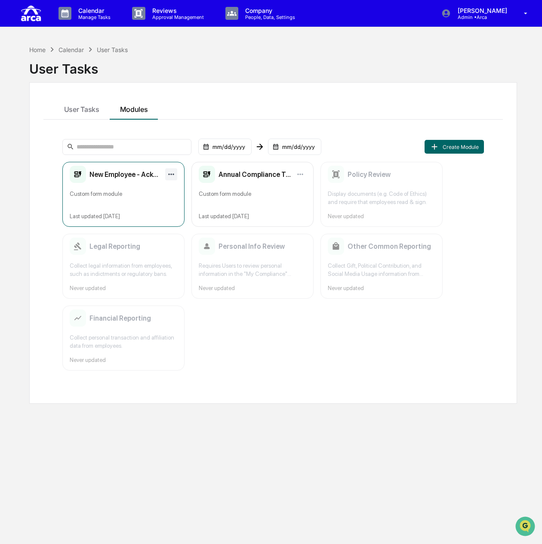
click at [173, 174] on html "Calendar Manage Tasks Reviews Approval Management Company People, Data, Setting…" at bounding box center [271, 272] width 542 height 544
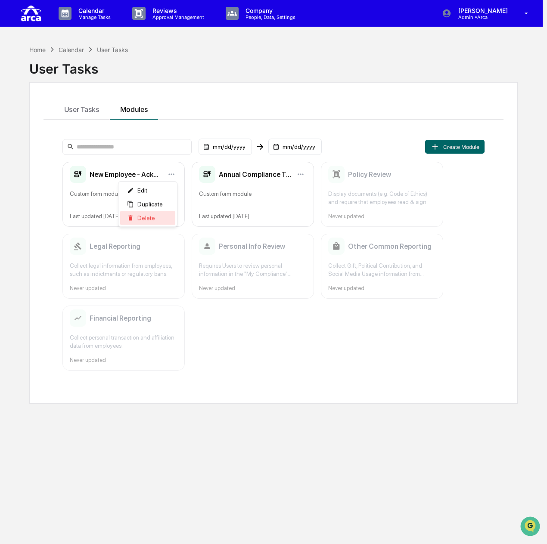
click at [158, 215] on div "Delete" at bounding box center [147, 218] width 55 height 14
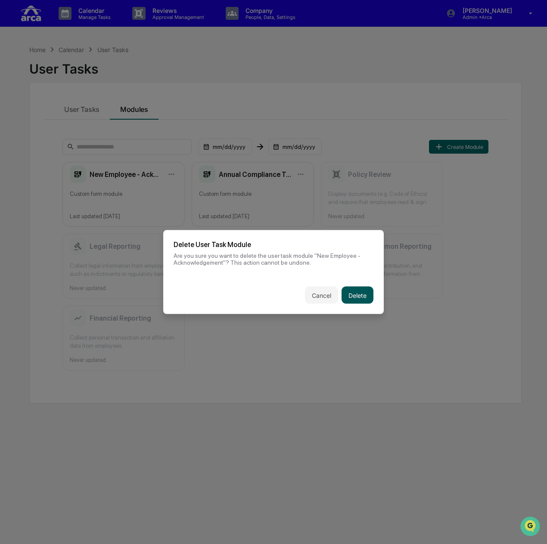
click at [358, 294] on button "Delete" at bounding box center [357, 295] width 32 height 17
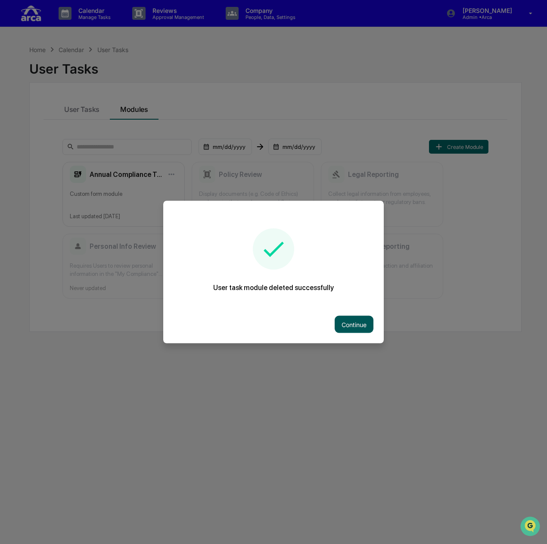
click at [362, 325] on button "Continue" at bounding box center [354, 324] width 39 height 17
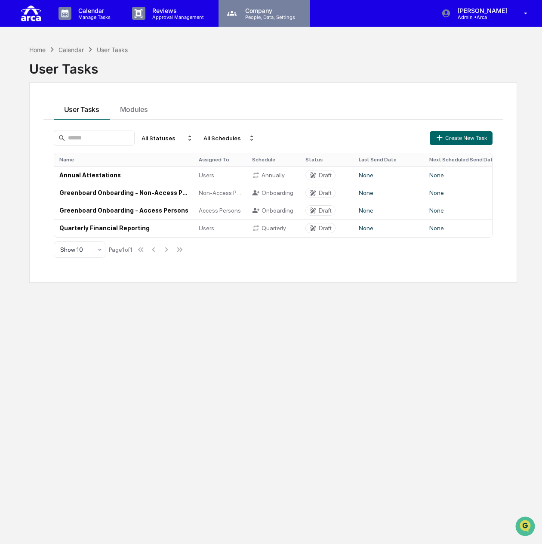
click at [260, 19] on p "People, Data, Settings" at bounding box center [269, 17] width 61 height 6
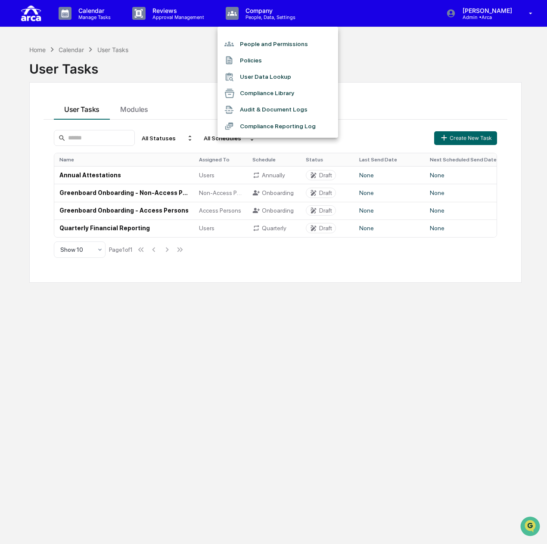
click at [170, 14] on div at bounding box center [273, 272] width 547 height 544
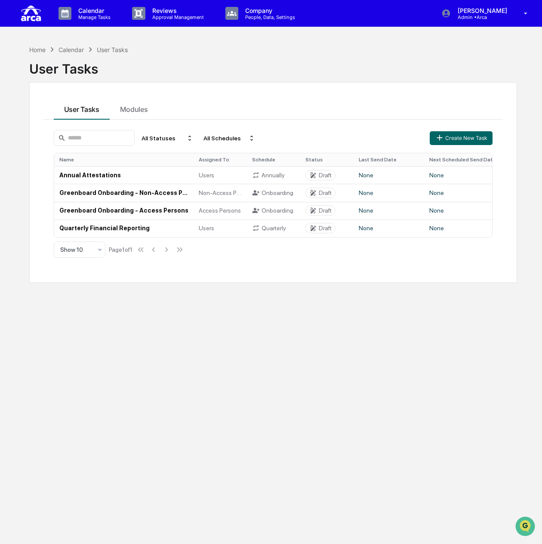
click at [170, 14] on p "Approval Management" at bounding box center [177, 17] width 63 height 6
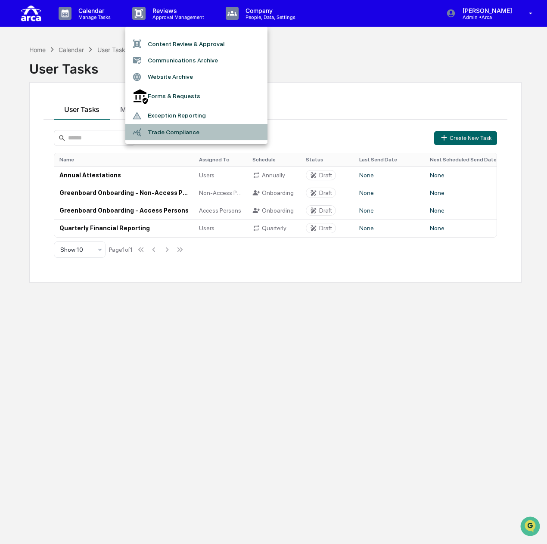
click at [171, 124] on li "Trade Compliance" at bounding box center [196, 132] width 142 height 16
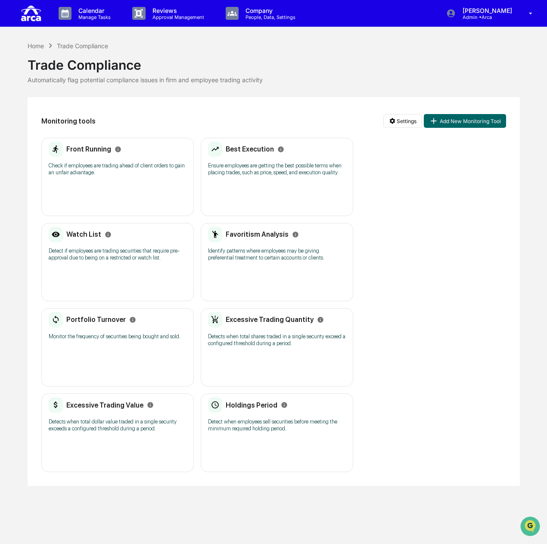
click at [118, 267] on div "Watch List Detect if employees are trading securities that require pre-approval…" at bounding box center [117, 262] width 152 height 78
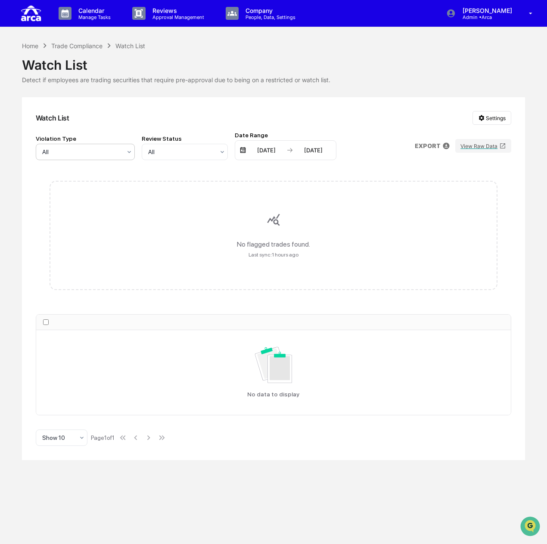
click at [95, 150] on div at bounding box center [81, 152] width 79 height 9
click at [175, 155] on div at bounding box center [181, 152] width 66 height 9
click at [177, 121] on div "Watch List Settings" at bounding box center [273, 118] width 475 height 14
click at [77, 43] on div "Trade Compliance" at bounding box center [76, 45] width 51 height 7
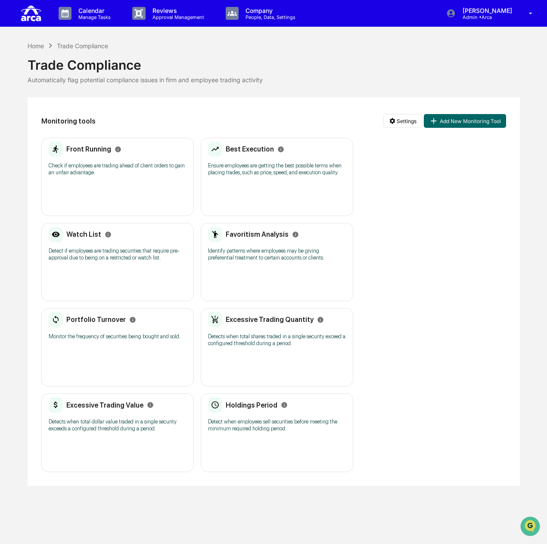
click at [112, 242] on div "Watch List Detect if employees are trading securities that require pre-approval…" at bounding box center [118, 247] width 138 height 40
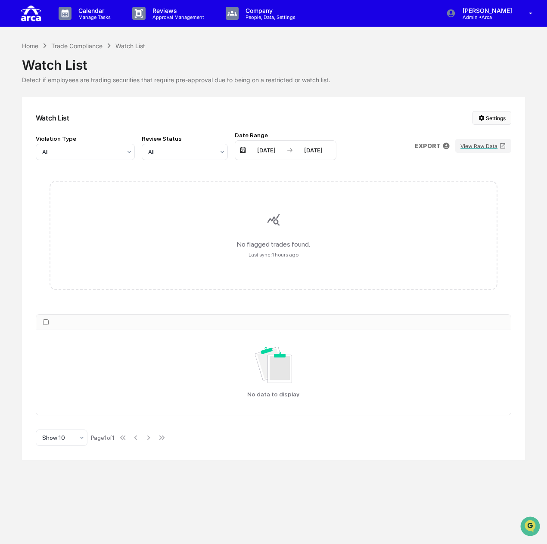
click at [496, 117] on html "Calendar Manage Tasks Reviews Approval Management Company People, Data, Setting…" at bounding box center [273, 272] width 547 height 544
click at [491, 147] on div "Manage Watch Lists" at bounding box center [494, 150] width 105 height 14
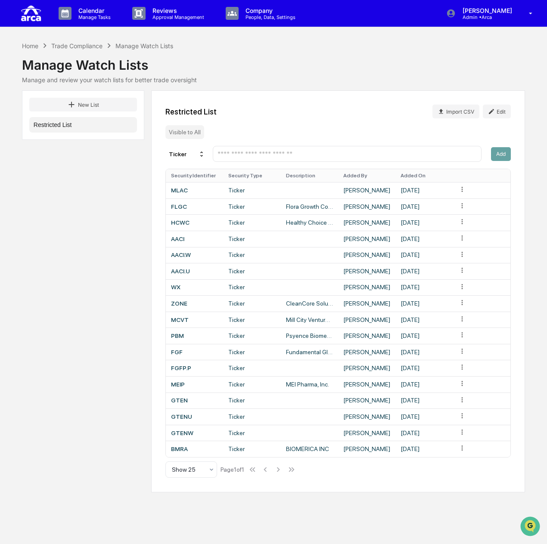
click at [68, 124] on button "Restricted List" at bounding box center [83, 124] width 108 height 15
click at [272, 156] on input "text" at bounding box center [347, 154] width 261 height 8
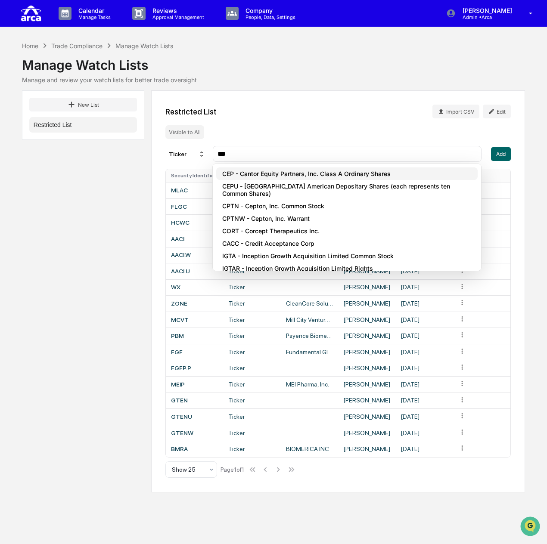
type input "***"
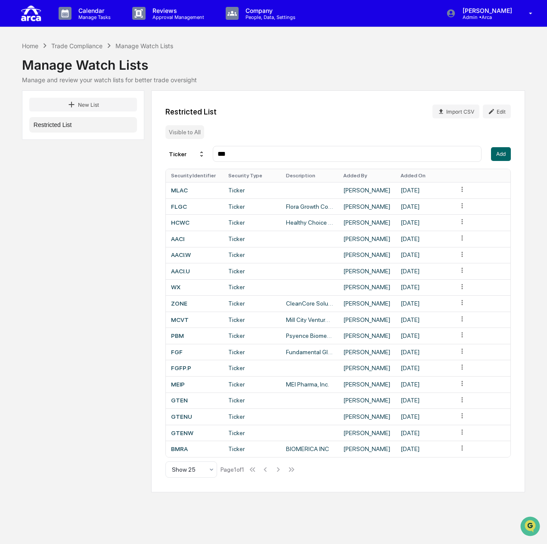
click at [450, 153] on input "***" at bounding box center [347, 154] width 261 height 8
click at [339, 149] on div "***" at bounding box center [347, 154] width 269 height 16
click at [502, 158] on button "Add" at bounding box center [501, 154] width 20 height 14
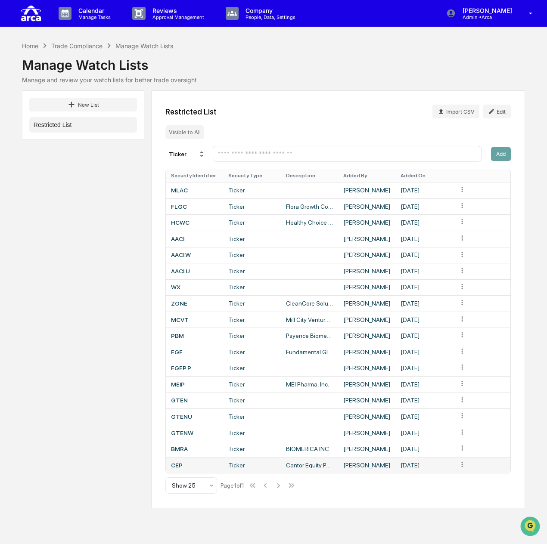
click at [461, 468] on html "Calendar Manage Tasks Reviews Approval Management Company People, Data, Setting…" at bounding box center [273, 272] width 547 height 544
click at [459, 486] on div "Delete" at bounding box center [462, 482] width 55 height 14
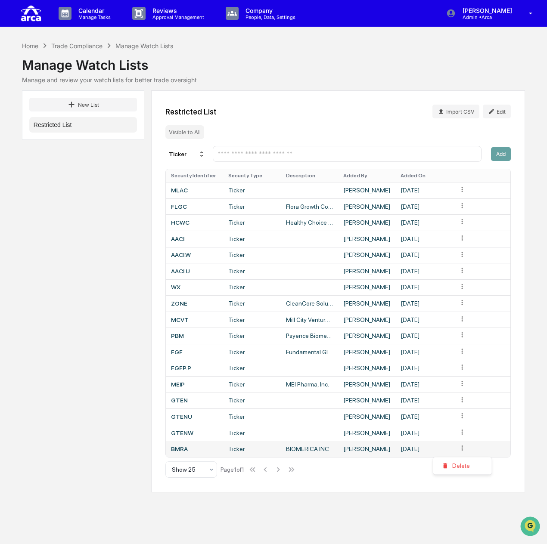
click at [462, 452] on html "Calendar Manage Tasks Reviews Approval Management Company People, Data, Setting…" at bounding box center [273, 272] width 547 height 544
click at [456, 465] on div "Delete" at bounding box center [462, 466] width 55 height 14
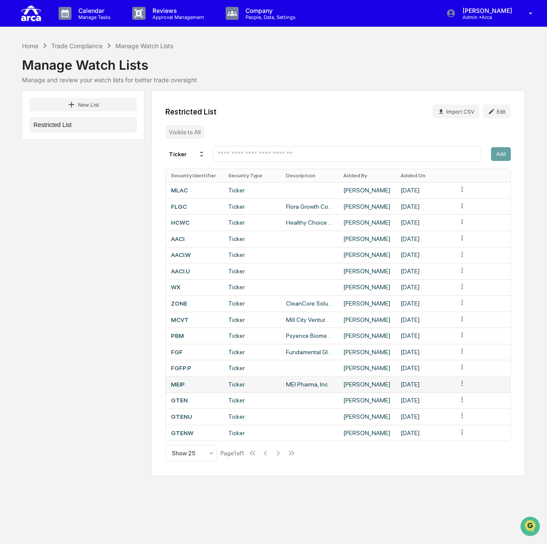
click at [464, 385] on html "Calendar Manage Tasks Reviews Approval Management Company People, Data, Setting…" at bounding box center [273, 272] width 547 height 544
click at [456, 403] on div "Delete" at bounding box center [462, 401] width 55 height 14
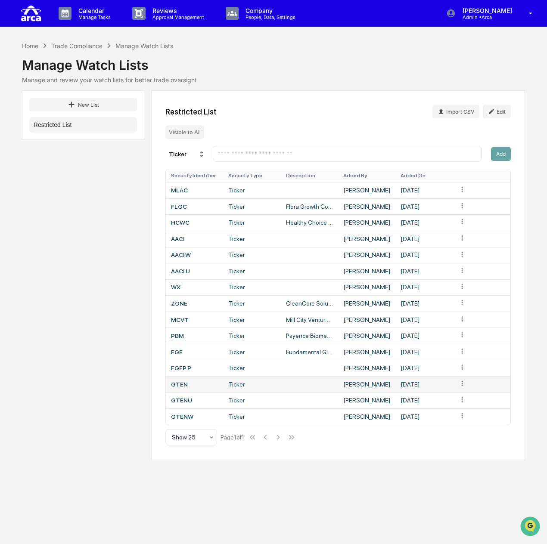
click at [463, 386] on html "Calendar Manage Tasks Reviews Approval Management Company People, Data, Setting…" at bounding box center [273, 272] width 547 height 544
click at [464, 403] on div "Delete" at bounding box center [462, 401] width 55 height 14
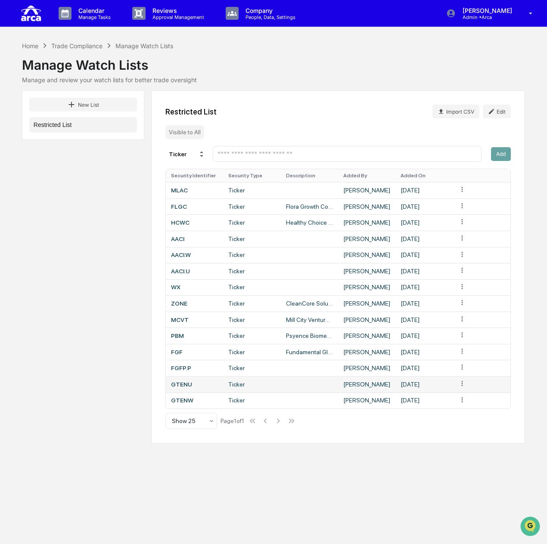
click at [461, 385] on html "Calendar Manage Tasks Reviews Approval Management Company People, Data, Setting…" at bounding box center [273, 272] width 547 height 544
click at [461, 406] on div "Delete" at bounding box center [462, 401] width 55 height 14
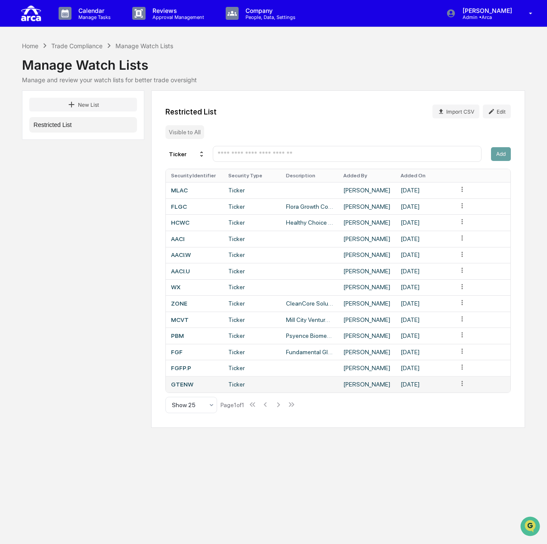
click at [461, 387] on html "Calendar Manage Tasks Reviews Approval Management Company People, Data, Setting…" at bounding box center [273, 272] width 547 height 544
click at [461, 402] on div "Delete" at bounding box center [462, 401] width 55 height 14
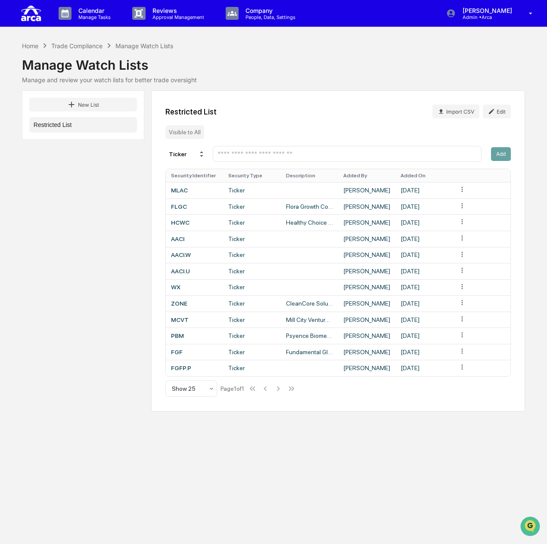
click at [391, 157] on input "text" at bounding box center [347, 154] width 261 height 8
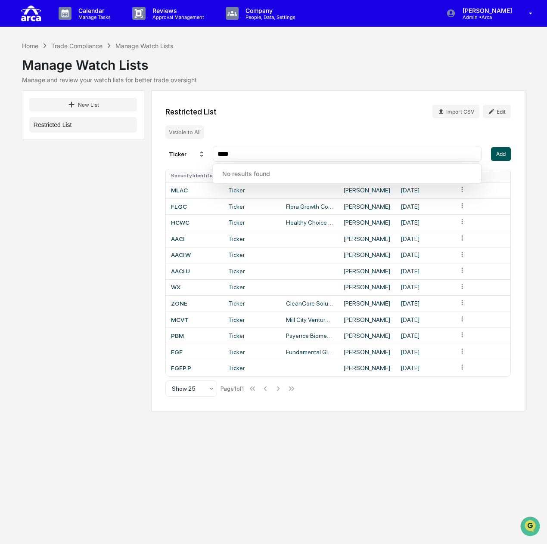
type input "****"
click at [496, 155] on button "Add" at bounding box center [501, 154] width 20 height 14
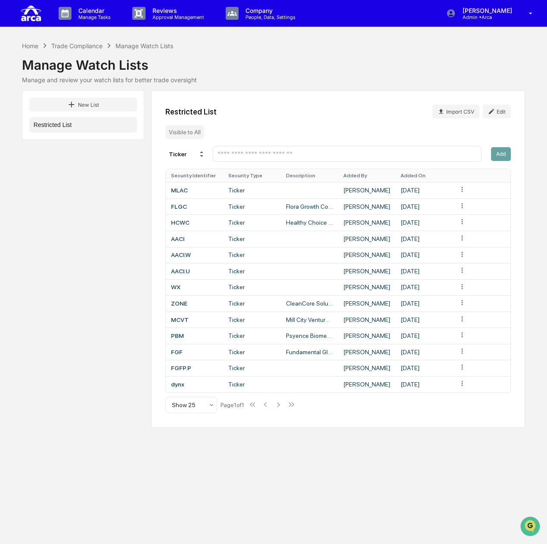
click at [345, 155] on input "text" at bounding box center [347, 154] width 261 height 8
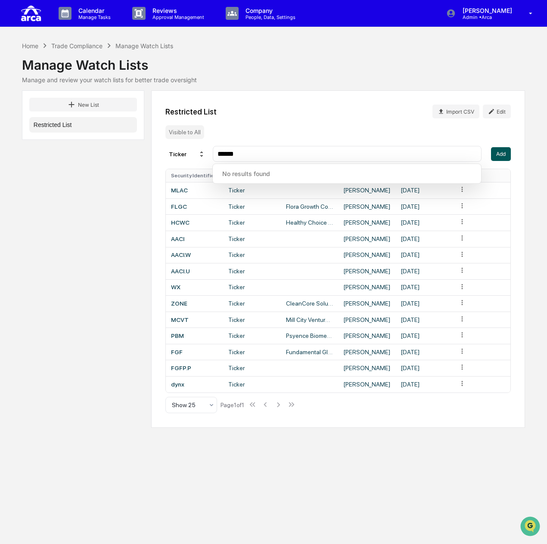
type input "******"
click at [493, 158] on button "Add" at bounding box center [501, 154] width 20 height 14
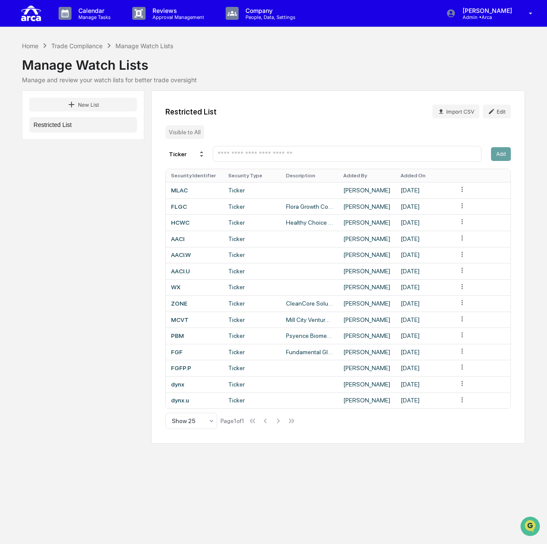
click at [335, 151] on input "text" at bounding box center [347, 154] width 261 height 8
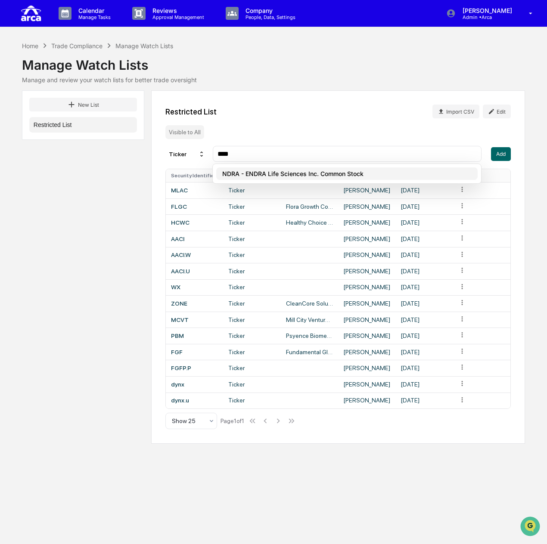
type input "****"
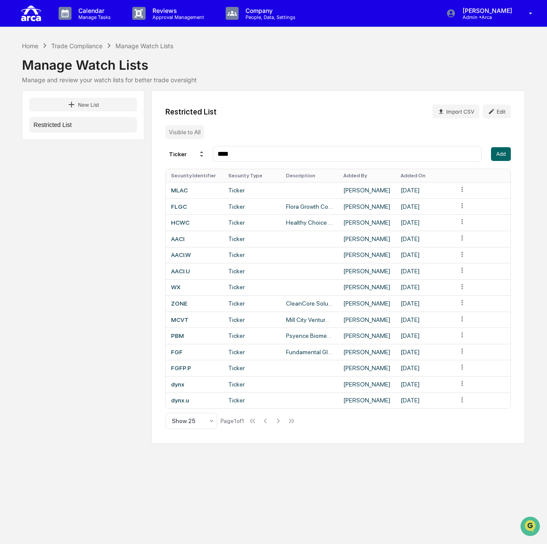
click at [489, 154] on div "Ticker **** Add" at bounding box center [337, 154] width 345 height 16
click at [497, 154] on button "Add" at bounding box center [501, 154] width 20 height 14
click at [381, 152] on input "text" at bounding box center [347, 154] width 261 height 8
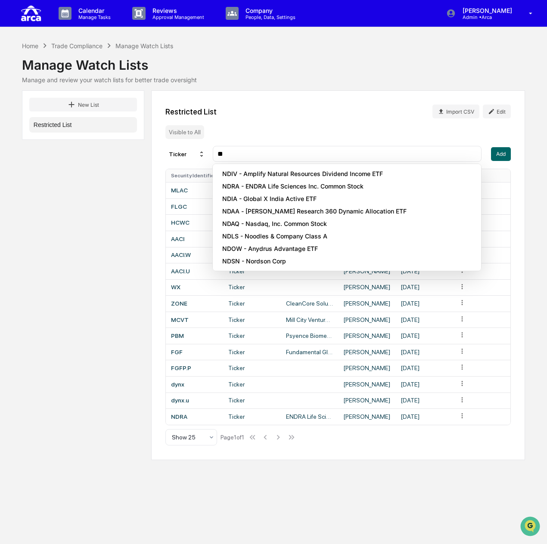
type input "*"
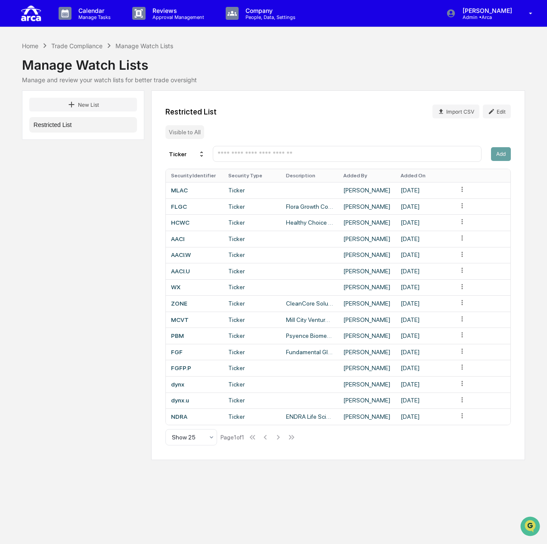
click at [292, 153] on input "text" at bounding box center [347, 154] width 261 height 8
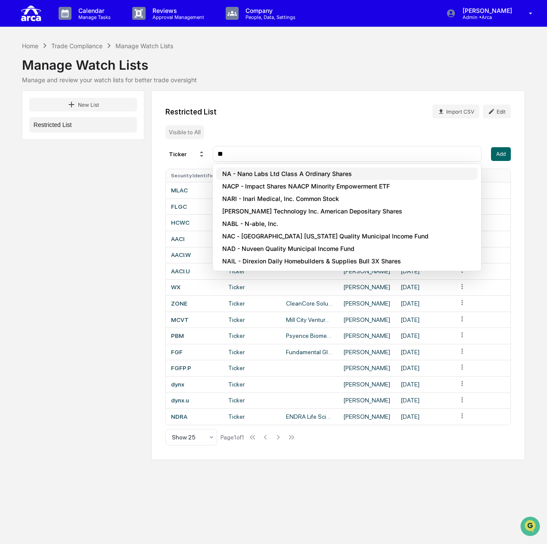
type input "**"
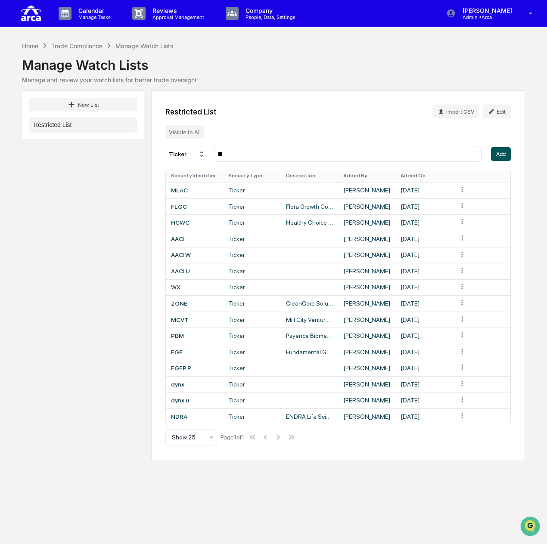
click at [498, 153] on button "Add" at bounding box center [501, 154] width 20 height 14
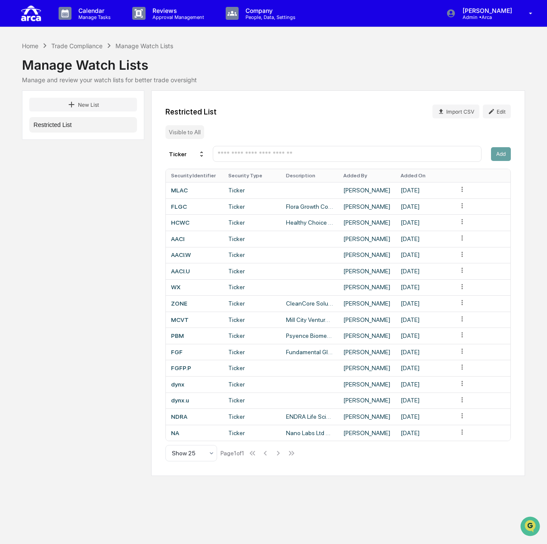
click at [301, 152] on input "text" at bounding box center [347, 154] width 261 height 8
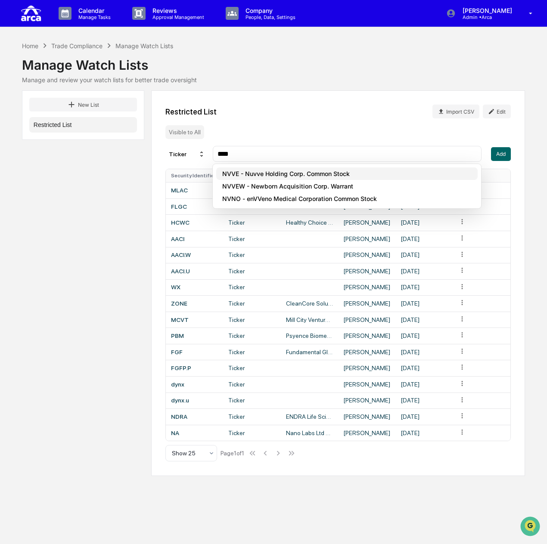
type input "****"
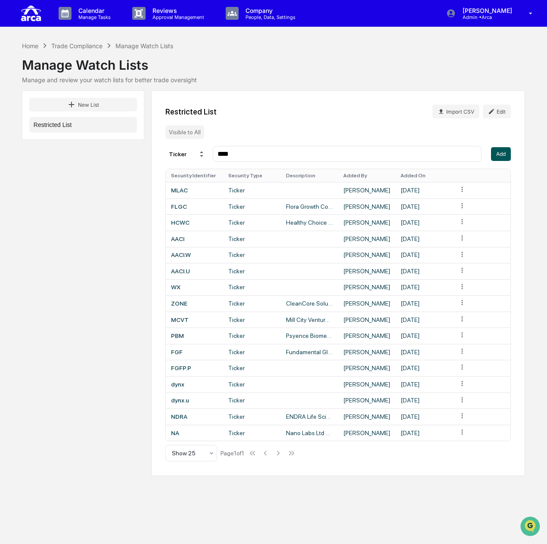
click at [499, 155] on button "Add" at bounding box center [501, 154] width 20 height 14
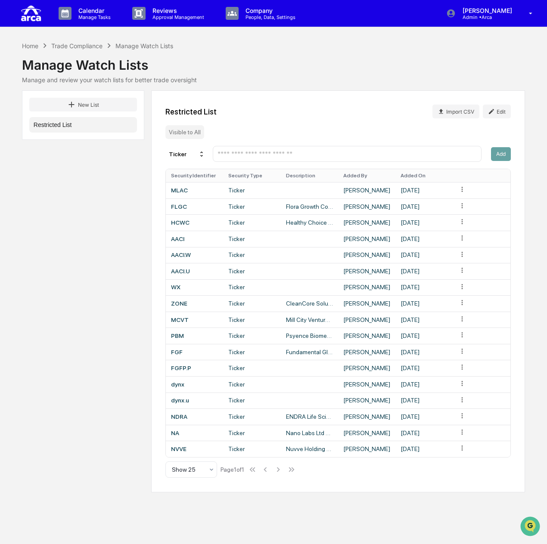
click at [351, 158] on input "text" at bounding box center [347, 154] width 261 height 8
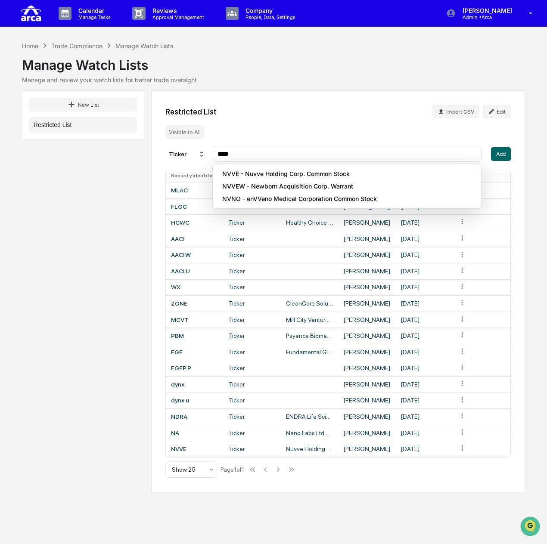
click at [351, 138] on div "Restricted List Import CSV Edit Visible to All Ticker **** Add Security Identif…" at bounding box center [338, 291] width 374 height 402
drag, startPoint x: 256, startPoint y: 158, endPoint x: 177, endPoint y: 151, distance: 78.7
click at [177, 151] on div "Ticker ****" at bounding box center [323, 154] width 316 height 16
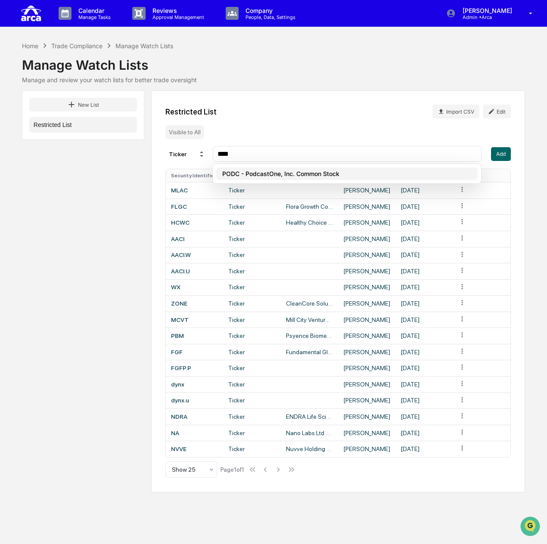
type input "****"
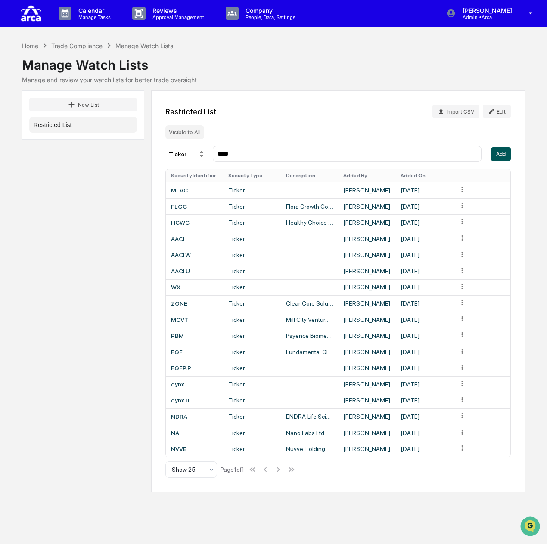
click at [501, 155] on button "Add" at bounding box center [501, 154] width 20 height 14
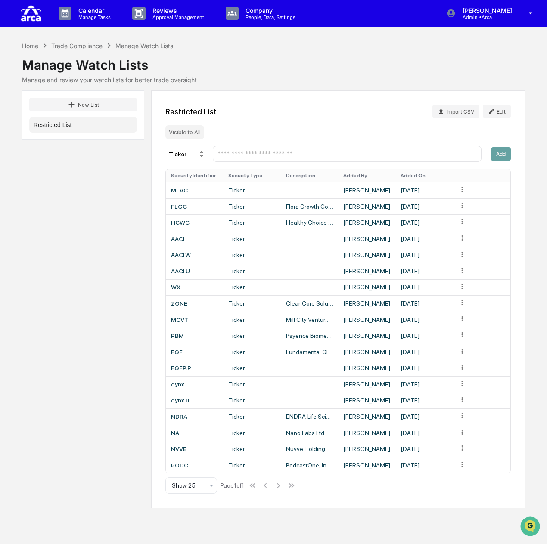
click at [334, 146] on div "Restricted List Import CSV Edit Visible to All Ticker Add Security Identifier S…" at bounding box center [338, 299] width 374 height 418
click at [331, 154] on input "text" at bounding box center [347, 154] width 261 height 8
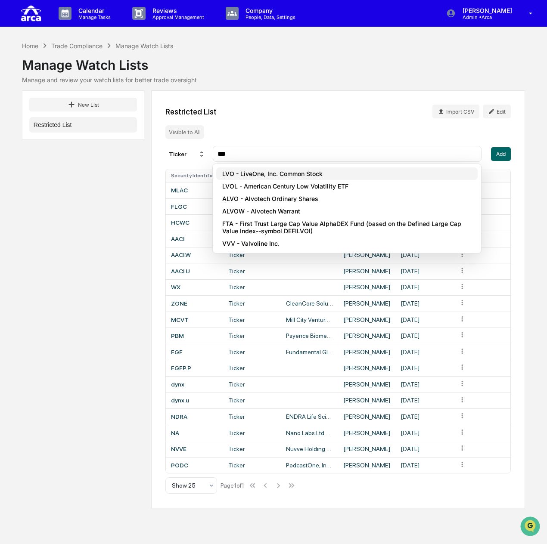
type input "***"
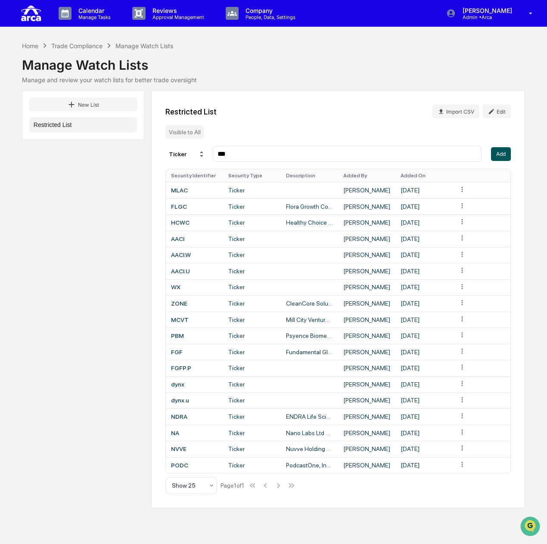
click at [502, 156] on button "Add" at bounding box center [501, 154] width 20 height 14
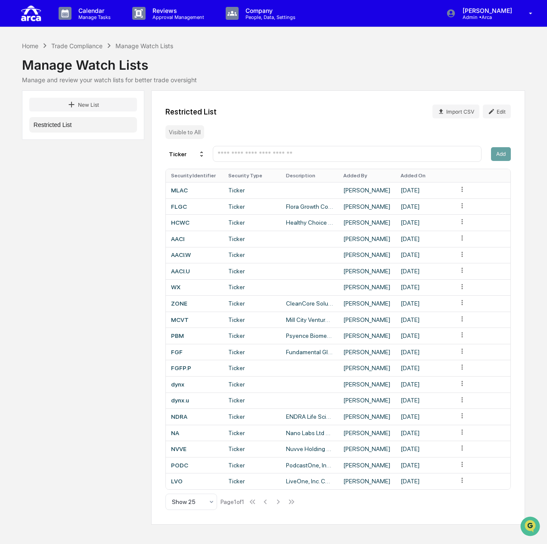
click at [248, 149] on div at bounding box center [347, 154] width 269 height 16
click at [246, 155] on input "text" at bounding box center [347, 154] width 261 height 8
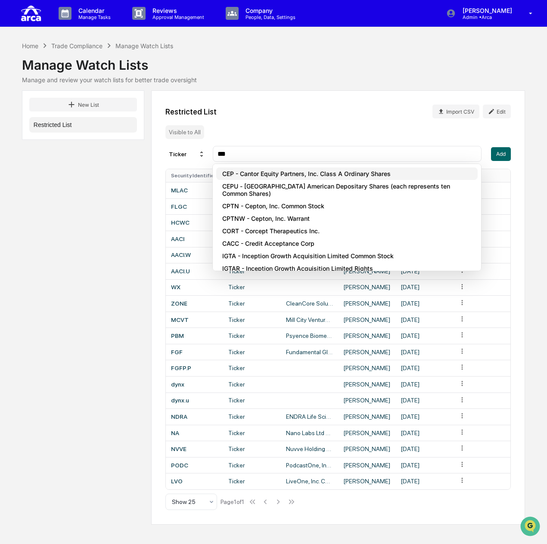
type input "***"
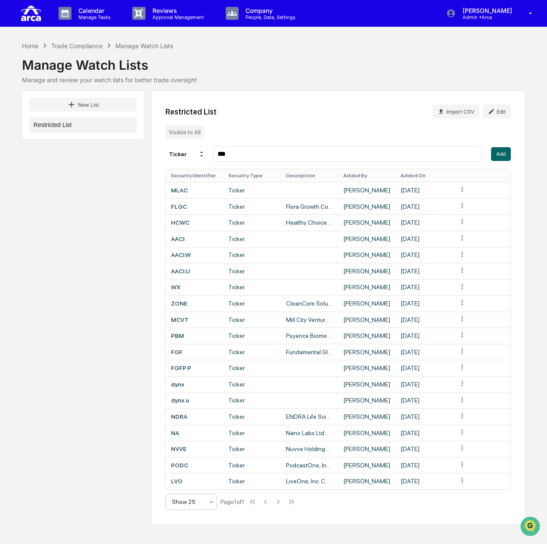
click at [209, 505] on icon at bounding box center [211, 502] width 7 height 7
click at [494, 155] on button "Add" at bounding box center [501, 154] width 20 height 14
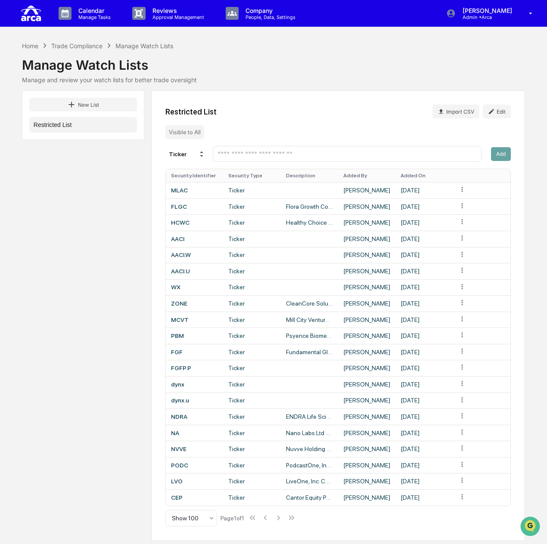
click at [326, 149] on div at bounding box center [347, 154] width 269 height 16
click at [324, 155] on input "text" at bounding box center [347, 154] width 261 height 8
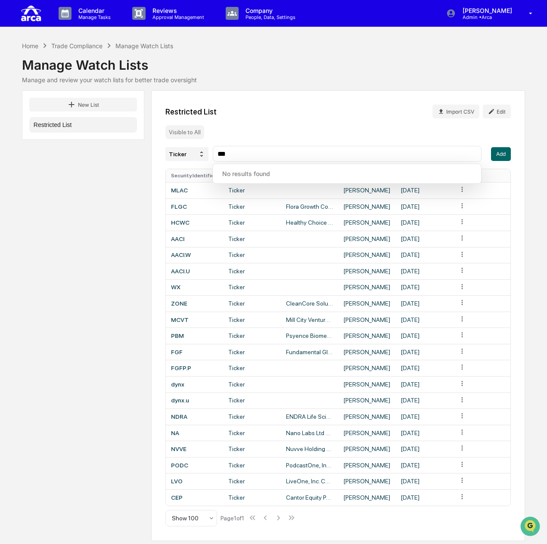
drag, startPoint x: 304, startPoint y: 158, endPoint x: 170, endPoint y: 155, distance: 133.9
click at [170, 155] on div "Ticker ***" at bounding box center [323, 154] width 316 height 16
type input "***"
click at [502, 155] on button "Add" at bounding box center [501, 154] width 20 height 14
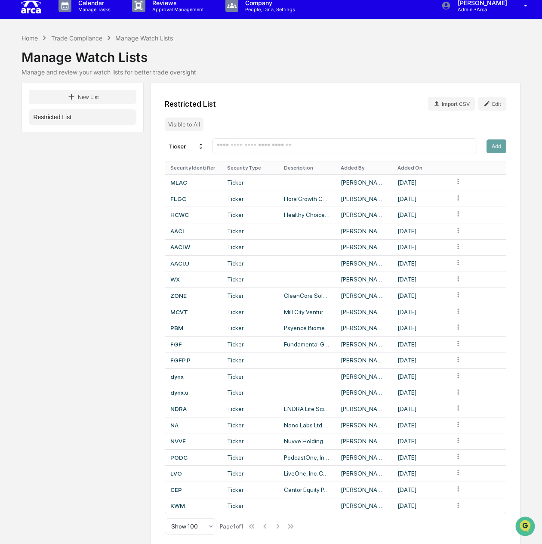
scroll to position [16, 0]
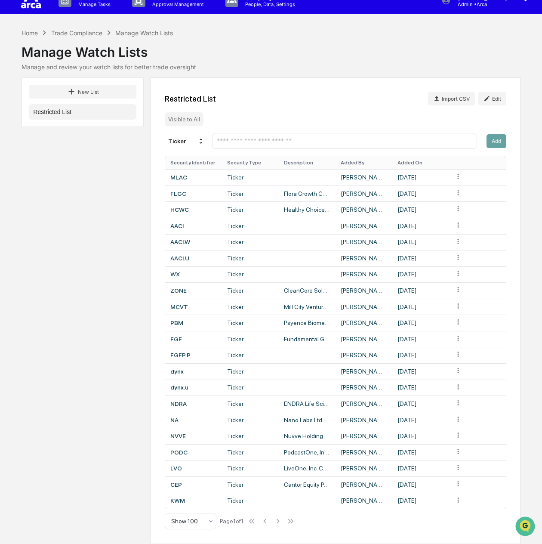
click at [291, 139] on input "text" at bounding box center [344, 141] width 257 height 8
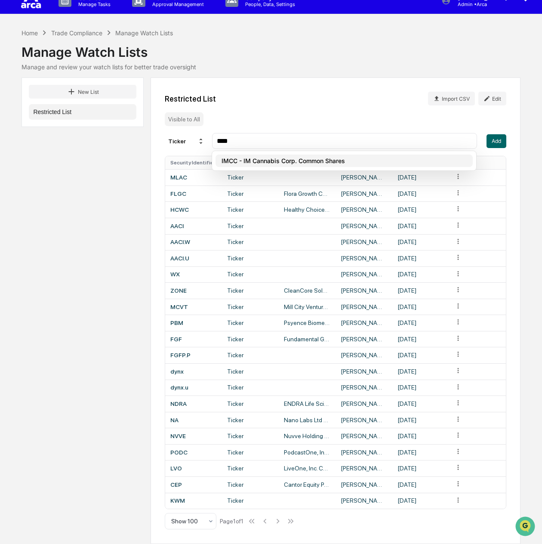
type input "****"
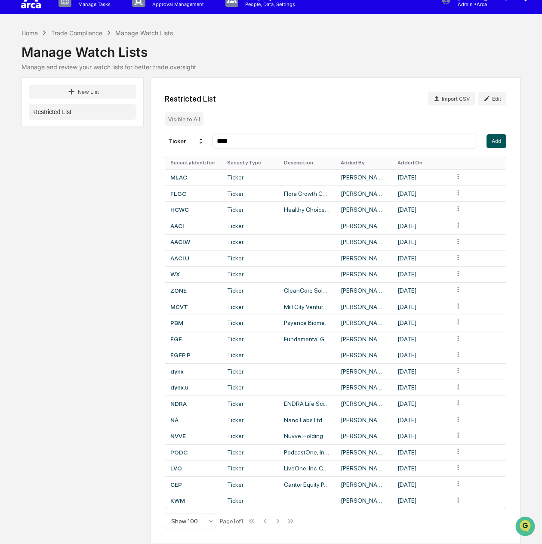
click at [498, 137] on button "Add" at bounding box center [497, 141] width 20 height 14
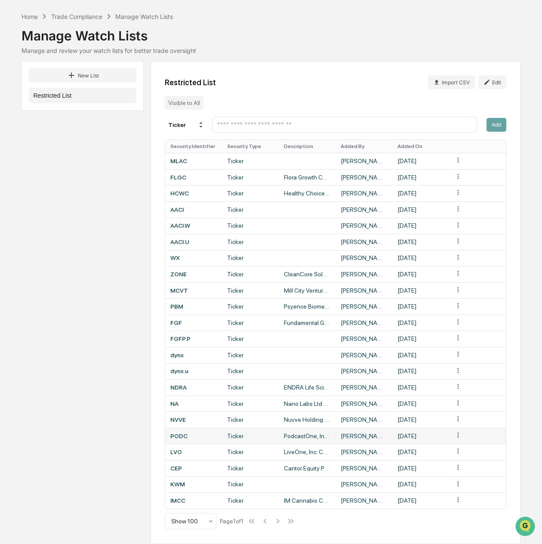
scroll to position [32, 0]
click at [459, 498] on html "Calendar Manage Tasks Reviews Approval Management Company People, Data, Setting…" at bounding box center [271, 243] width 542 height 544
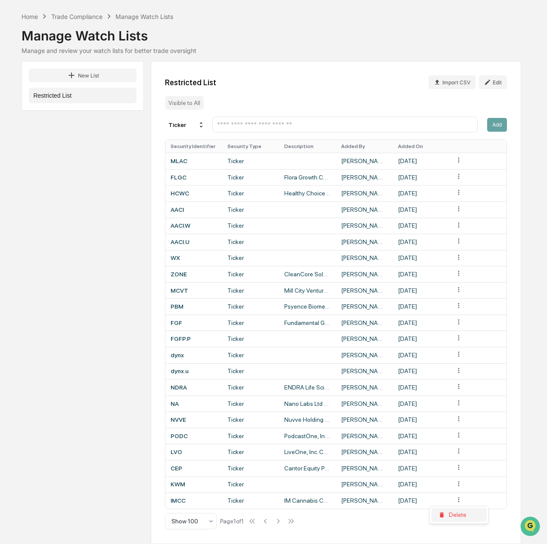
click at [457, 516] on div "Delete" at bounding box center [458, 515] width 55 height 14
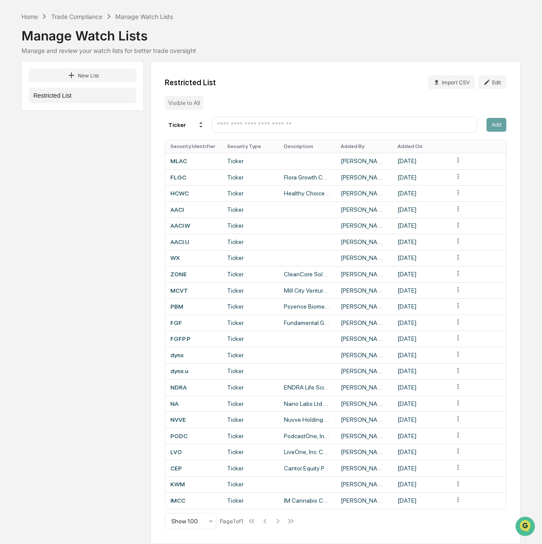
scroll to position [16, 0]
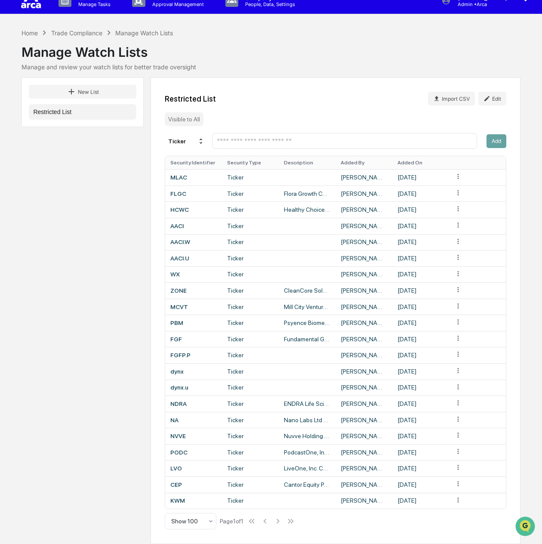
click at [280, 137] on input "text" at bounding box center [344, 141] width 257 height 8
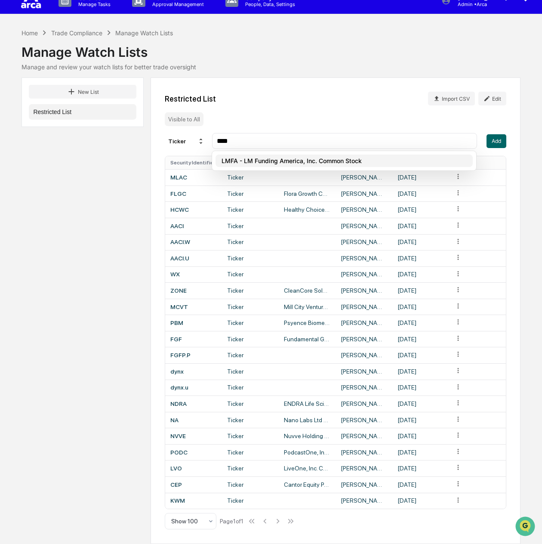
type input "****"
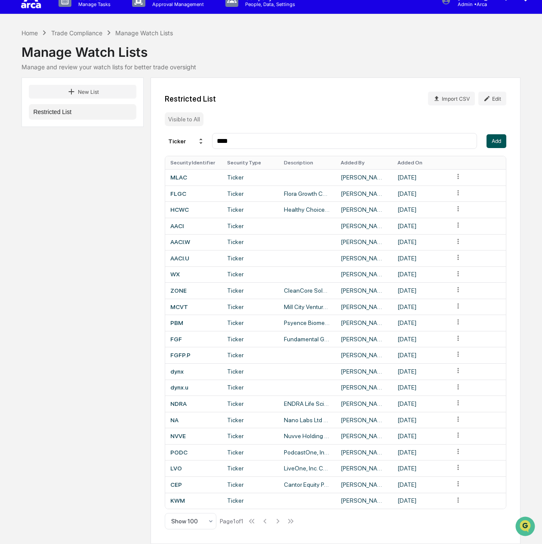
click at [493, 137] on button "Add" at bounding box center [497, 141] width 20 height 14
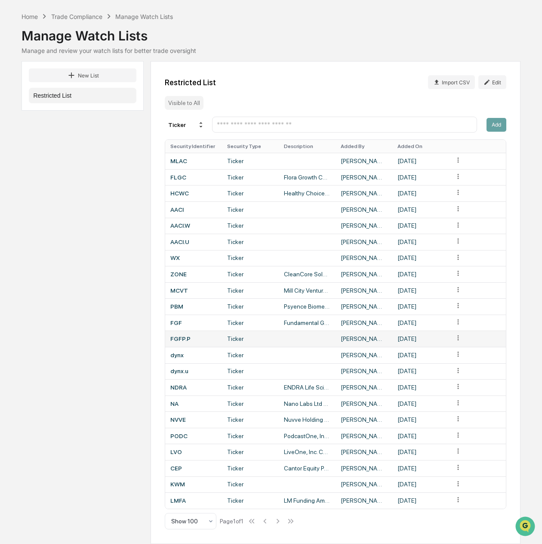
scroll to position [32, 0]
click at [299, 91] on div "Restricted List Import CSV Edit Visible to All Ticker Add Security Identifier S…" at bounding box center [336, 302] width 370 height 483
click at [455, 469] on html "Calendar Manage Tasks Reviews Approval Management Company People, Data, Setting…" at bounding box center [271, 243] width 542 height 544
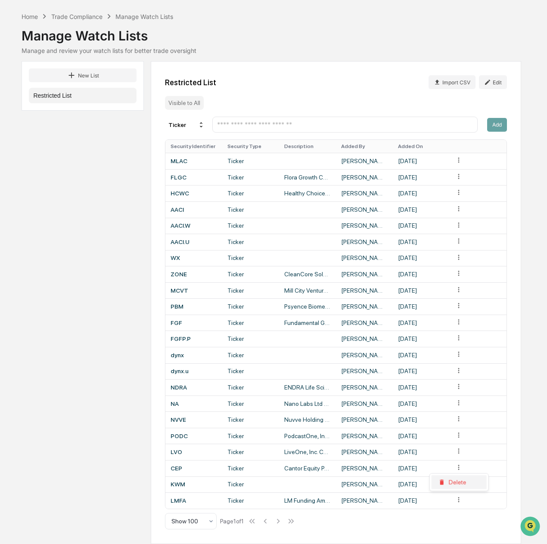
click at [456, 481] on div "Delete" at bounding box center [458, 482] width 55 height 14
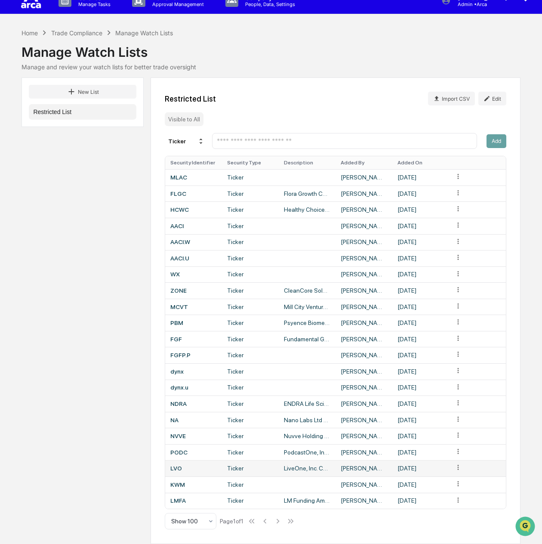
scroll to position [16, 0]
click at [371, 133] on div at bounding box center [344, 141] width 265 height 16
click at [363, 139] on input "text" at bounding box center [344, 141] width 257 height 8
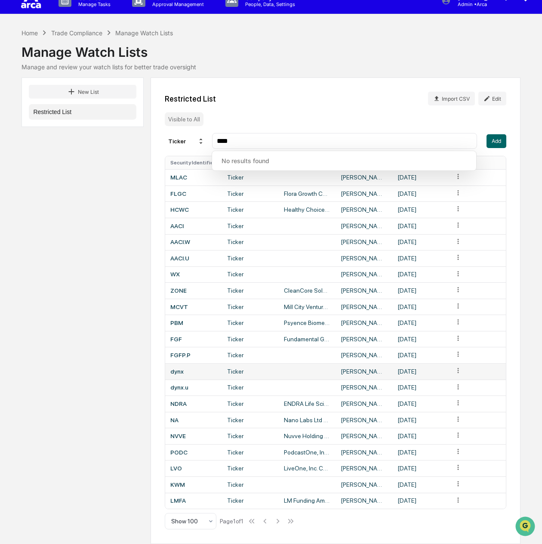
click at [183, 376] on td "dynx" at bounding box center [193, 371] width 57 height 16
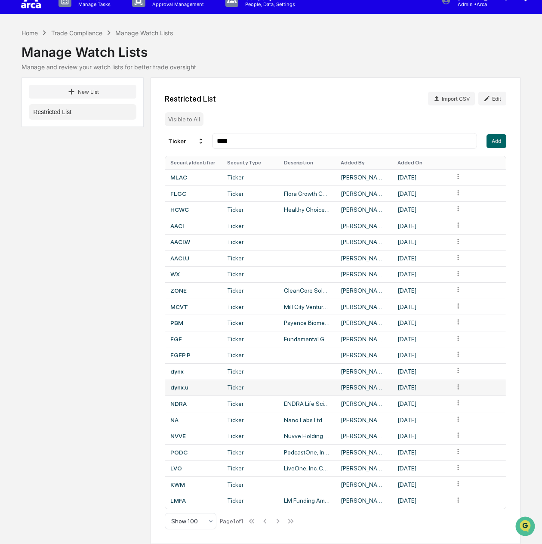
click at [189, 388] on div "dynx.u" at bounding box center [193, 387] width 46 height 7
click at [187, 377] on td "dynx" at bounding box center [193, 371] width 57 height 16
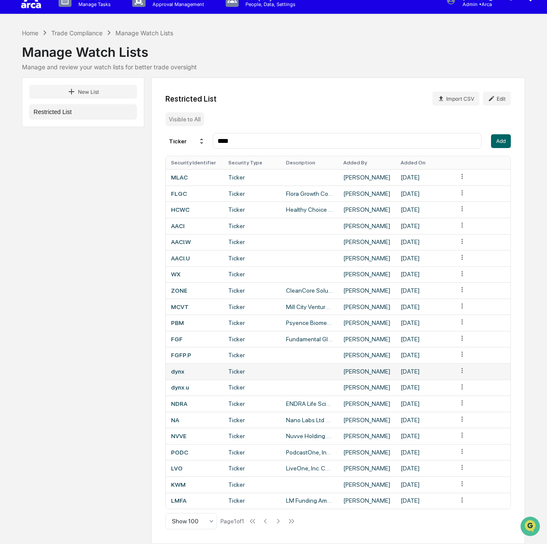
click at [456, 371] on html "Calendar Manage Tasks Reviews Approval Management Company People, Data, Setting…" at bounding box center [273, 259] width 547 height 544
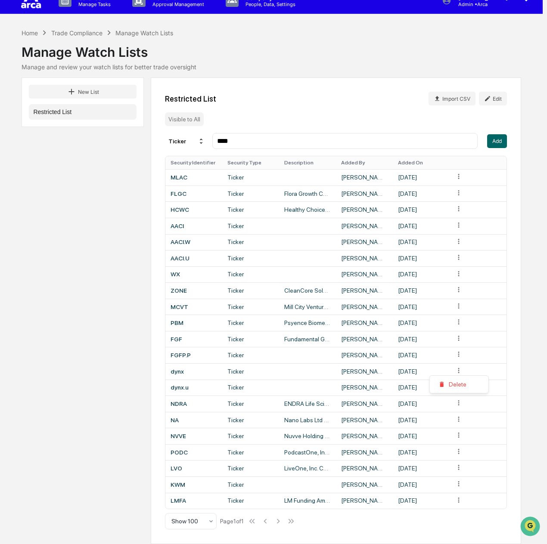
click at [324, 377] on html "Calendar Manage Tasks Reviews Approval Management Company People, Data, Setting…" at bounding box center [273, 259] width 547 height 544
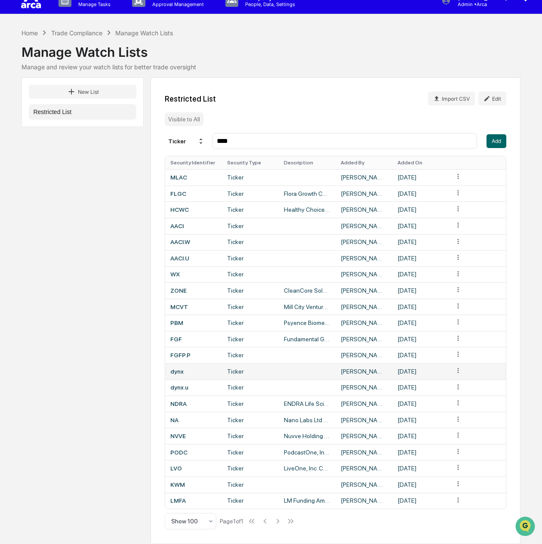
click at [178, 370] on div "dynx" at bounding box center [193, 371] width 46 height 7
click at [298, 137] on input "****" at bounding box center [344, 141] width 257 height 8
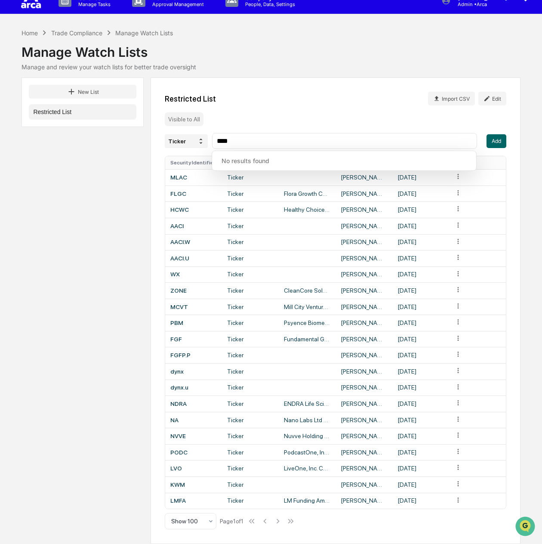
drag, startPoint x: 298, startPoint y: 134, endPoint x: 199, endPoint y: 135, distance: 99.5
click at [199, 135] on div "Ticker ****" at bounding box center [321, 141] width 312 height 16
type input "******"
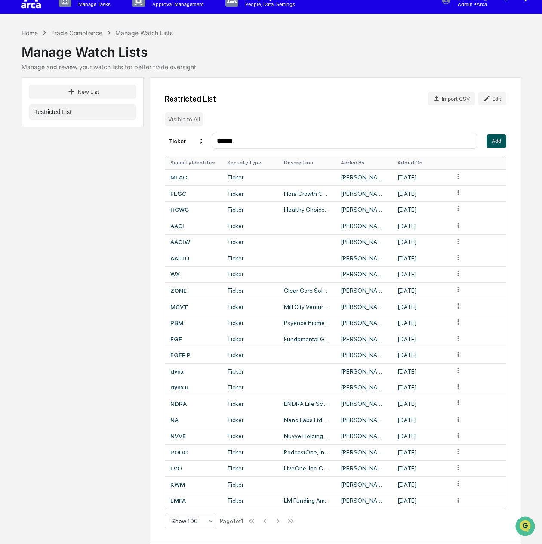
click at [496, 134] on button "Add" at bounding box center [497, 141] width 20 height 14
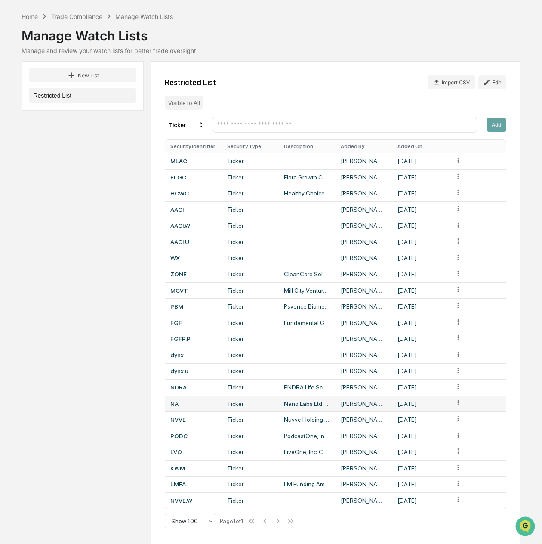
scroll to position [32, 0]
click at [279, 122] on input "text" at bounding box center [344, 125] width 257 height 8
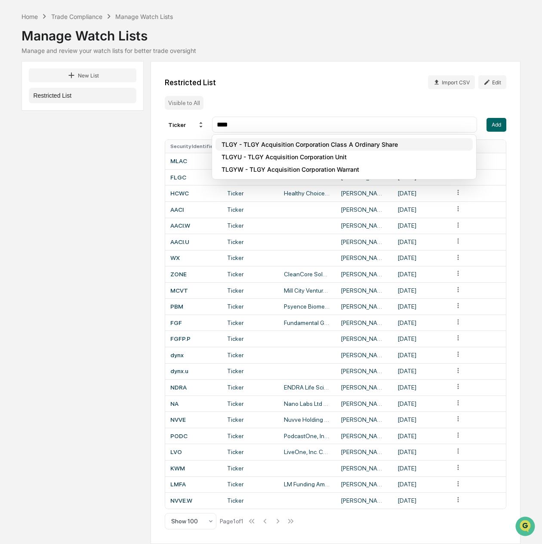
type input "****"
click at [284, 143] on th "Description" at bounding box center [307, 146] width 57 height 13
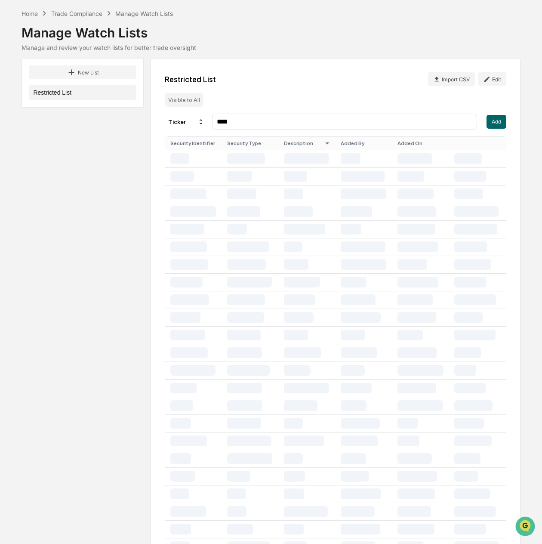
scroll to position [0, 0]
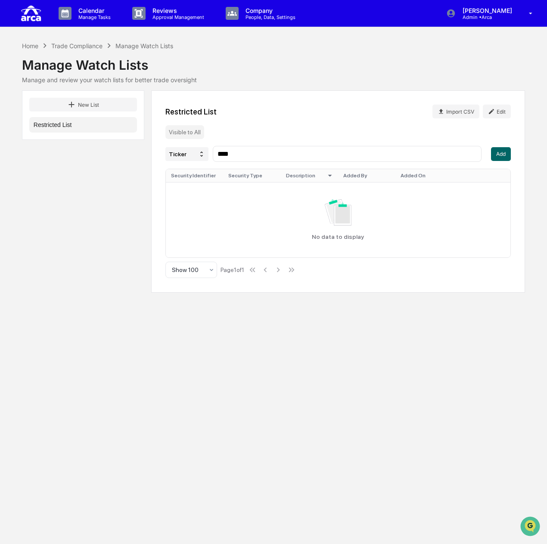
click at [195, 153] on div "Ticker" at bounding box center [186, 154] width 43 height 14
click at [286, 130] on div "Restricted List Import CSV Edit Visible to All Ticker **** Add Security Identif…" at bounding box center [338, 191] width 374 height 202
click at [72, 123] on button "Restricted List" at bounding box center [83, 124] width 108 height 15
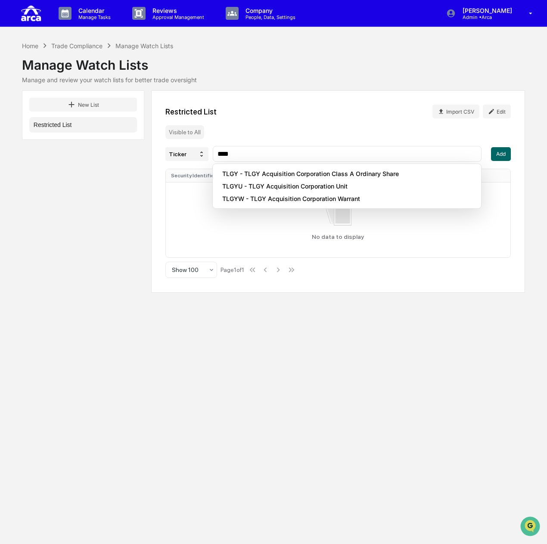
drag, startPoint x: 258, startPoint y: 151, endPoint x: 199, endPoint y: 152, distance: 59.4
click at [199, 152] on div "Ticker ****" at bounding box center [323, 154] width 316 height 16
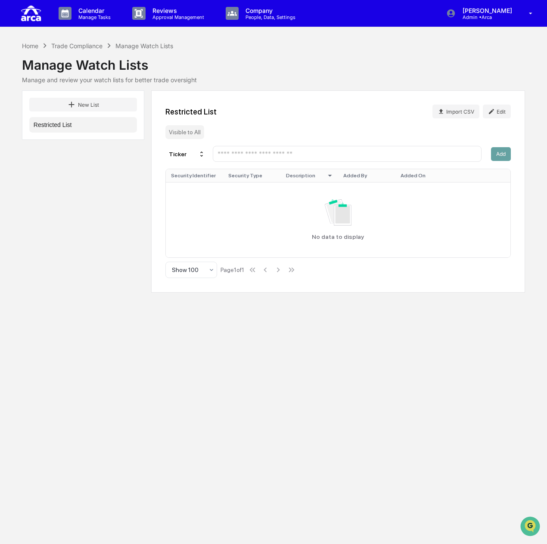
click at [306, 118] on div "Restricted List Import CSV Edit" at bounding box center [337, 112] width 345 height 14
click at [180, 127] on div "Visible to All" at bounding box center [184, 132] width 39 height 14
click at [179, 150] on div "Ticker" at bounding box center [186, 154] width 43 height 14
click at [69, 125] on button "Restricted List" at bounding box center [83, 124] width 108 height 15
click at [239, 66] on div "Manage Watch Lists" at bounding box center [273, 61] width 503 height 22
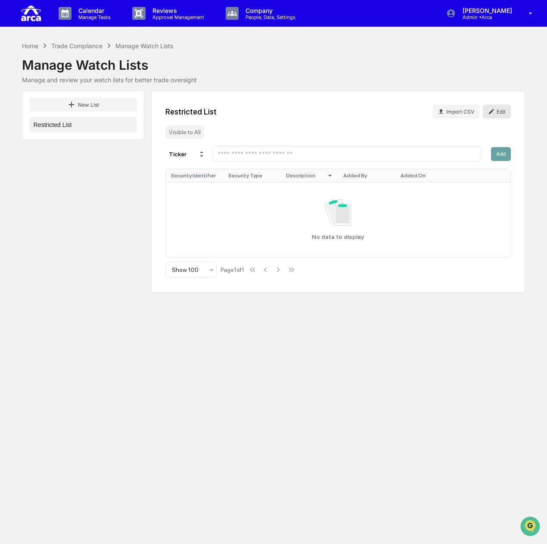
click at [495, 111] on button "Edit" at bounding box center [497, 112] width 28 height 14
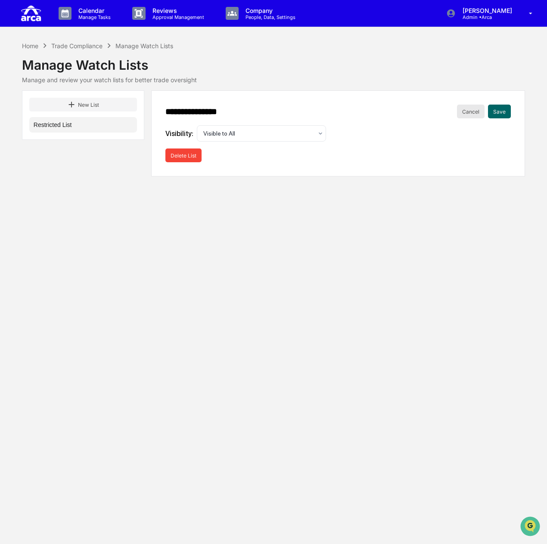
click at [479, 112] on button "Cancel" at bounding box center [471, 112] width 28 height 14
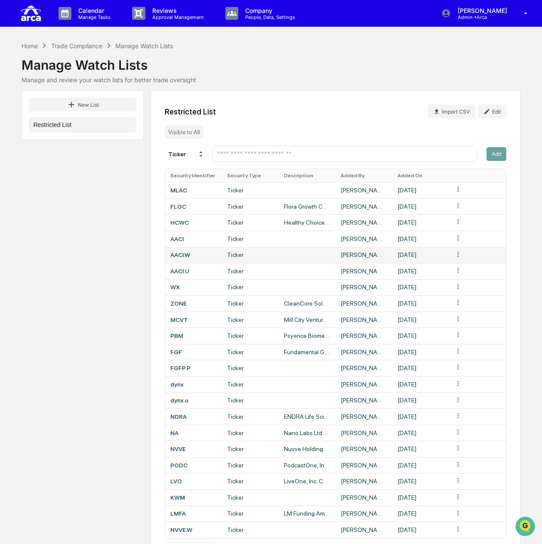
scroll to position [32, 0]
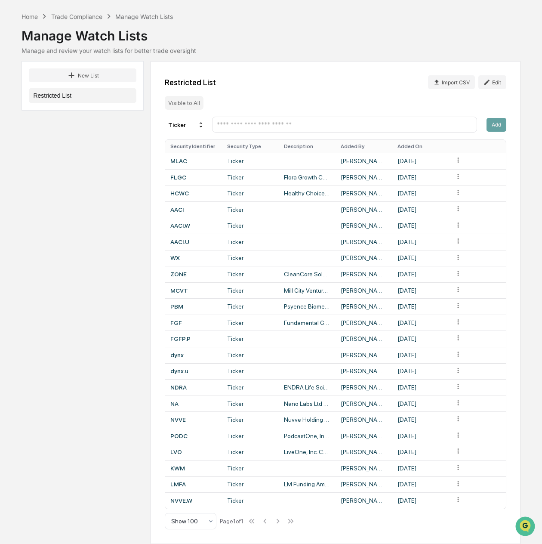
click at [263, 126] on input "text" at bounding box center [344, 125] width 257 height 8
type input "*"
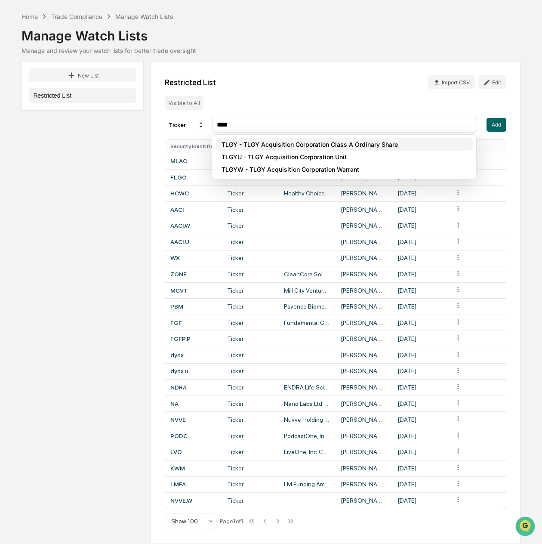
type input "****"
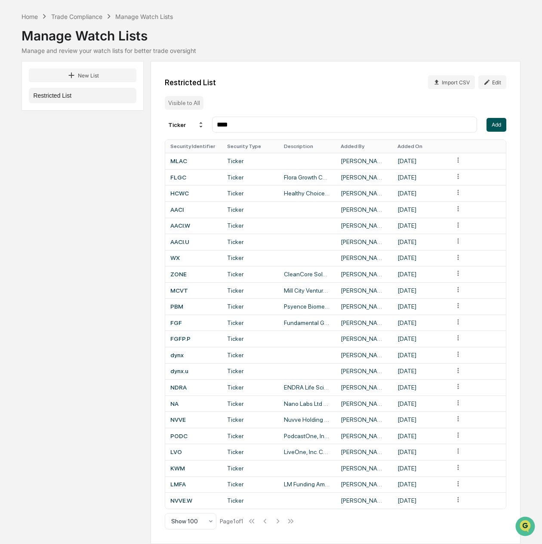
click at [490, 123] on button "Add" at bounding box center [497, 125] width 20 height 14
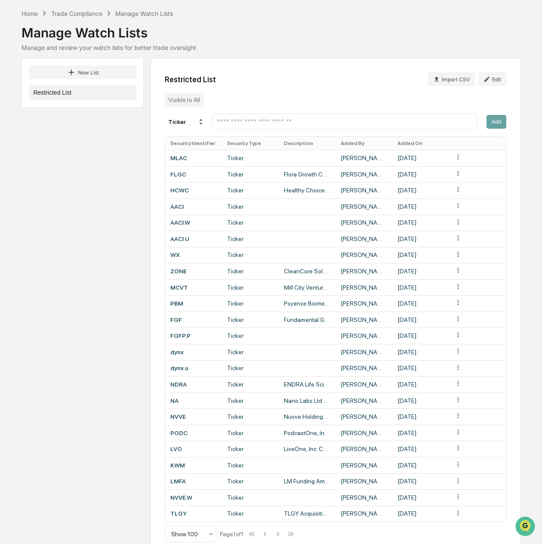
click at [304, 124] on input "text" at bounding box center [344, 122] width 257 height 8
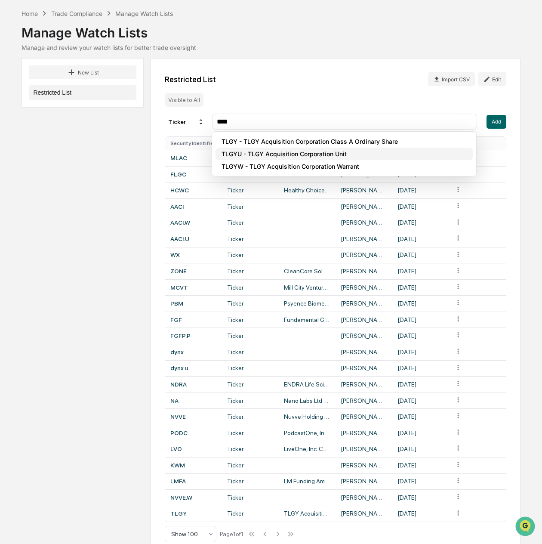
type input "*****"
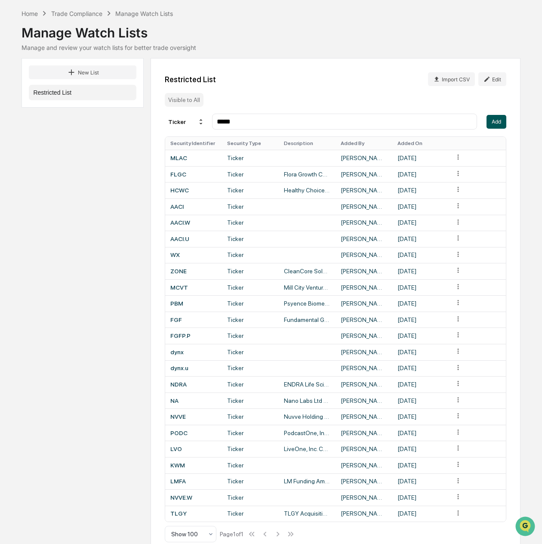
click at [497, 121] on button "Add" at bounding box center [497, 122] width 20 height 14
click at [339, 123] on input "text" at bounding box center [344, 122] width 257 height 8
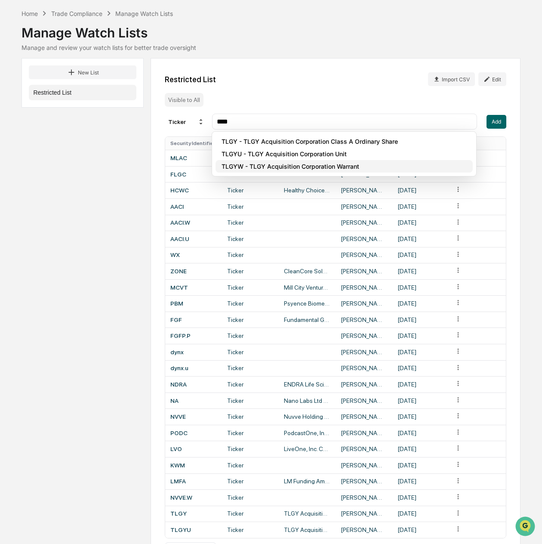
type input "*****"
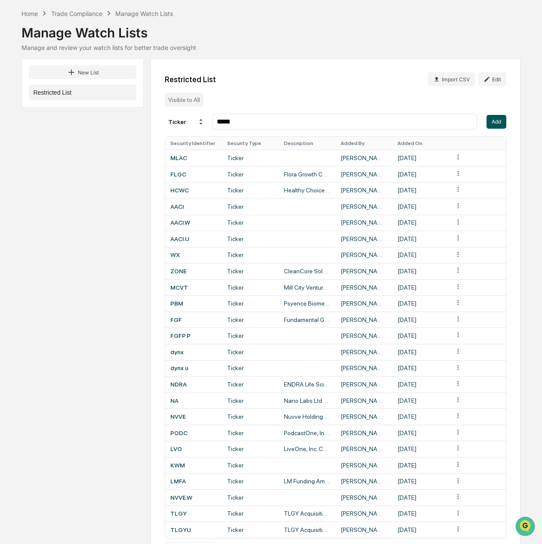
click at [489, 121] on button "Add" at bounding box center [497, 122] width 20 height 14
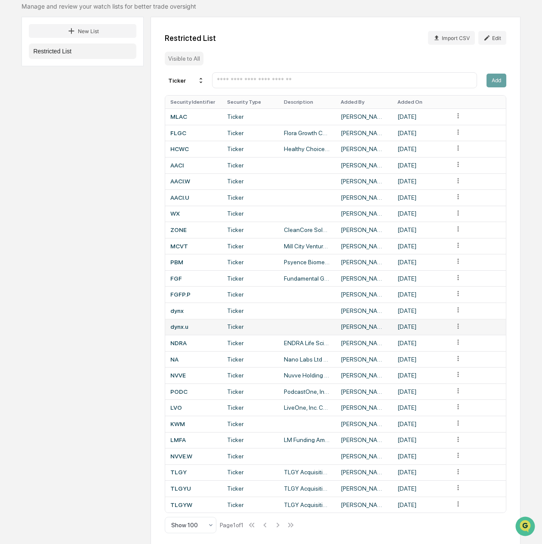
scroll to position [81, 0]
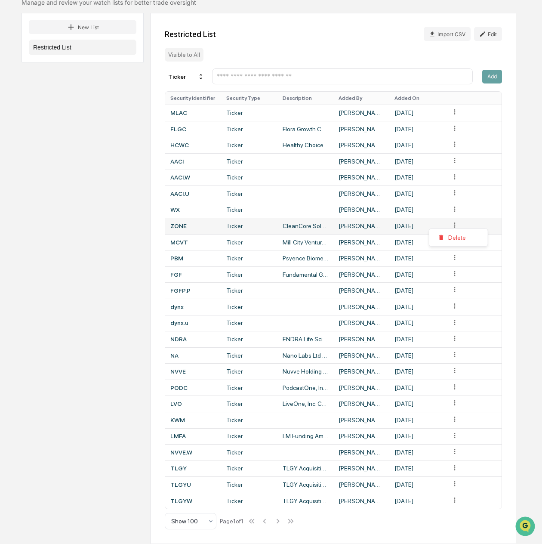
click at [460, 221] on html "Calendar Manage Tasks Reviews Approval Management Company People, Data, Setting…" at bounding box center [271, 195] width 542 height 544
click at [455, 239] on div "Delete" at bounding box center [458, 238] width 55 height 14
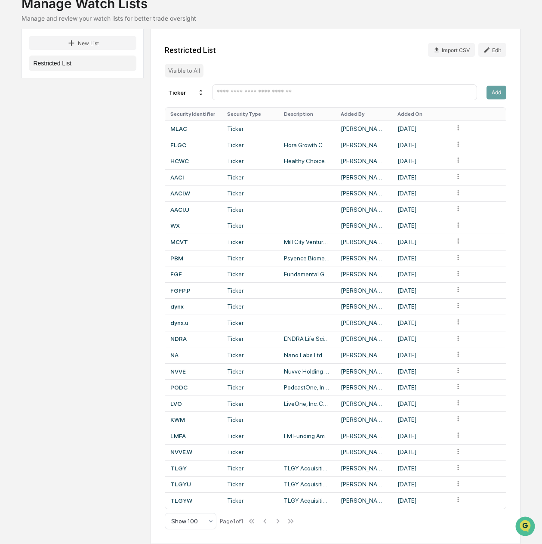
scroll to position [65, 0]
click at [291, 62] on div "Restricted List Import CSV Edit Visible to All Ticker Add Security Identifier S…" at bounding box center [336, 286] width 370 height 515
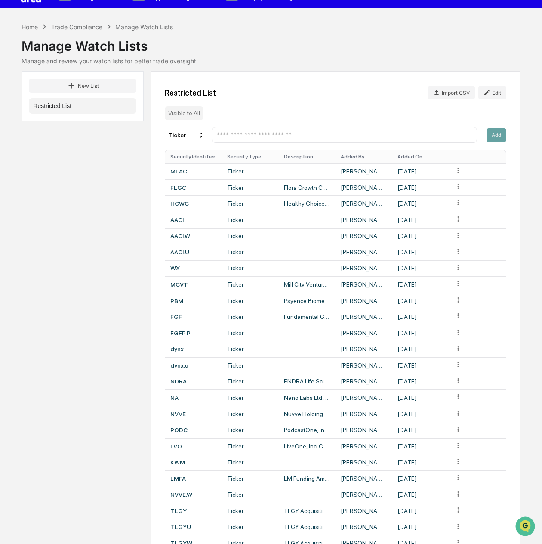
scroll to position [0, 0]
